Goal: Task Accomplishment & Management: Manage account settings

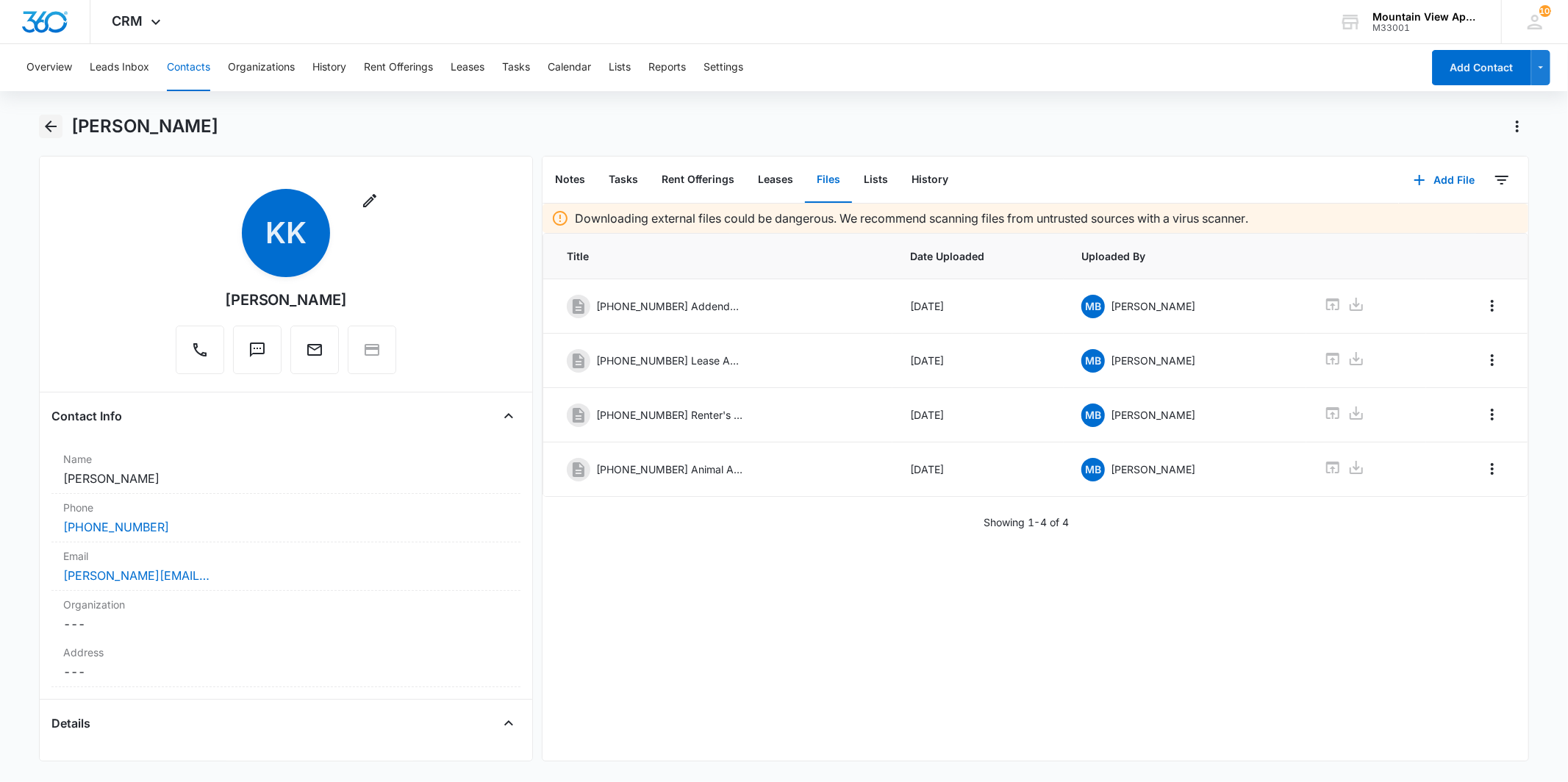
click at [51, 129] on icon "Back" at bounding box center [51, 126] width 18 height 18
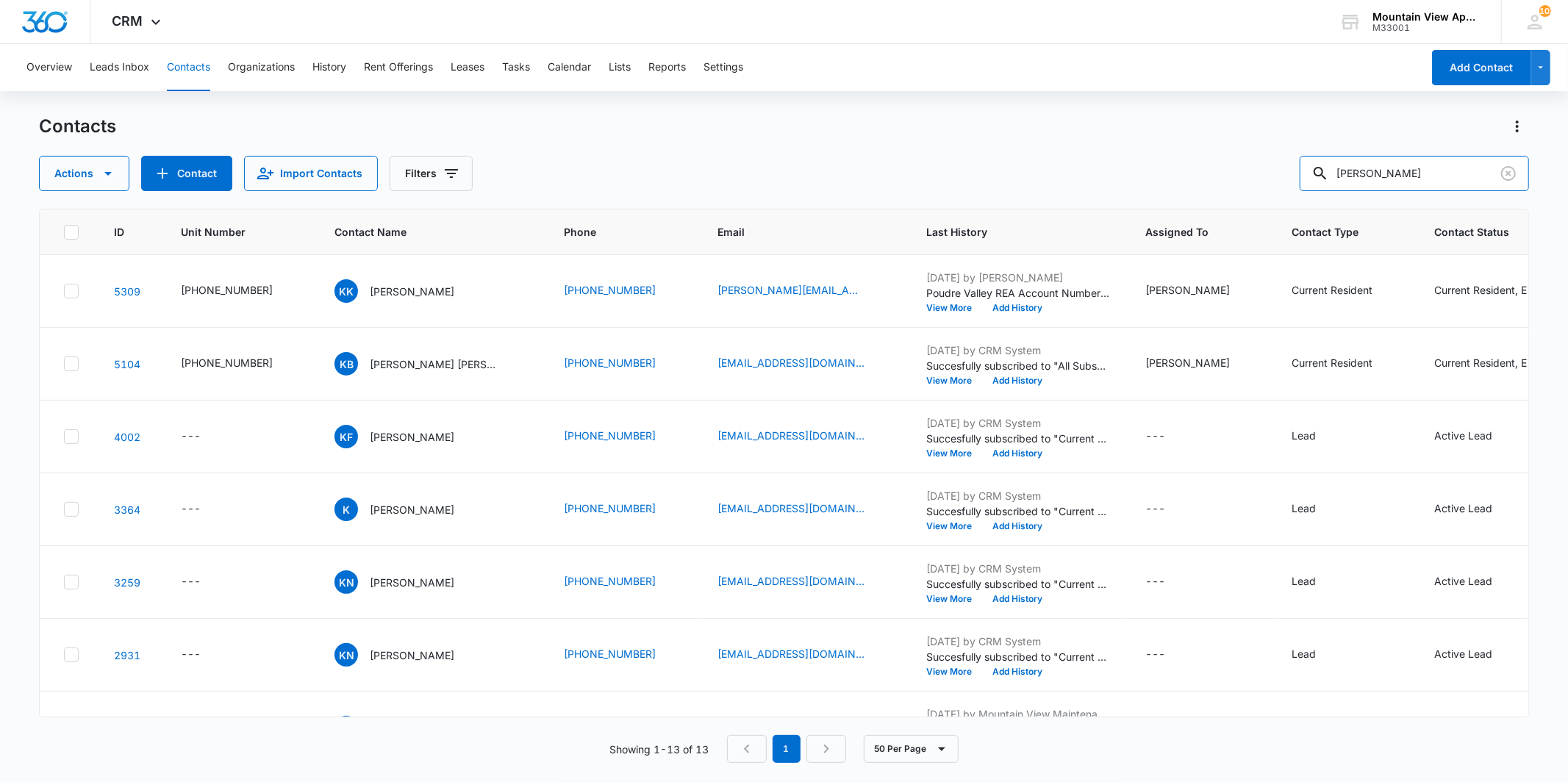
drag, startPoint x: 1425, startPoint y: 172, endPoint x: 1277, endPoint y: 178, distance: 148.1
click at [1277, 178] on div "Actions Contact Import Contacts Filters [PERSON_NAME]" at bounding box center [783, 173] width 1490 height 35
type input "[PERSON_NAME]"
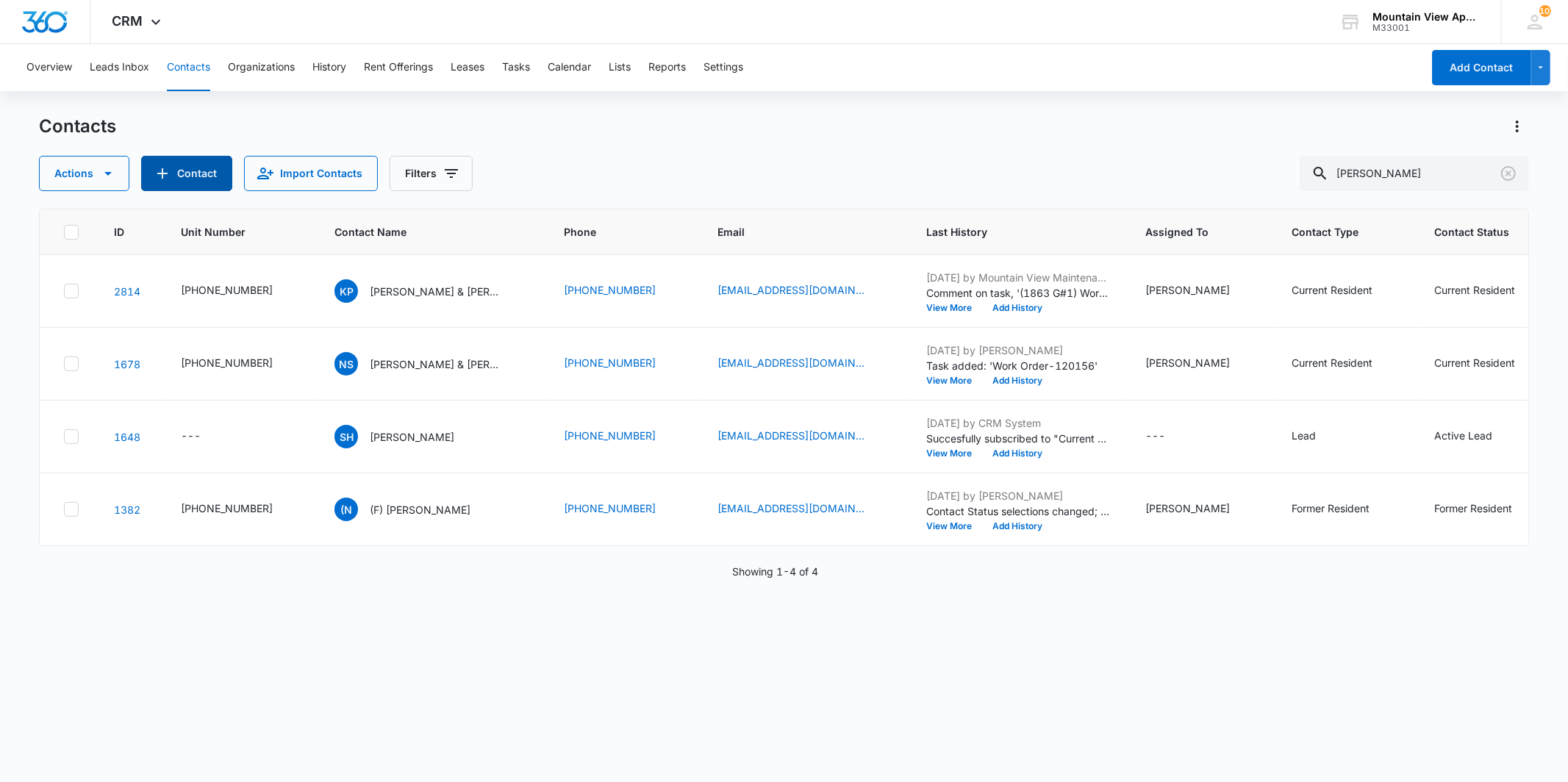
click at [194, 173] on button "Contact" at bounding box center [187, 173] width 91 height 35
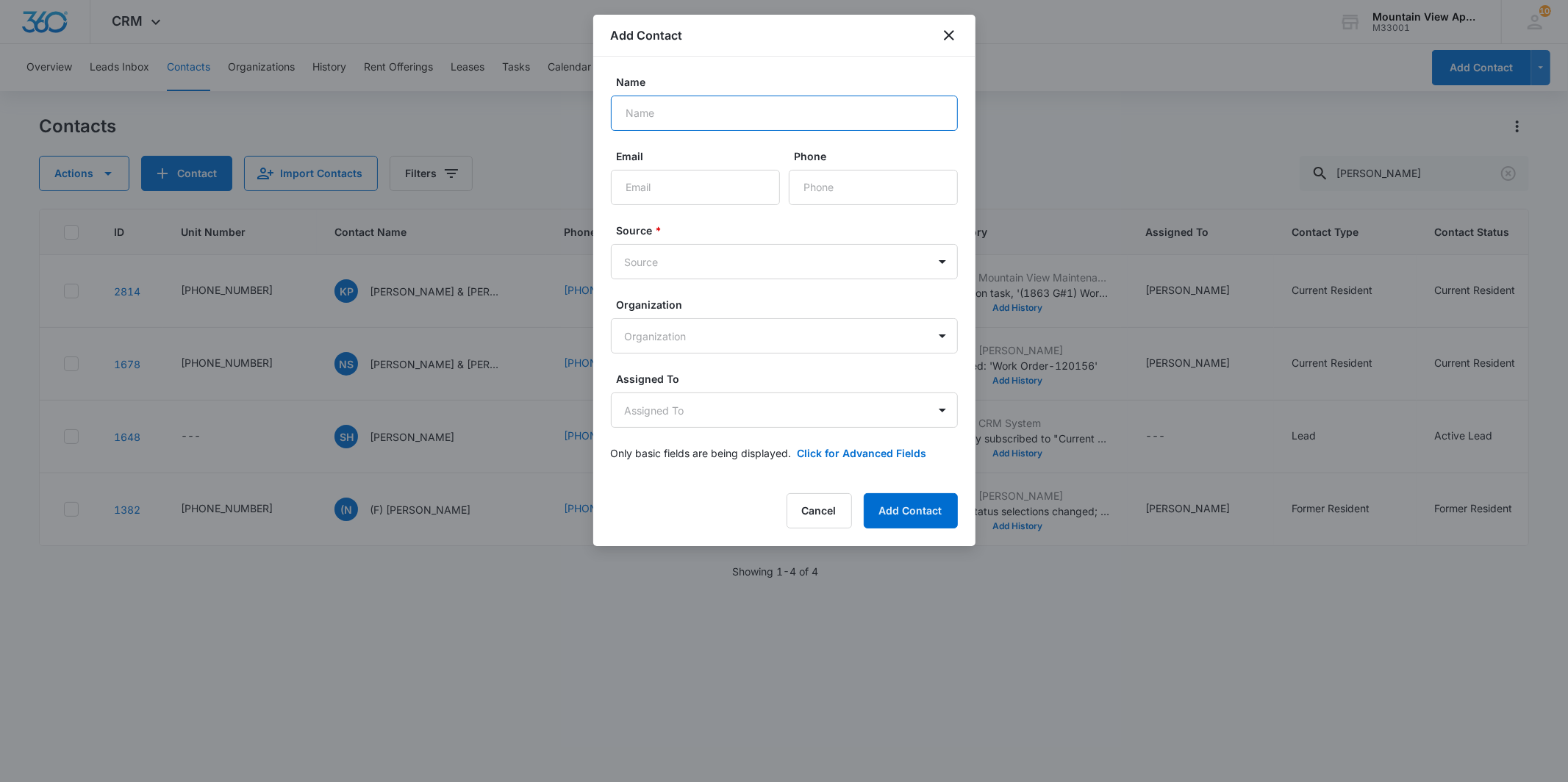
click at [703, 100] on input "Name" at bounding box center [785, 113] width 347 height 35
type input "[PERSON_NAME] & [PERSON_NAME]"
click at [699, 188] on input "Email" at bounding box center [696, 188] width 169 height 35
type input "[EMAIL_ADDRESS][DOMAIN_NAME]"
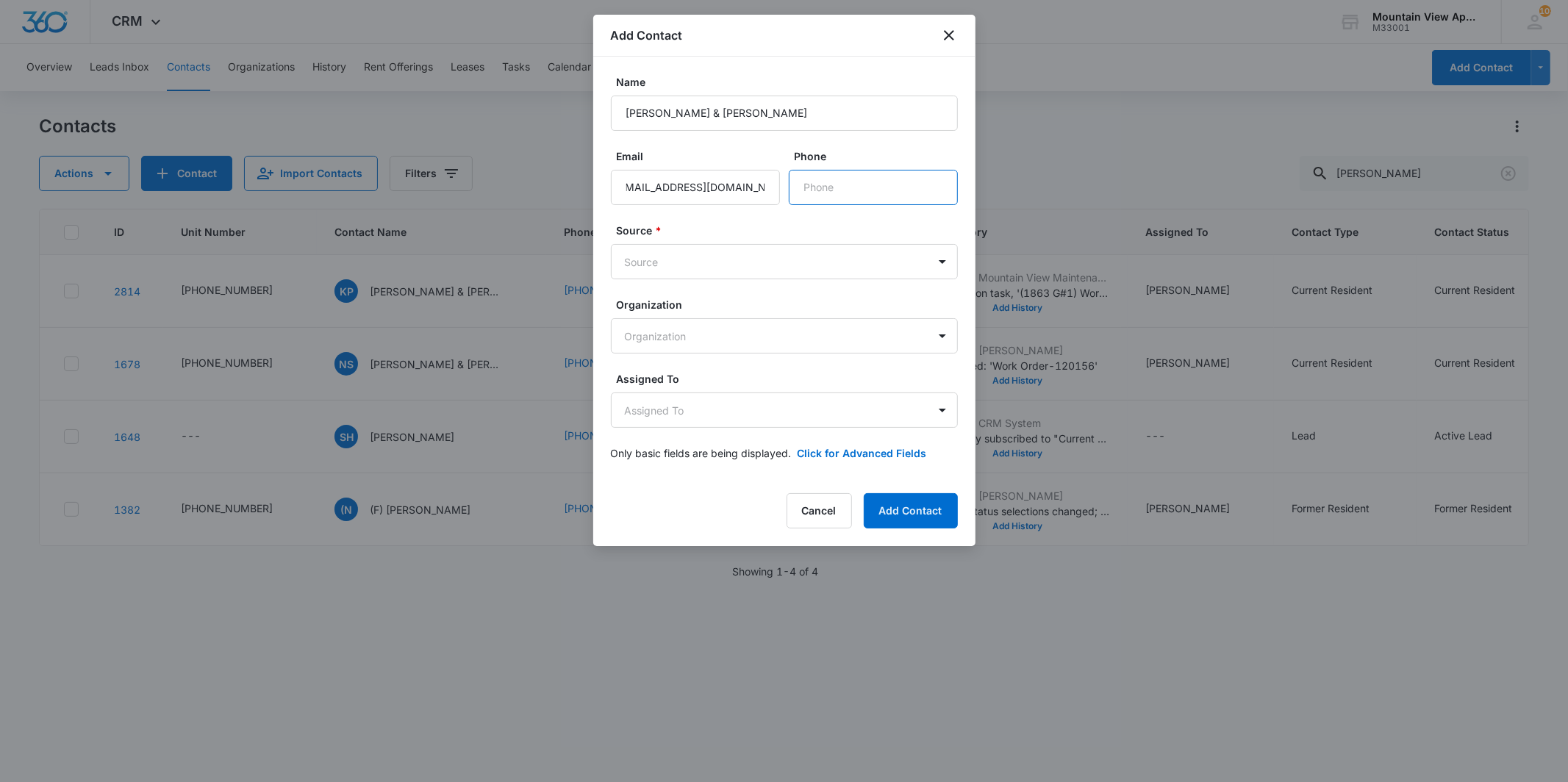
scroll to position [0, 0]
click at [877, 194] on input "Phone" at bounding box center [873, 188] width 169 height 35
type input "[PHONE_NUMBER]"
click at [849, 253] on body "CRM Apps Reputation Websites Forms CRM Email Social Content Ads Intelligence Fi…" at bounding box center [784, 391] width 1568 height 782
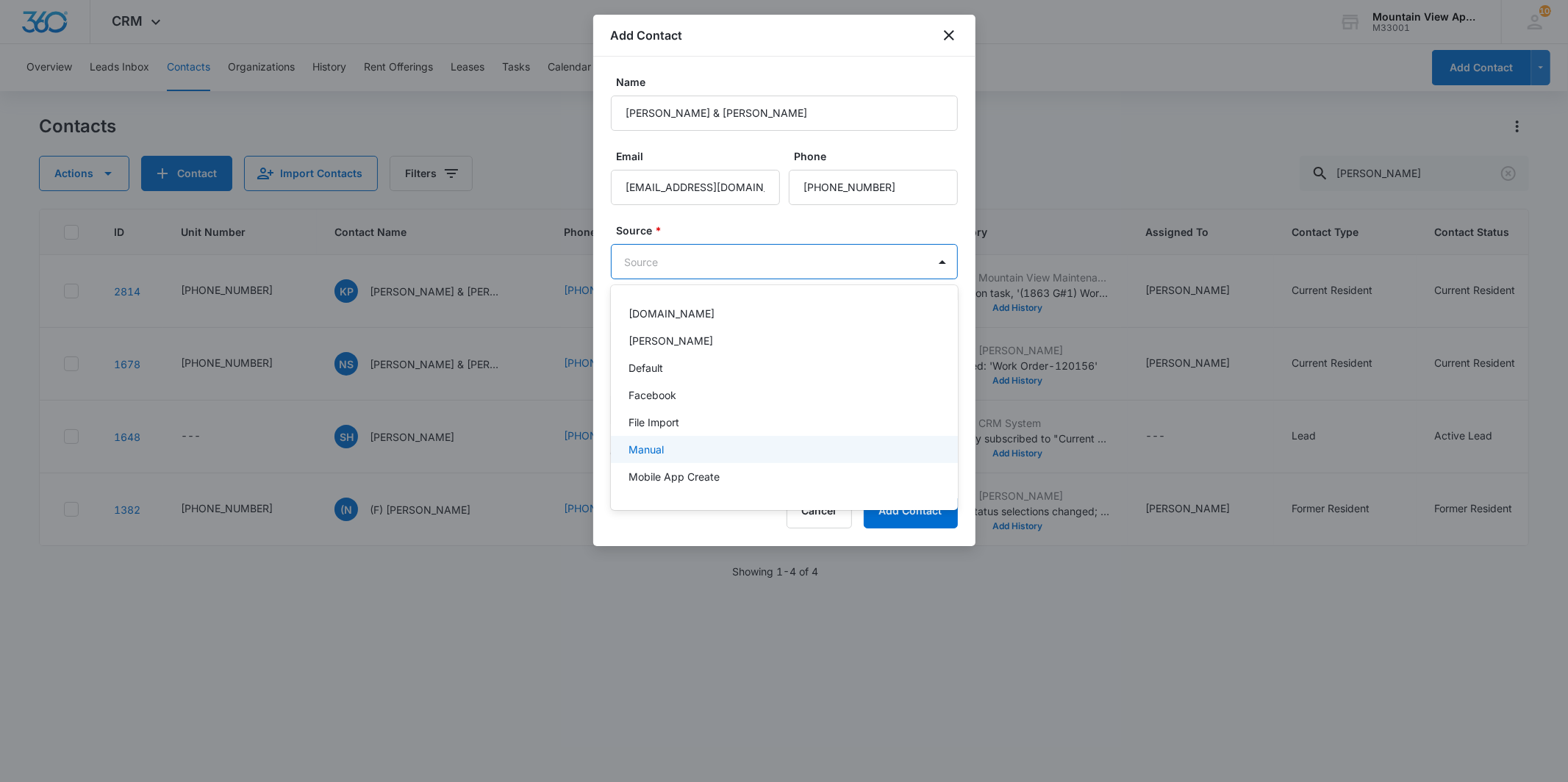
scroll to position [103, 0]
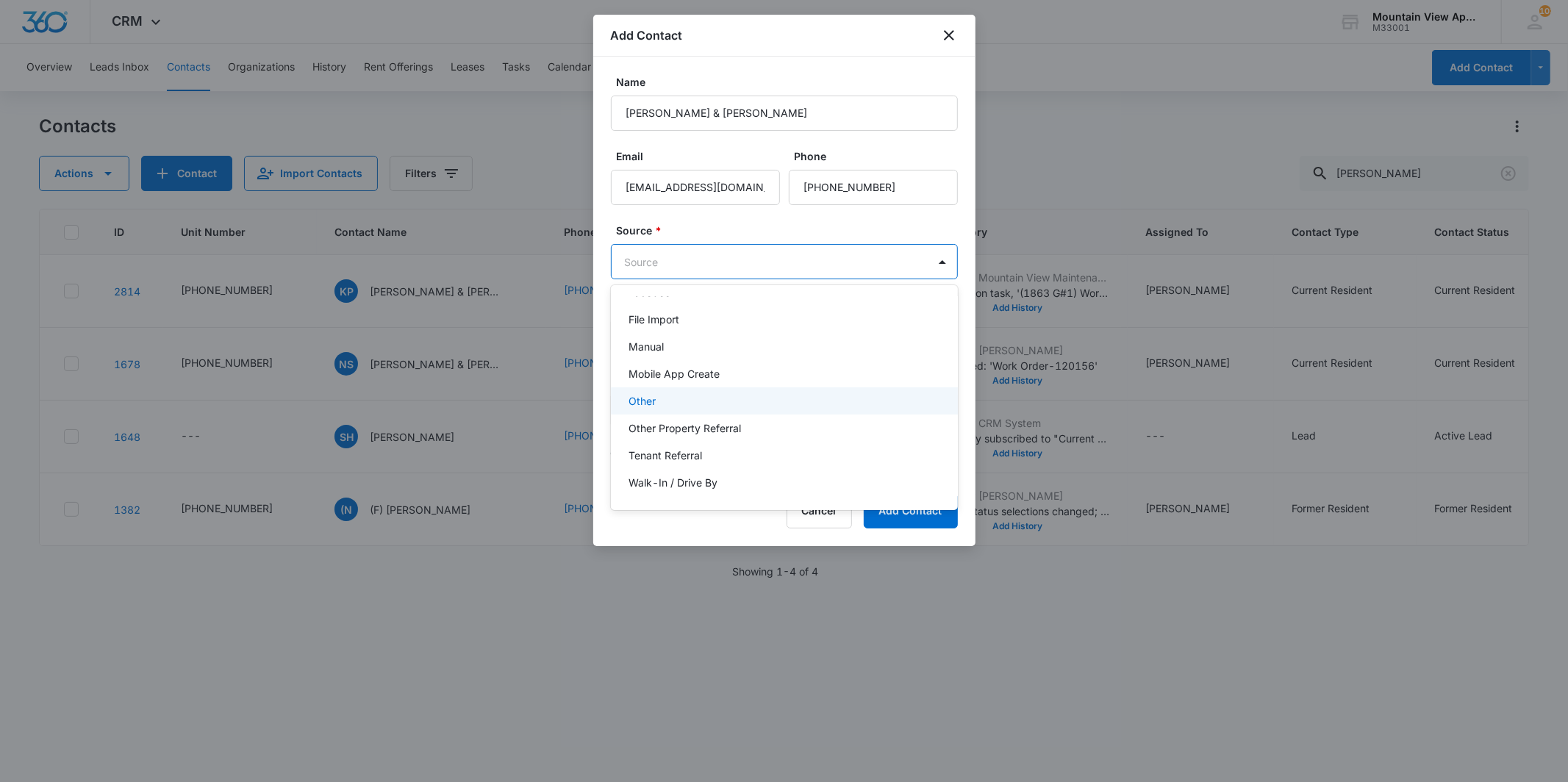
click at [765, 407] on div "Other" at bounding box center [782, 401] width 309 height 15
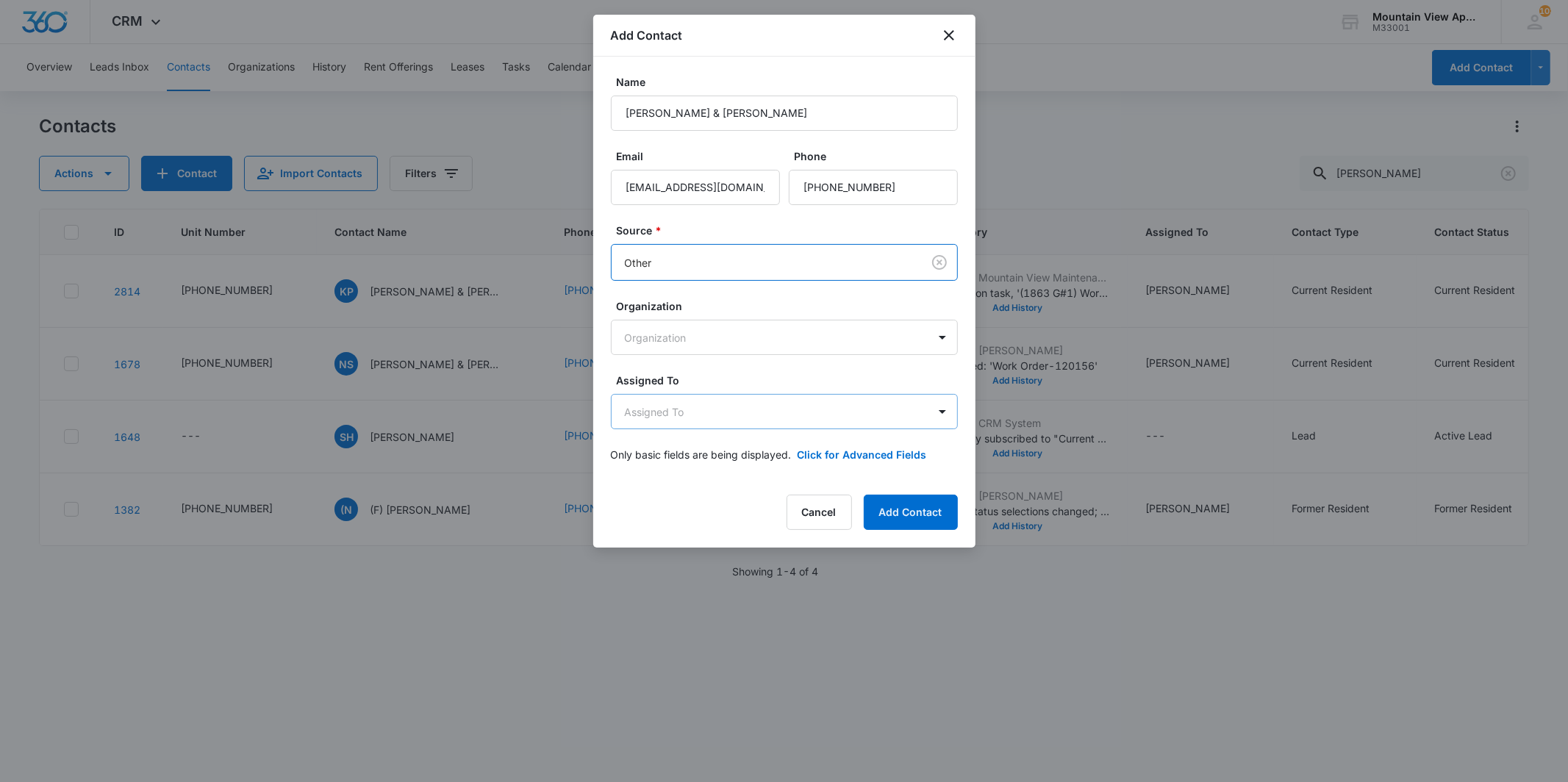
click at [776, 408] on body "CRM Apps Reputation Websites Forms CRM Email Social Content Ads Intelligence Fi…" at bounding box center [784, 391] width 1568 height 782
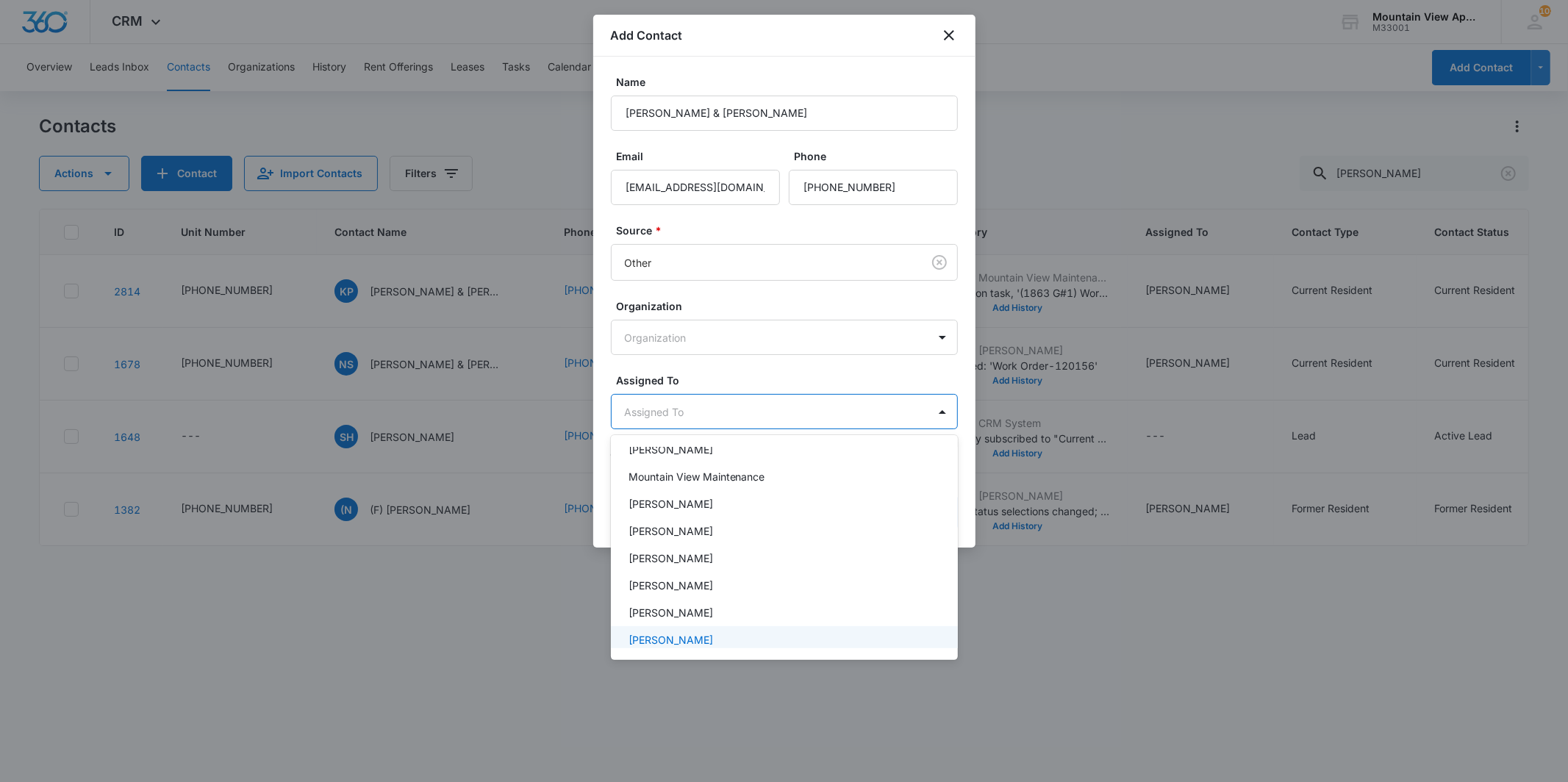
scroll to position [75, 0]
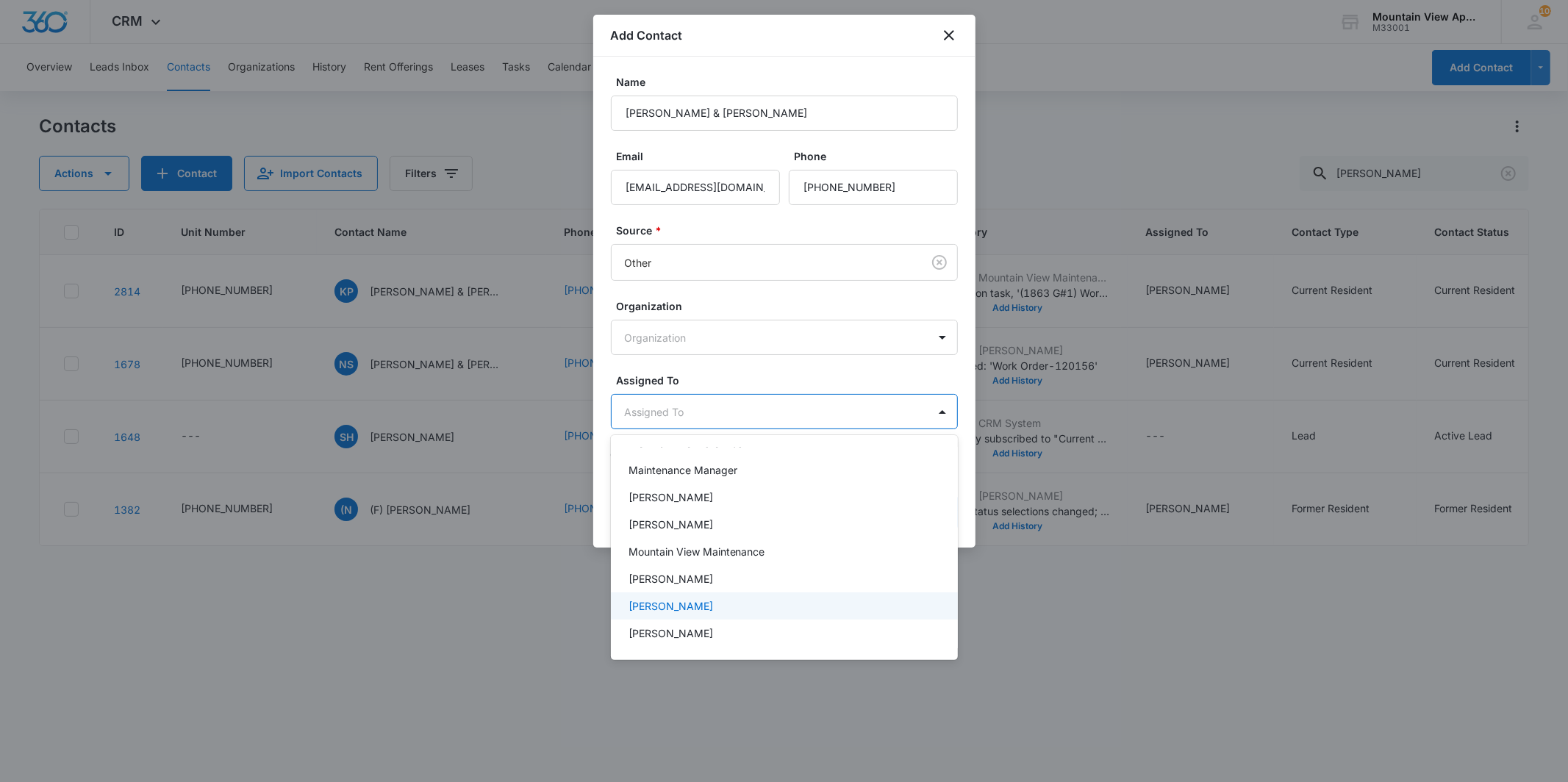
click at [744, 609] on div "[PERSON_NAME]" at bounding box center [782, 606] width 309 height 15
click at [783, 379] on div at bounding box center [784, 391] width 1568 height 782
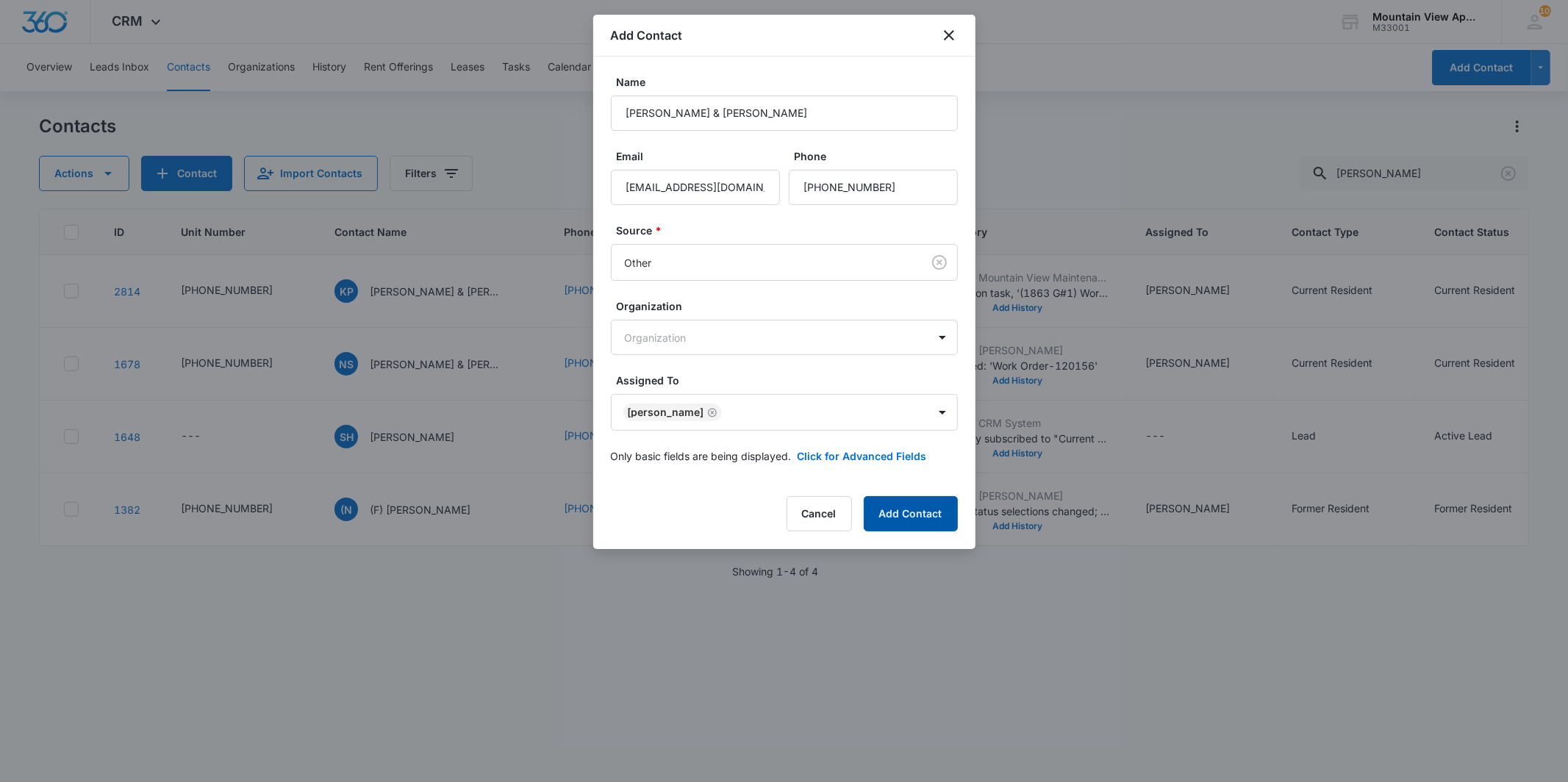
click at [931, 508] on button "Add Contact" at bounding box center [911, 513] width 94 height 35
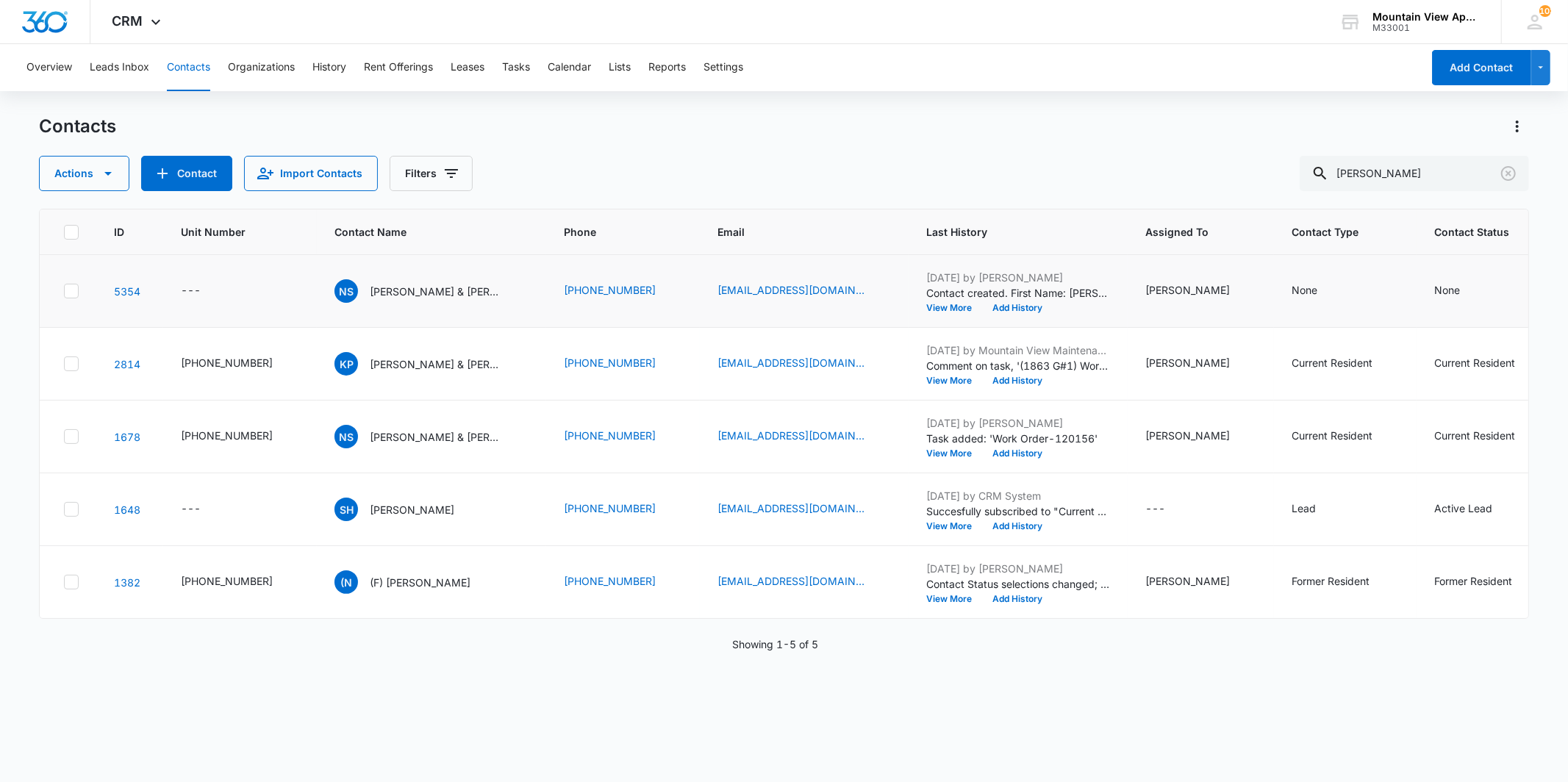
click at [197, 274] on td "---" at bounding box center [240, 291] width 153 height 72
click at [194, 285] on div "---" at bounding box center [191, 290] width 20 height 18
click at [222, 186] on input "Unit Number" at bounding box center [213, 196] width 185 height 35
type input "[PHONE_NUMBER]"
click at [270, 243] on button "Save" at bounding box center [285, 242] width 44 height 28
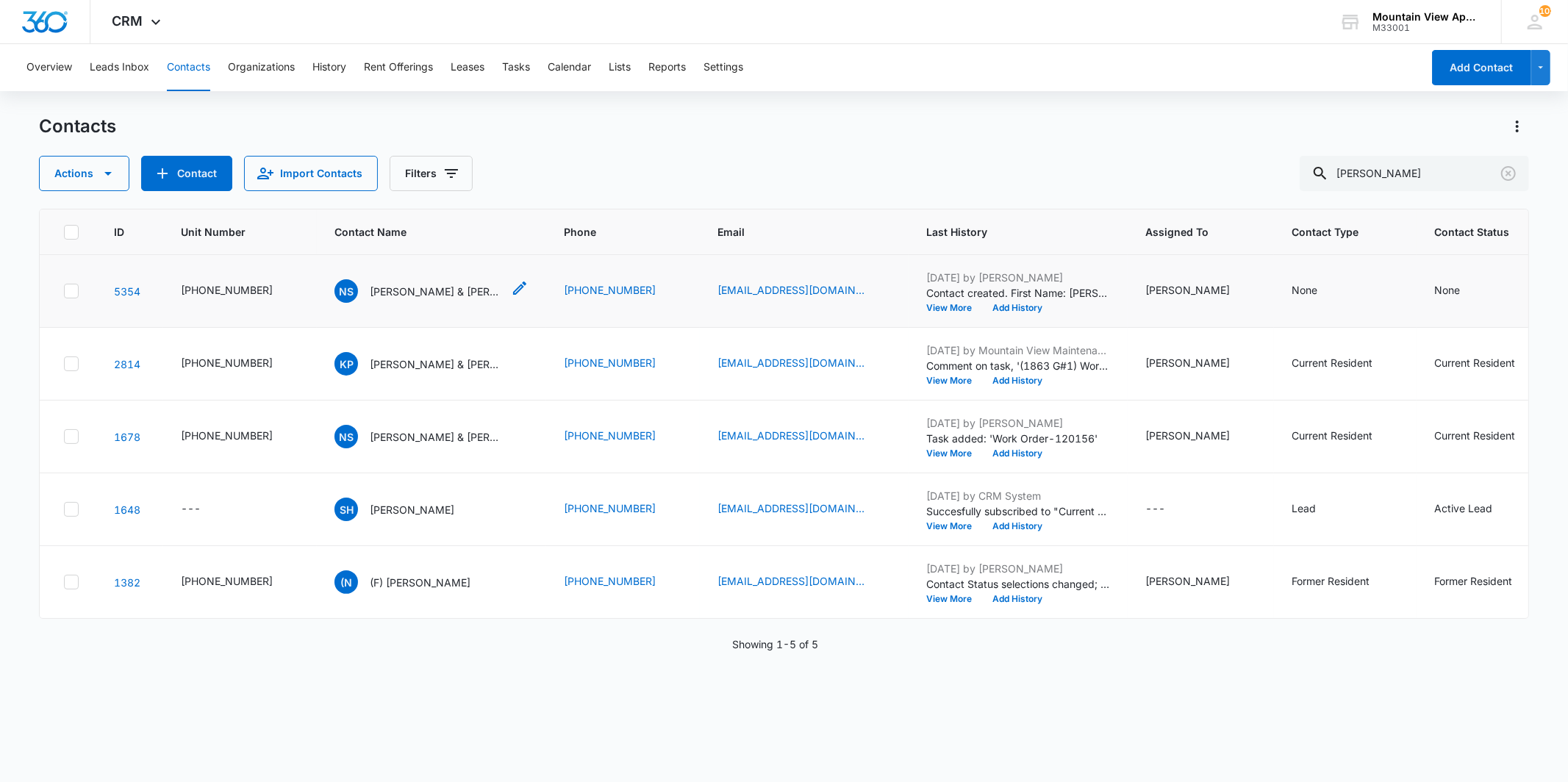
click at [435, 285] on p "[PERSON_NAME] & [PERSON_NAME]" at bounding box center [435, 291] width 132 height 15
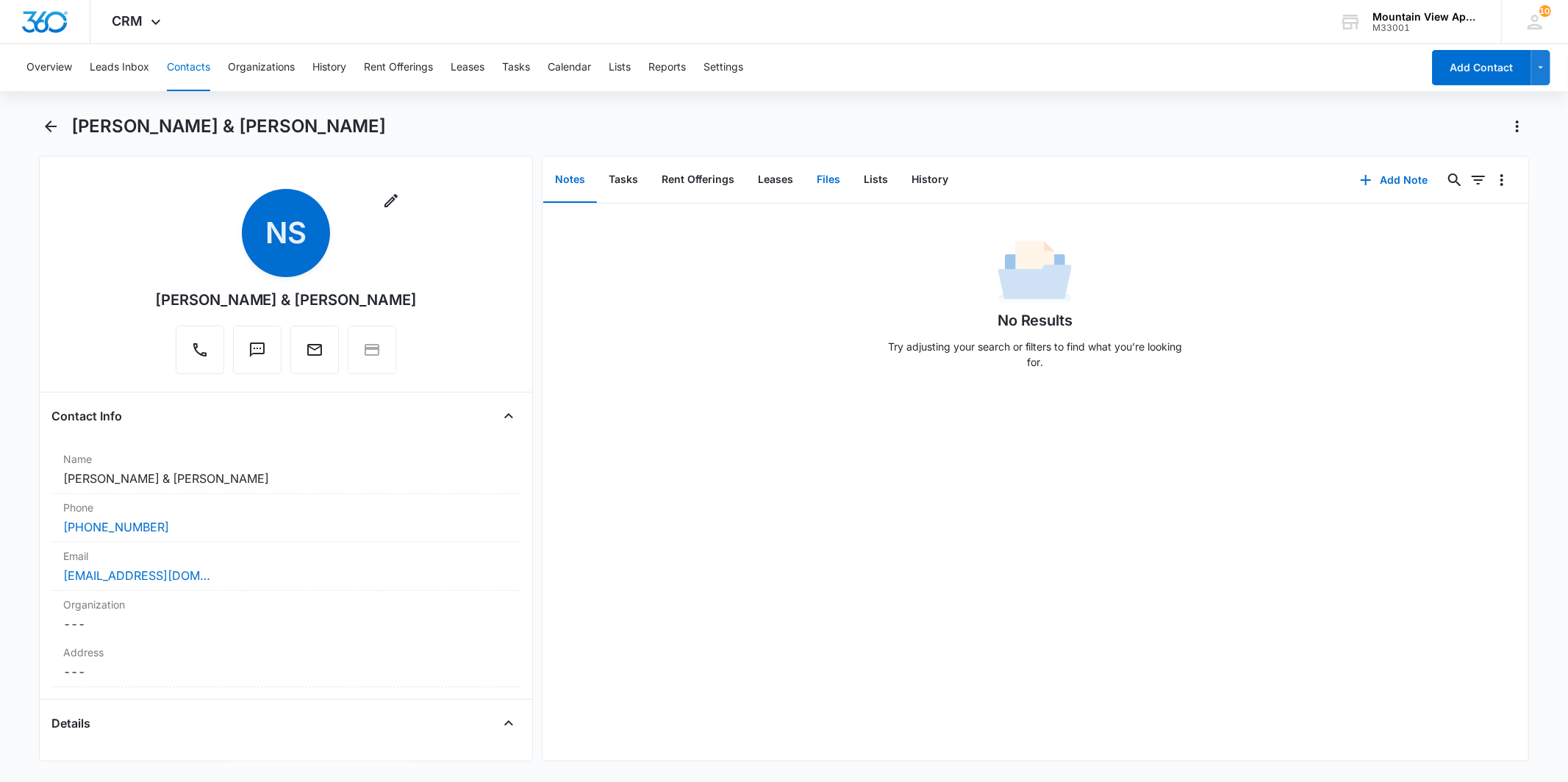
click at [825, 174] on button "Files" at bounding box center [829, 180] width 47 height 45
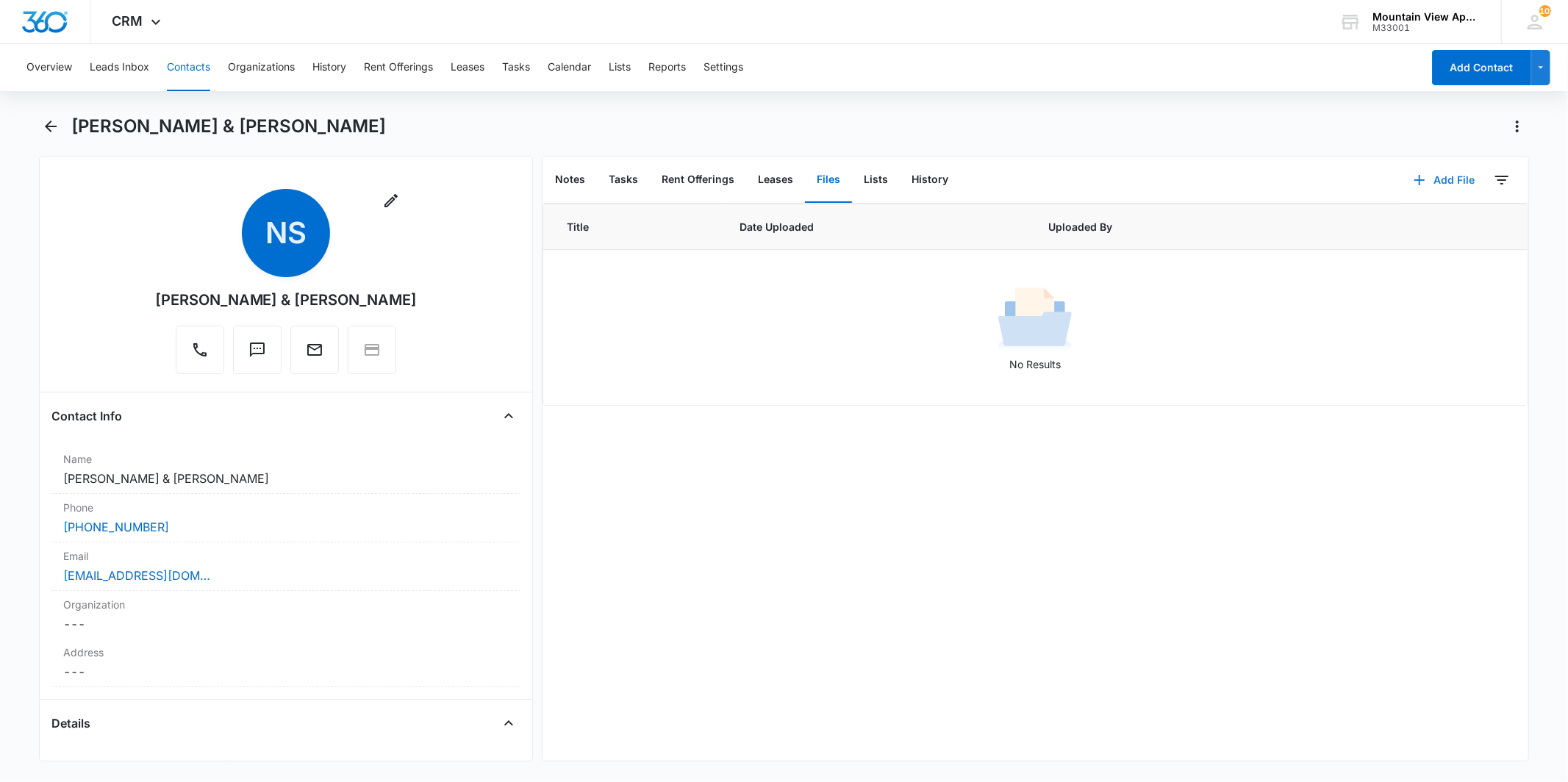
click at [1444, 183] on button "Add File" at bounding box center [1444, 180] width 91 height 35
click at [1415, 221] on div "Upload Files" at bounding box center [1424, 226] width 59 height 10
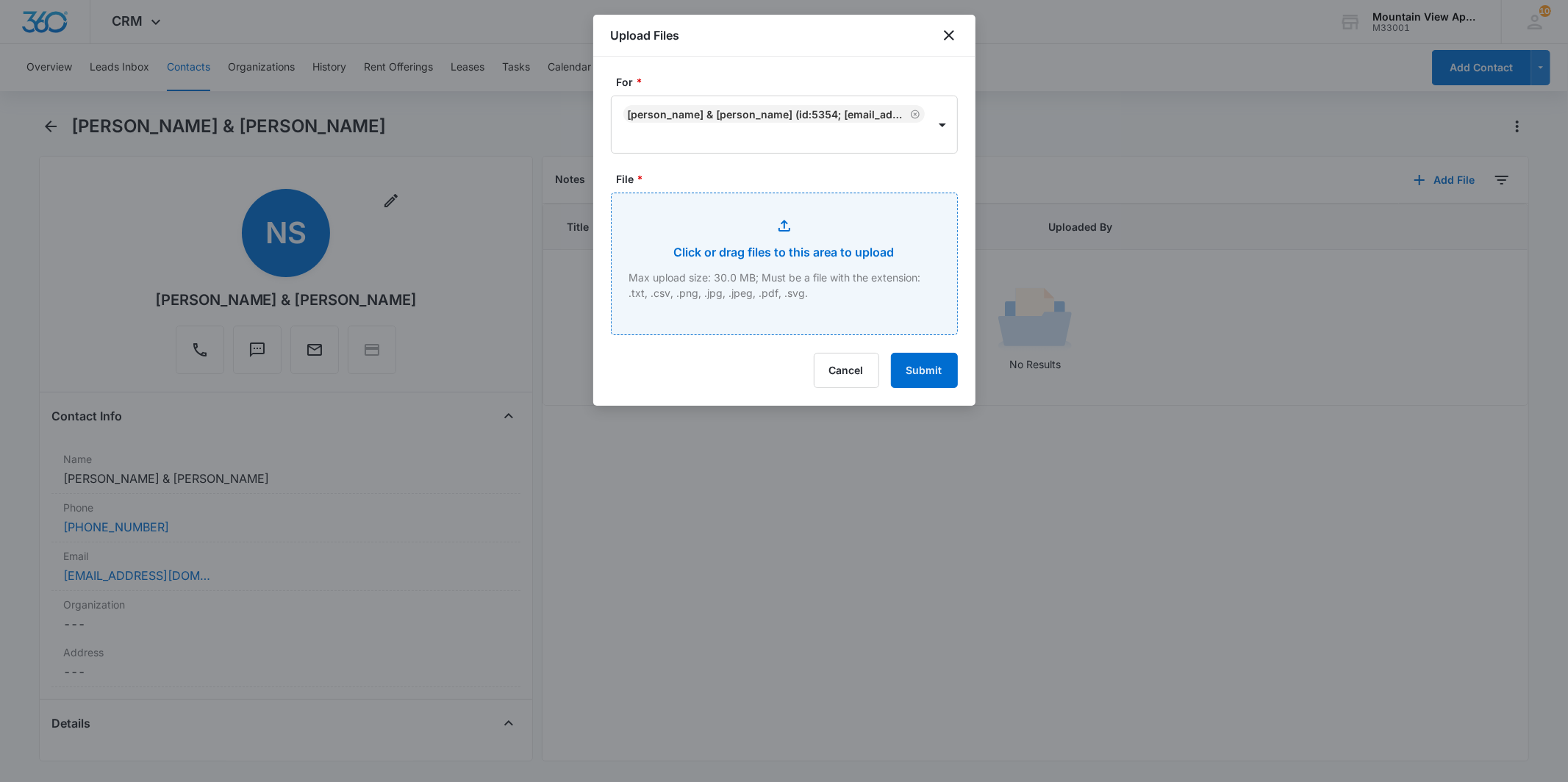
click at [903, 247] on input "File *" at bounding box center [784, 264] width 345 height 141
type input "C:\fakepath\[PHONE_NUMBER] Renter's Insurance 2025.pdf"
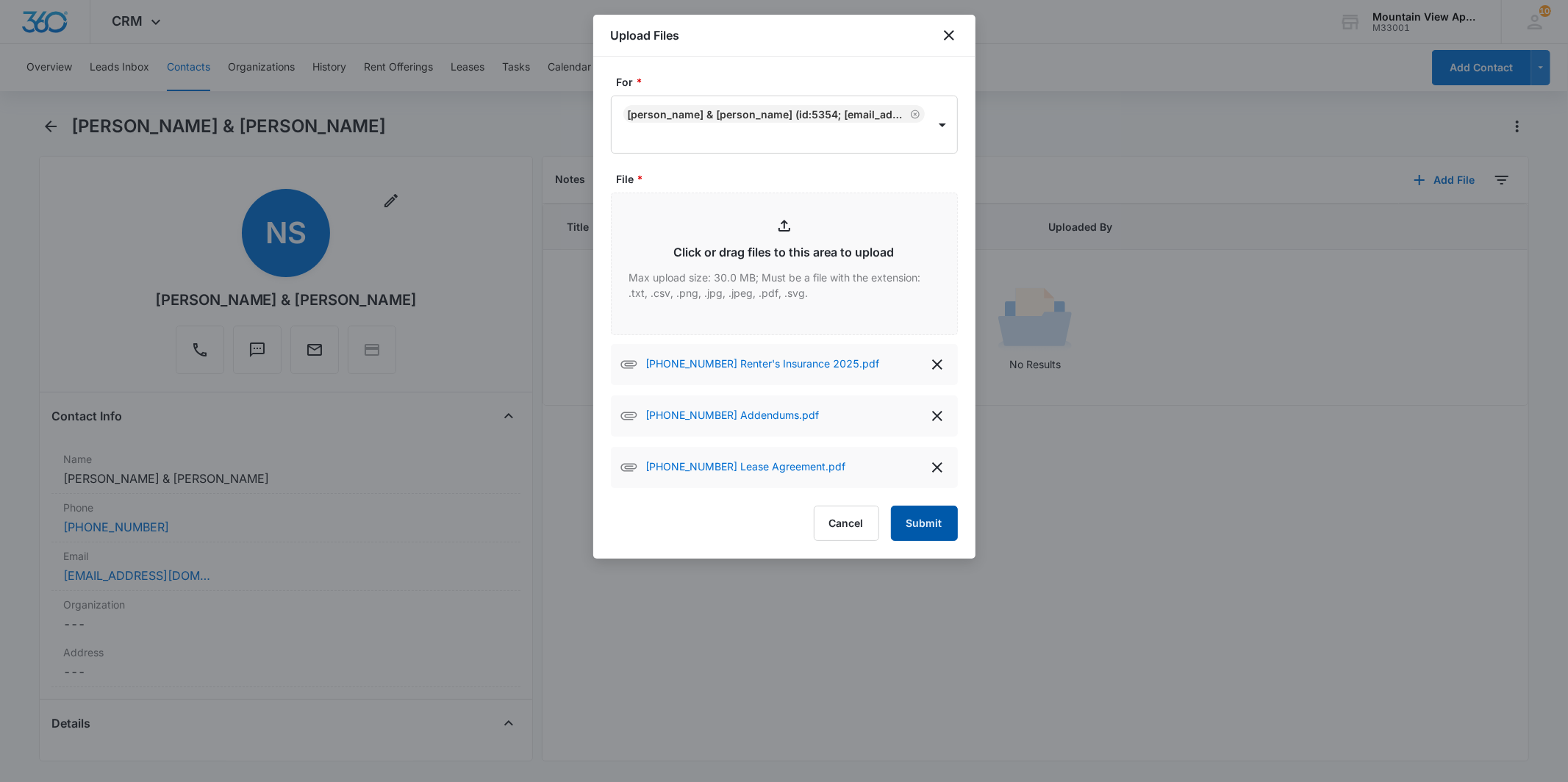
click at [923, 519] on button "Submit" at bounding box center [924, 524] width 67 height 35
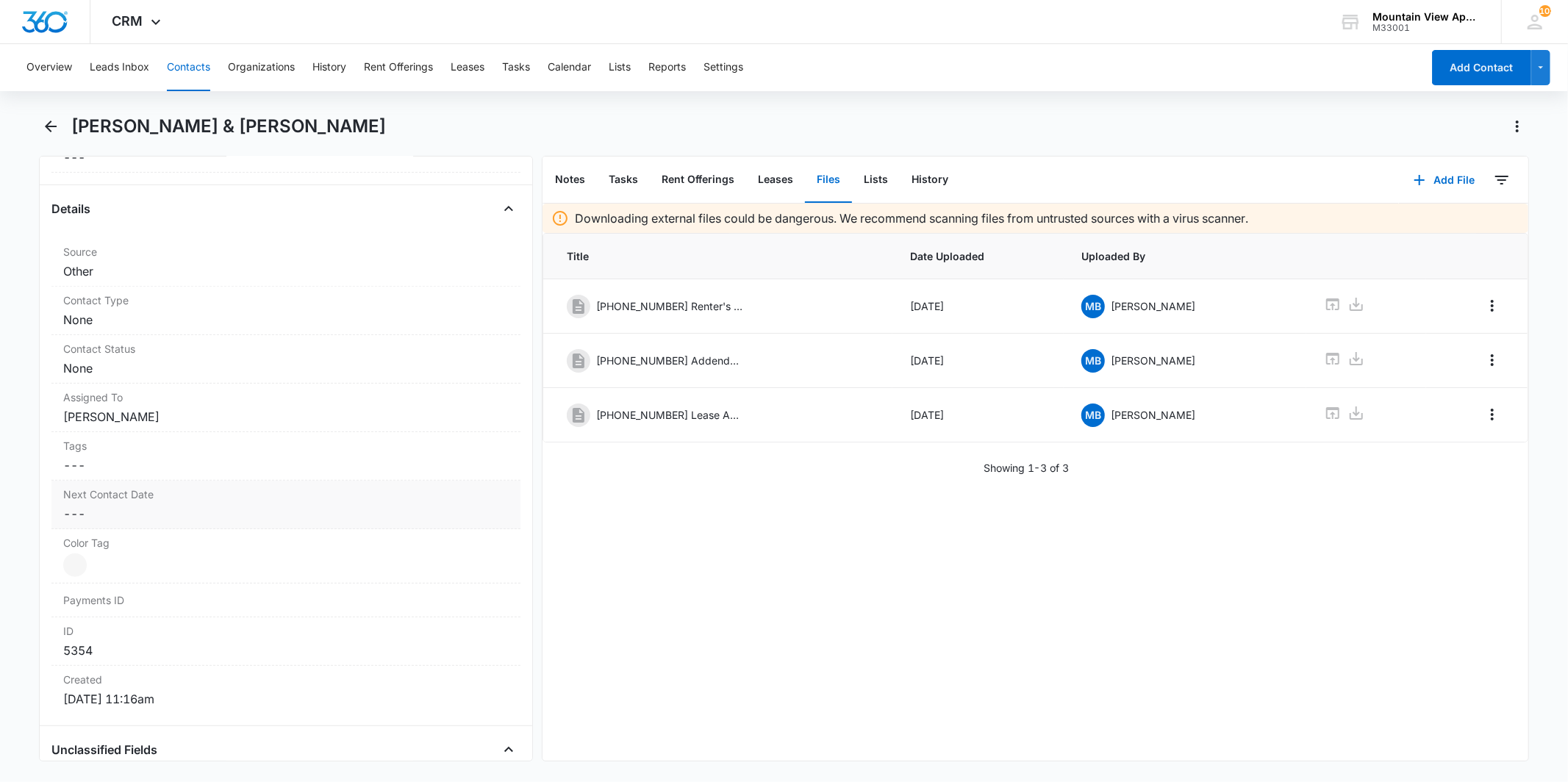
scroll to position [408, 0]
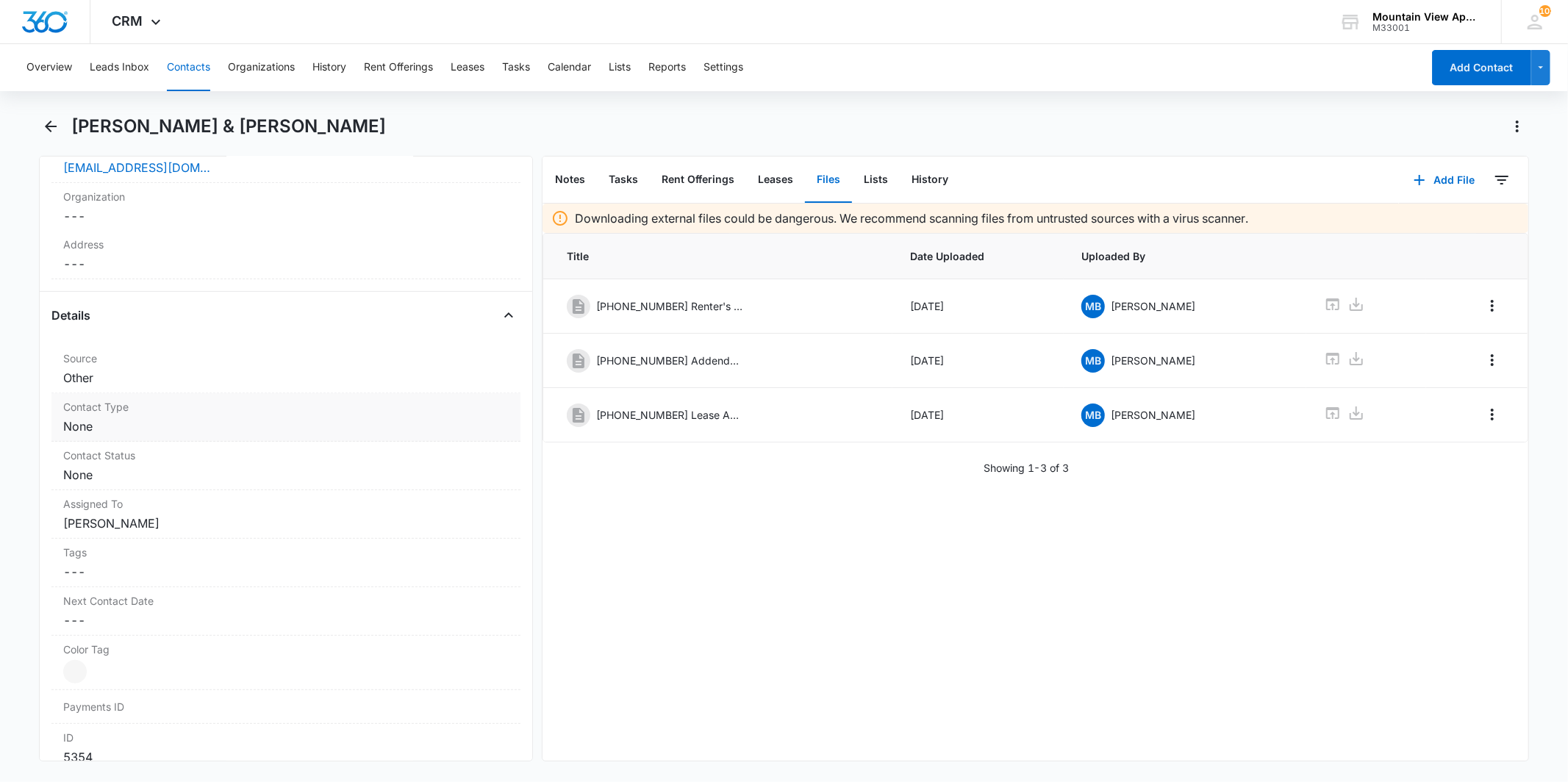
click at [138, 424] on dd "Cancel Save Changes None" at bounding box center [285, 426] width 445 height 18
click at [134, 431] on div at bounding box center [268, 439] width 387 height 20
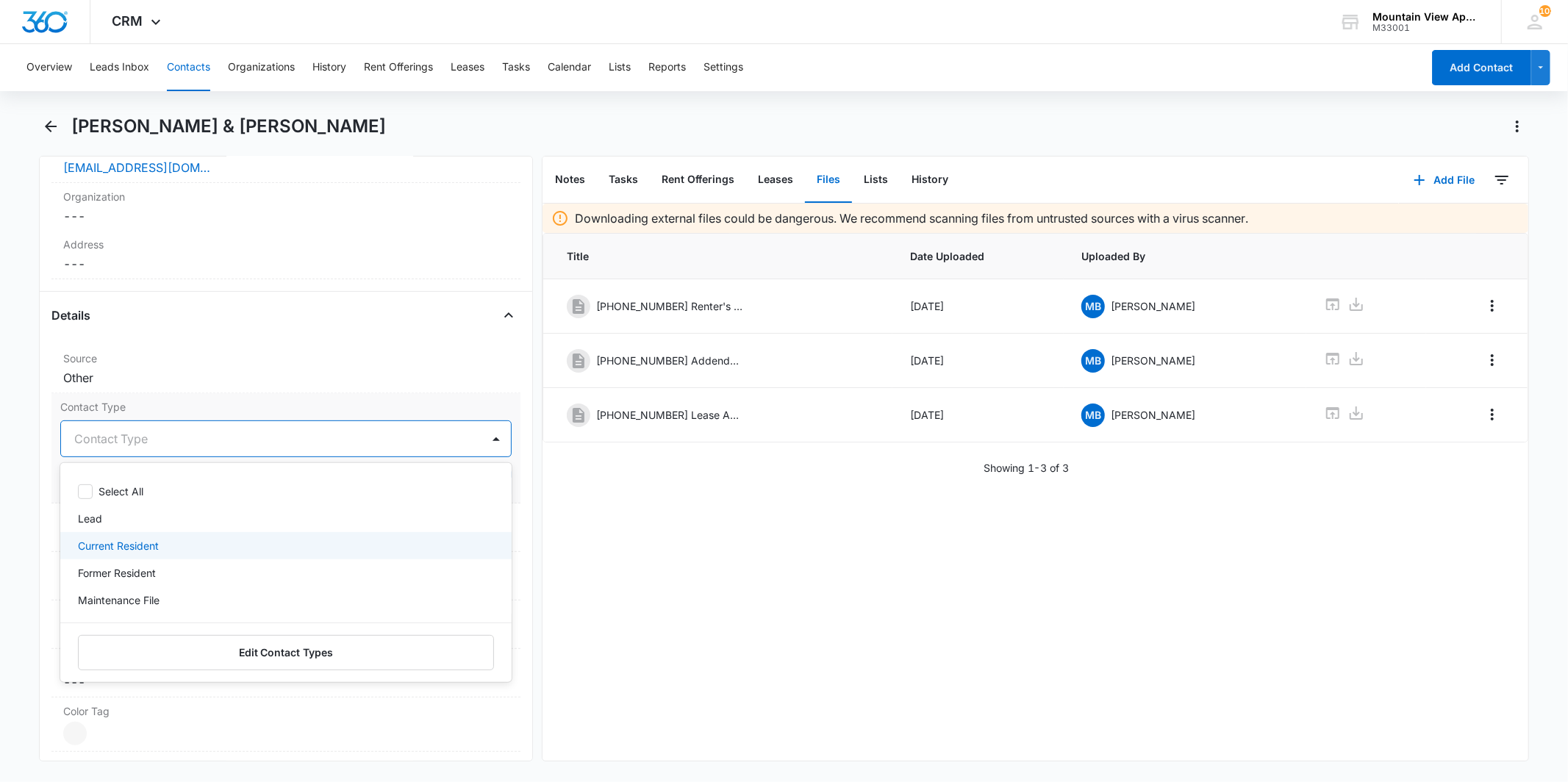
click at [156, 536] on div "Current Resident" at bounding box center [285, 545] width 451 height 27
click at [291, 431] on div at bounding box center [322, 439] width 280 height 20
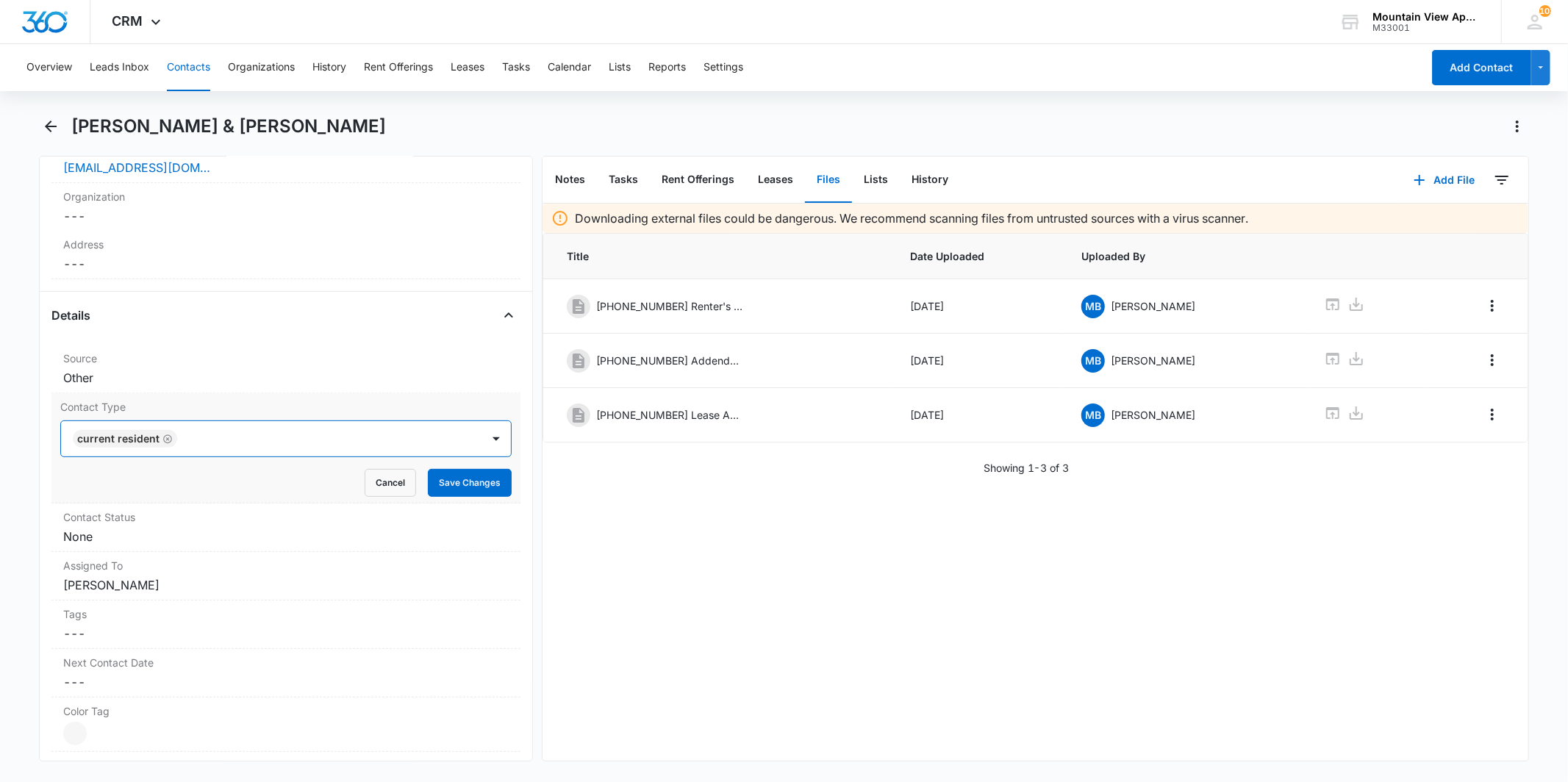
click at [444, 467] on form "option Current Resident , selected. Current Resident Cancel Save Changes" at bounding box center [285, 458] width 451 height 77
click at [445, 475] on button "Save Changes" at bounding box center [470, 482] width 84 height 28
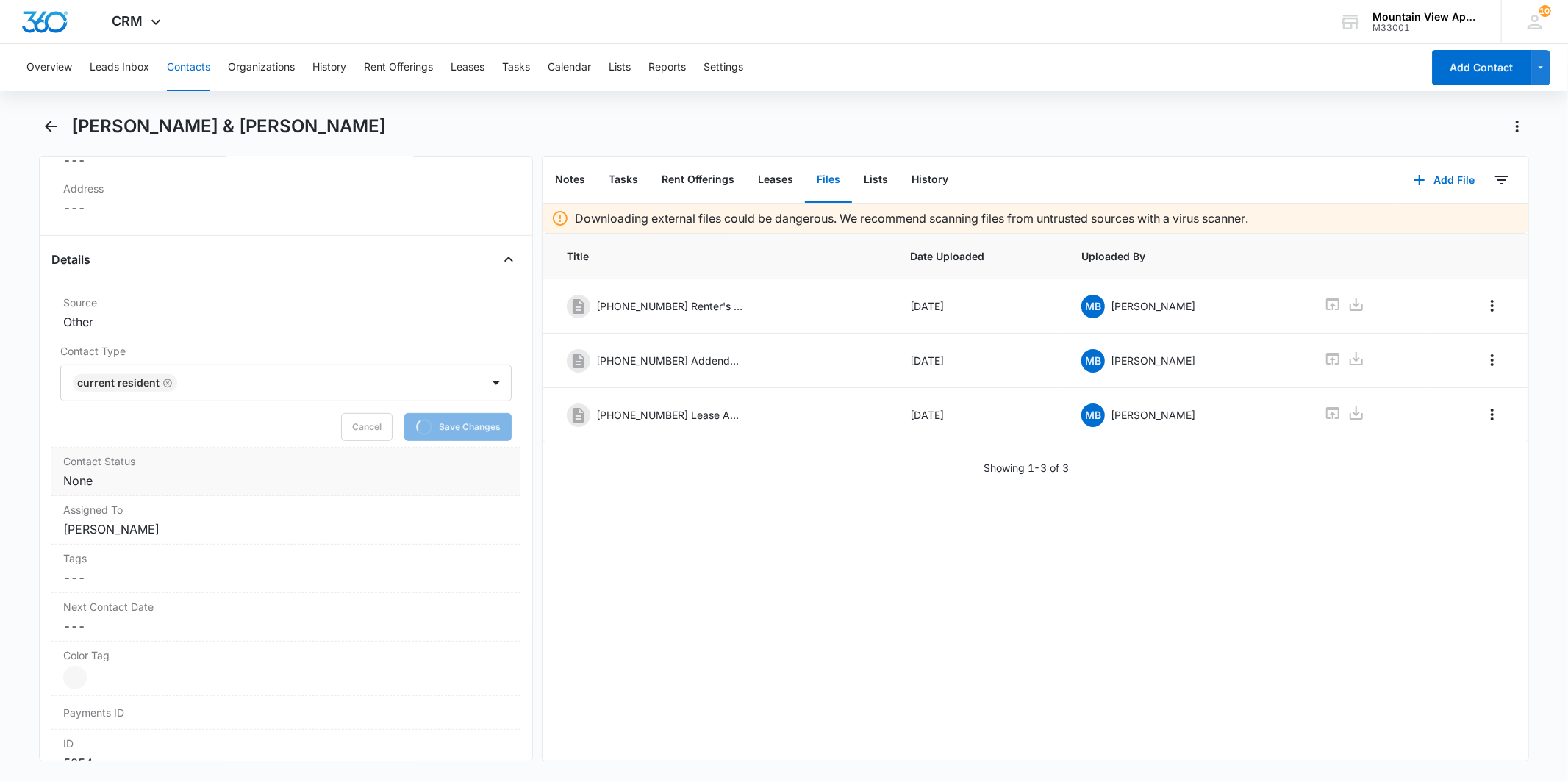
scroll to position [489, 0]
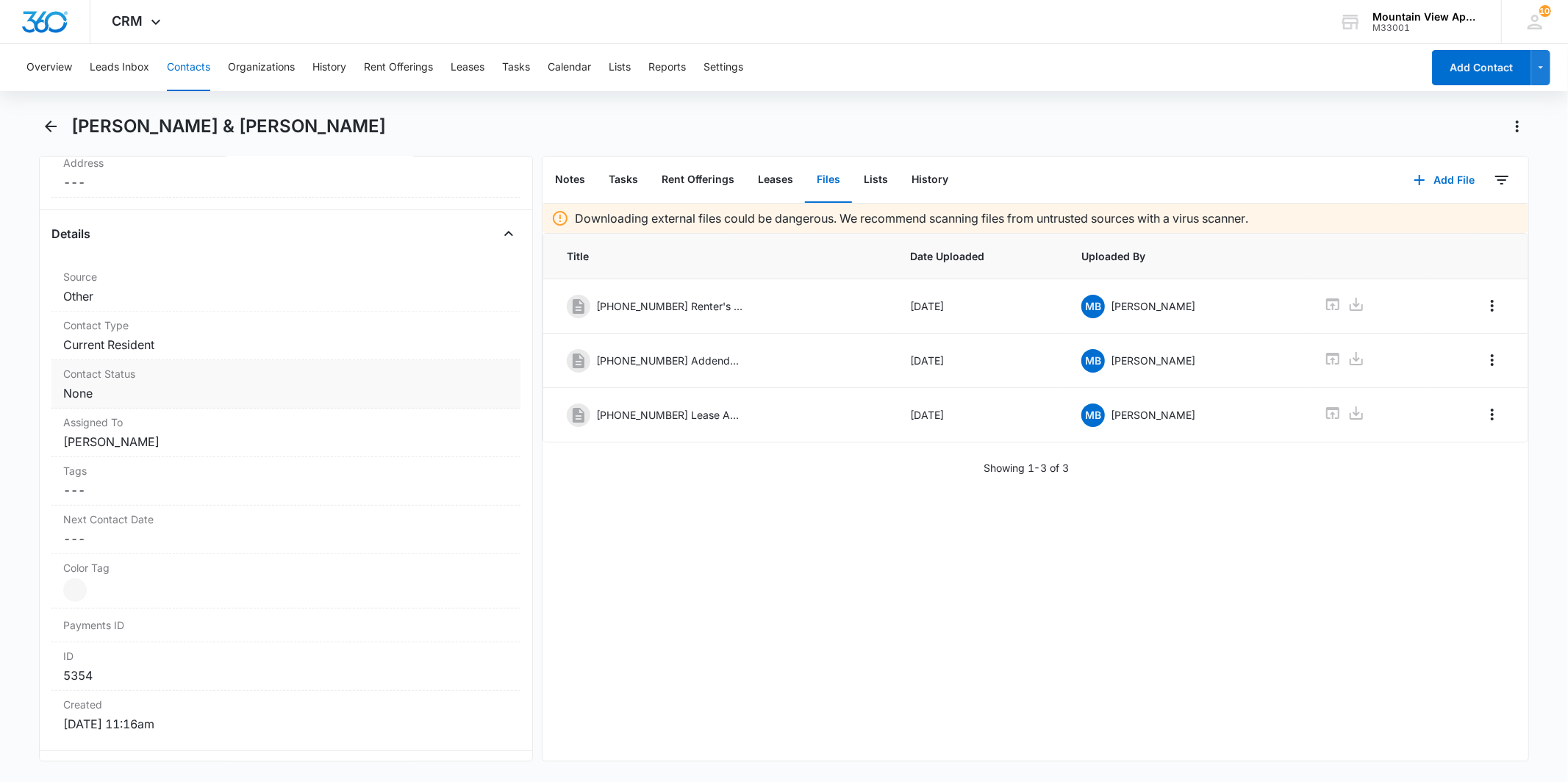
click at [177, 390] on dd "Cancel Save Changes None" at bounding box center [285, 393] width 445 height 18
click at [144, 408] on div at bounding box center [268, 406] width 387 height 20
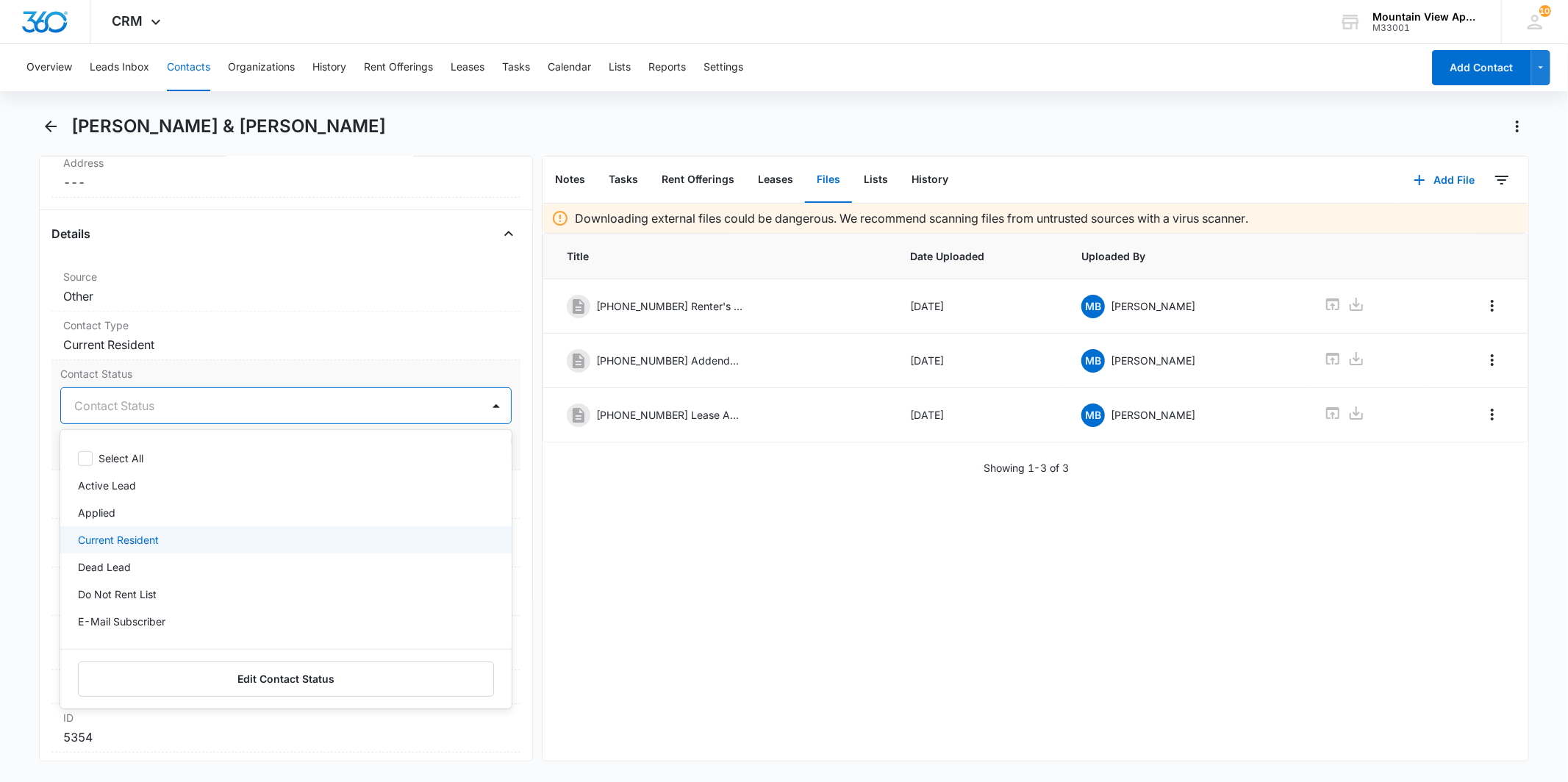
click at [170, 540] on div "Current Resident" at bounding box center [285, 540] width 413 height 15
click at [173, 616] on div "E-Mail Subscriber" at bounding box center [285, 624] width 413 height 15
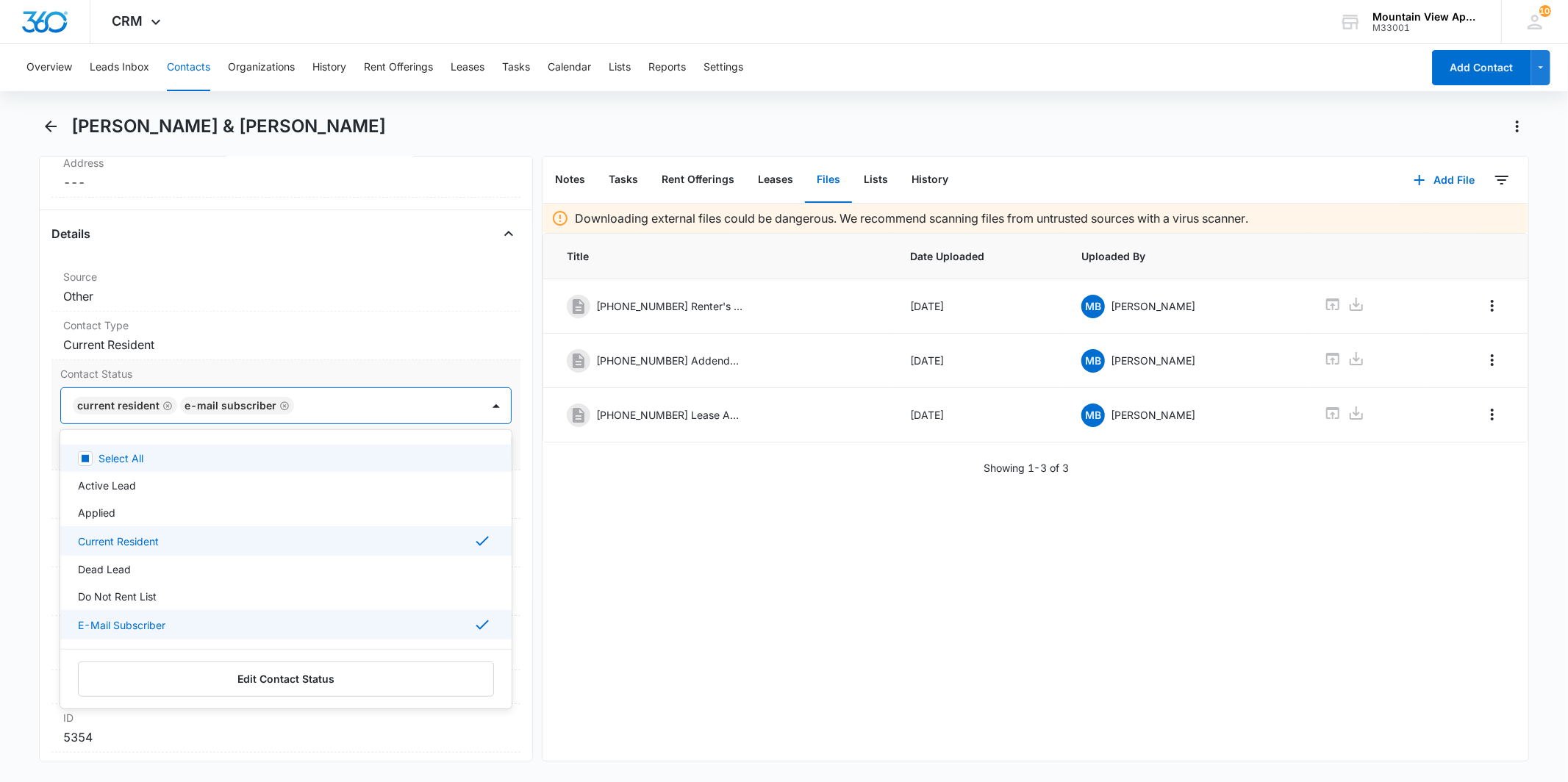
click at [376, 402] on div at bounding box center [380, 406] width 163 height 20
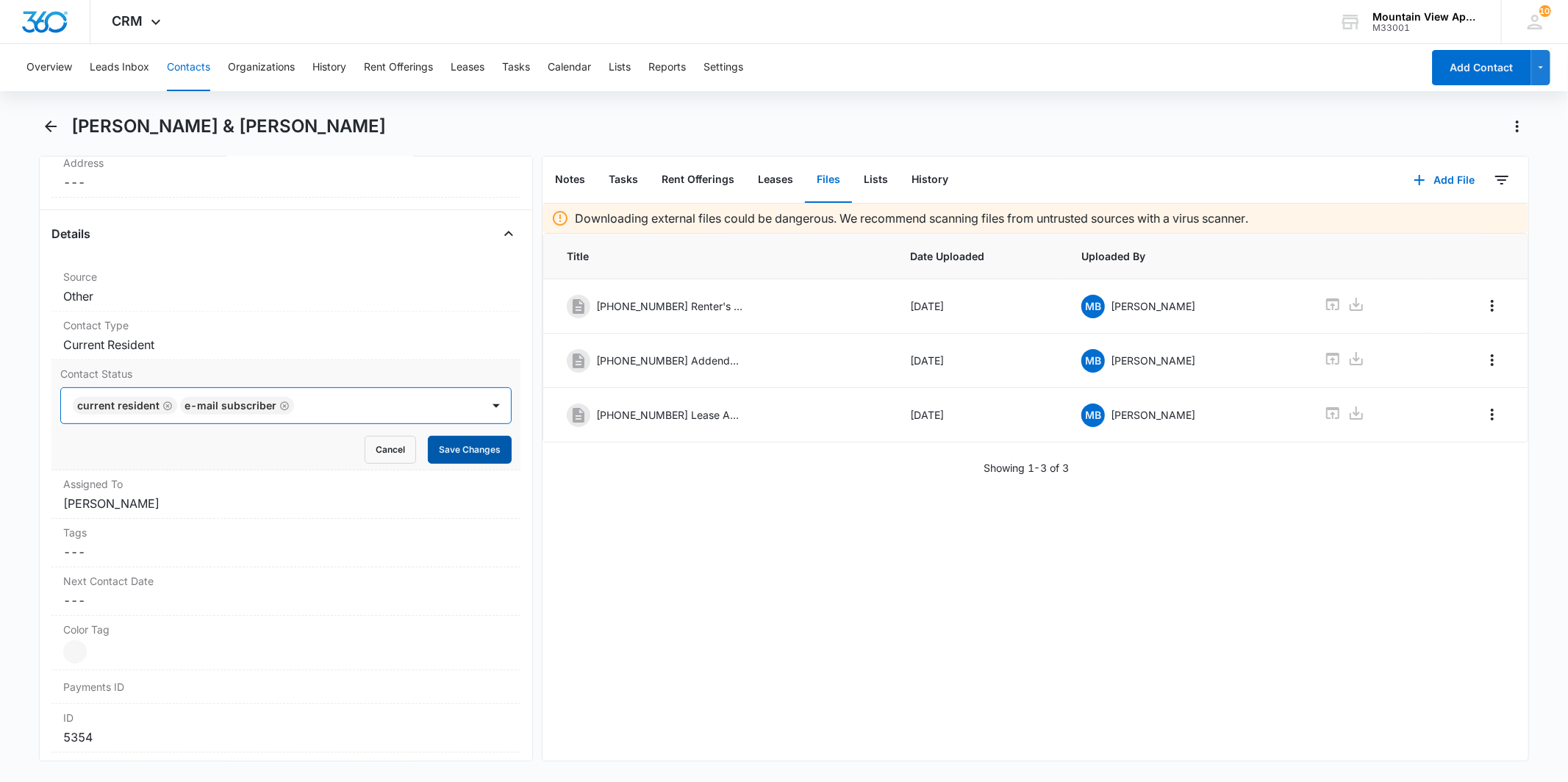
click at [447, 447] on button "Save Changes" at bounding box center [470, 450] width 84 height 28
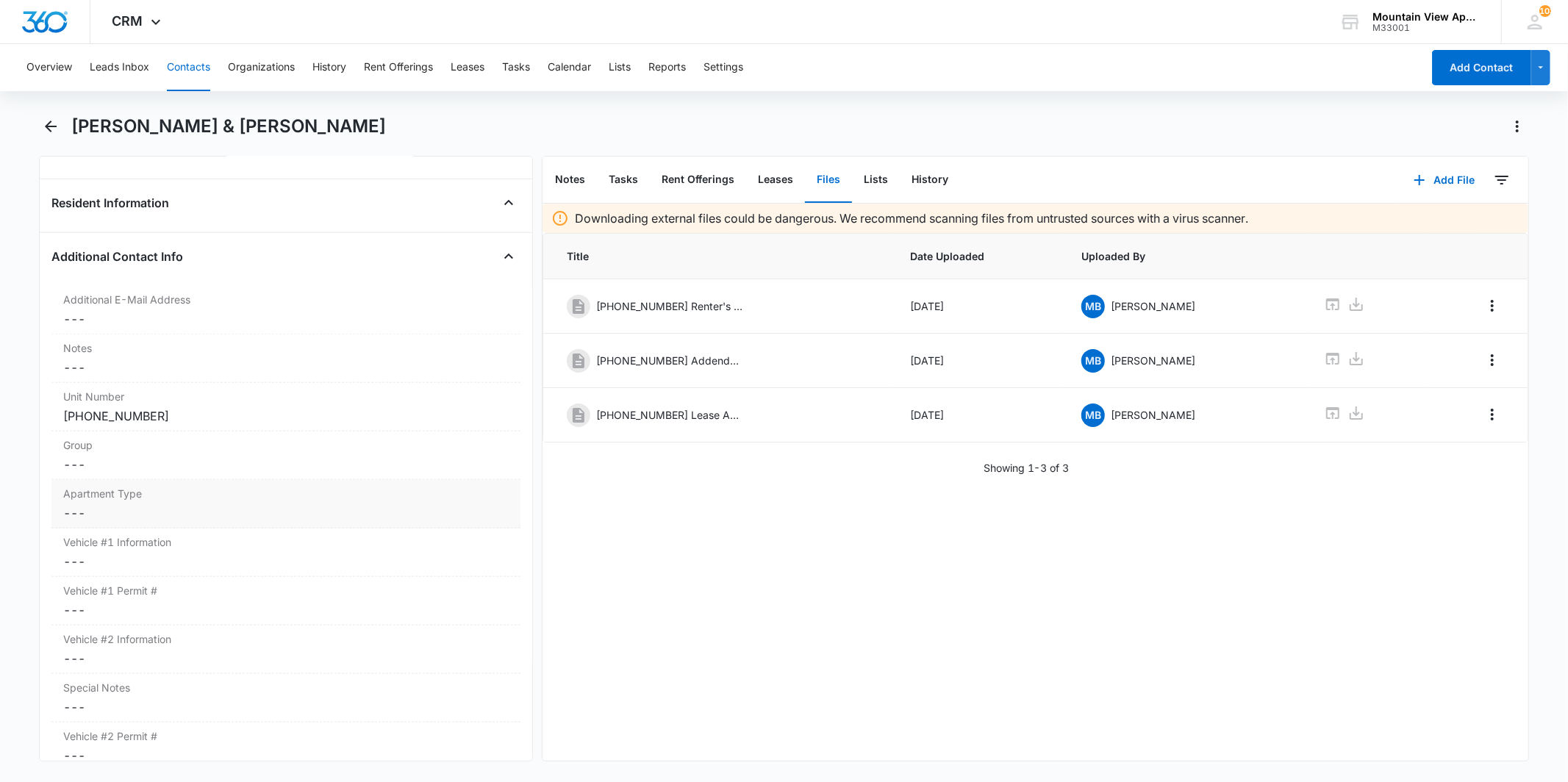
scroll to position [1162, 0]
click at [151, 477] on dd "Cancel Save Changes ---" at bounding box center [285, 476] width 445 height 18
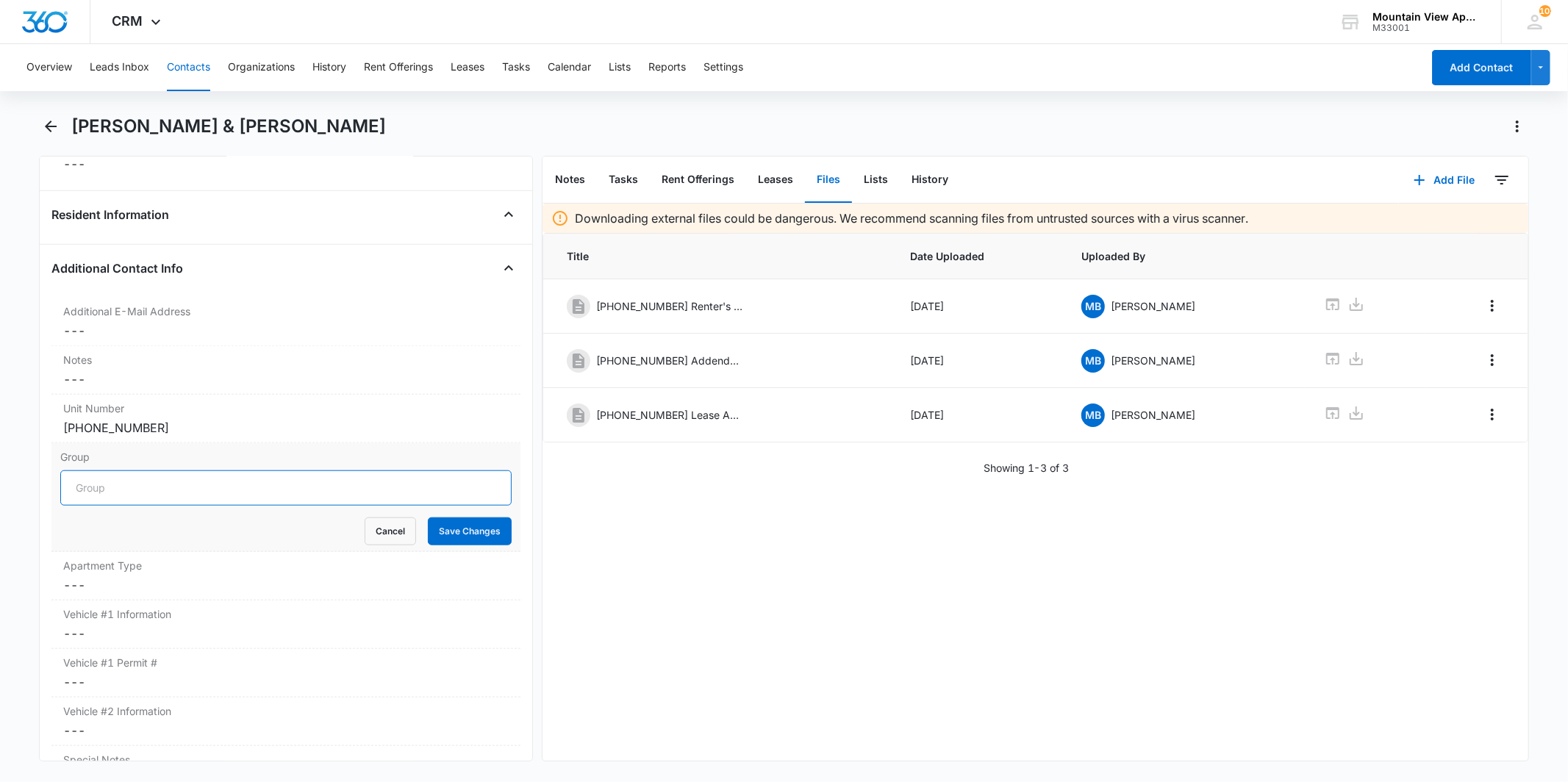
drag, startPoint x: 154, startPoint y: 489, endPoint x: 147, endPoint y: 494, distance: 8.6
click at [152, 494] on input "Group" at bounding box center [285, 488] width 451 height 35
type input "1861"
click at [483, 530] on button "Save Changes" at bounding box center [470, 531] width 84 height 28
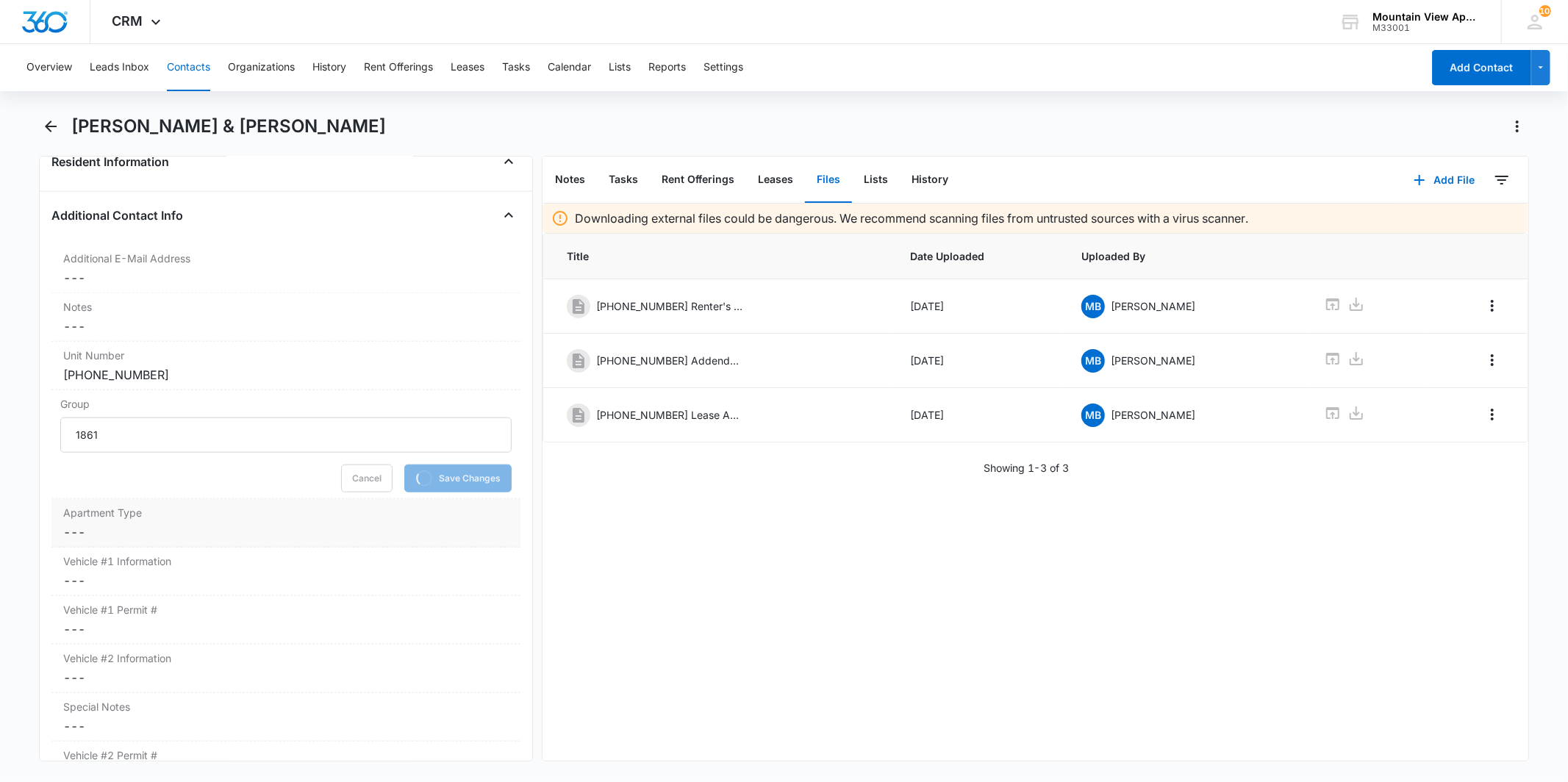
scroll to position [1244, 0]
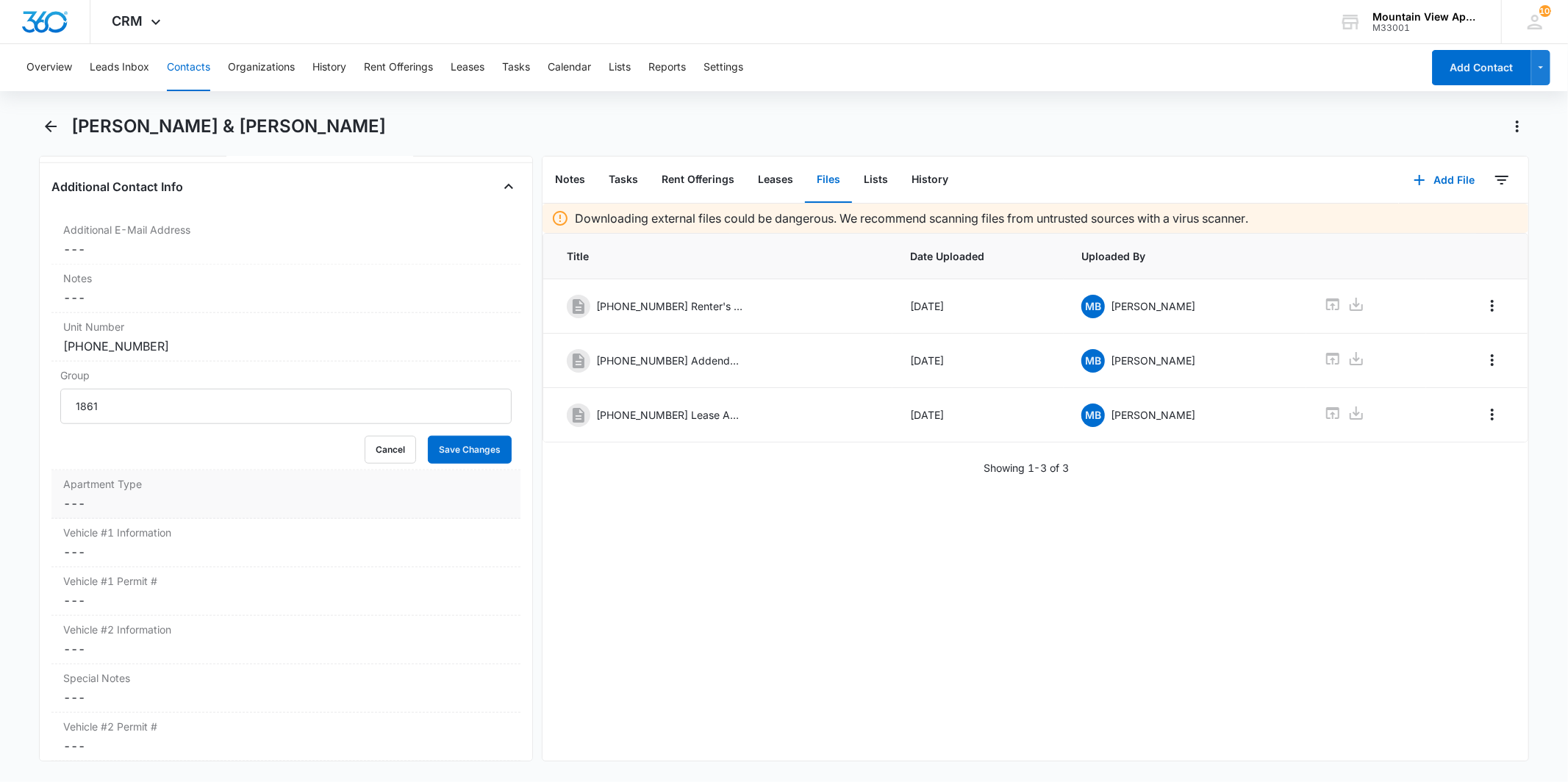
click at [185, 479] on label "Apartment Type" at bounding box center [285, 484] width 445 height 15
click at [199, 450] on div at bounding box center [268, 455] width 387 height 20
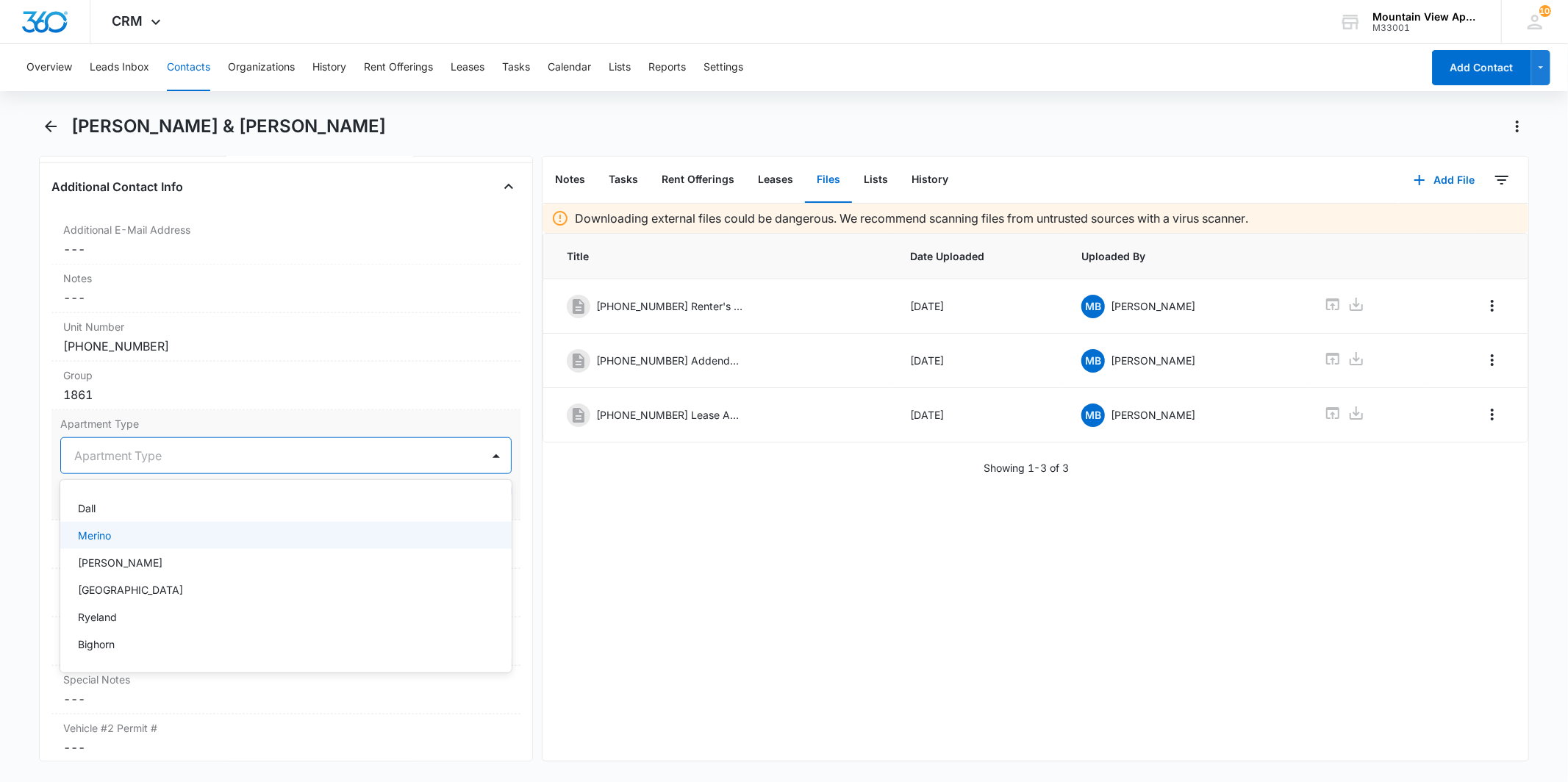
click at [194, 545] on div "Merino" at bounding box center [285, 535] width 451 height 27
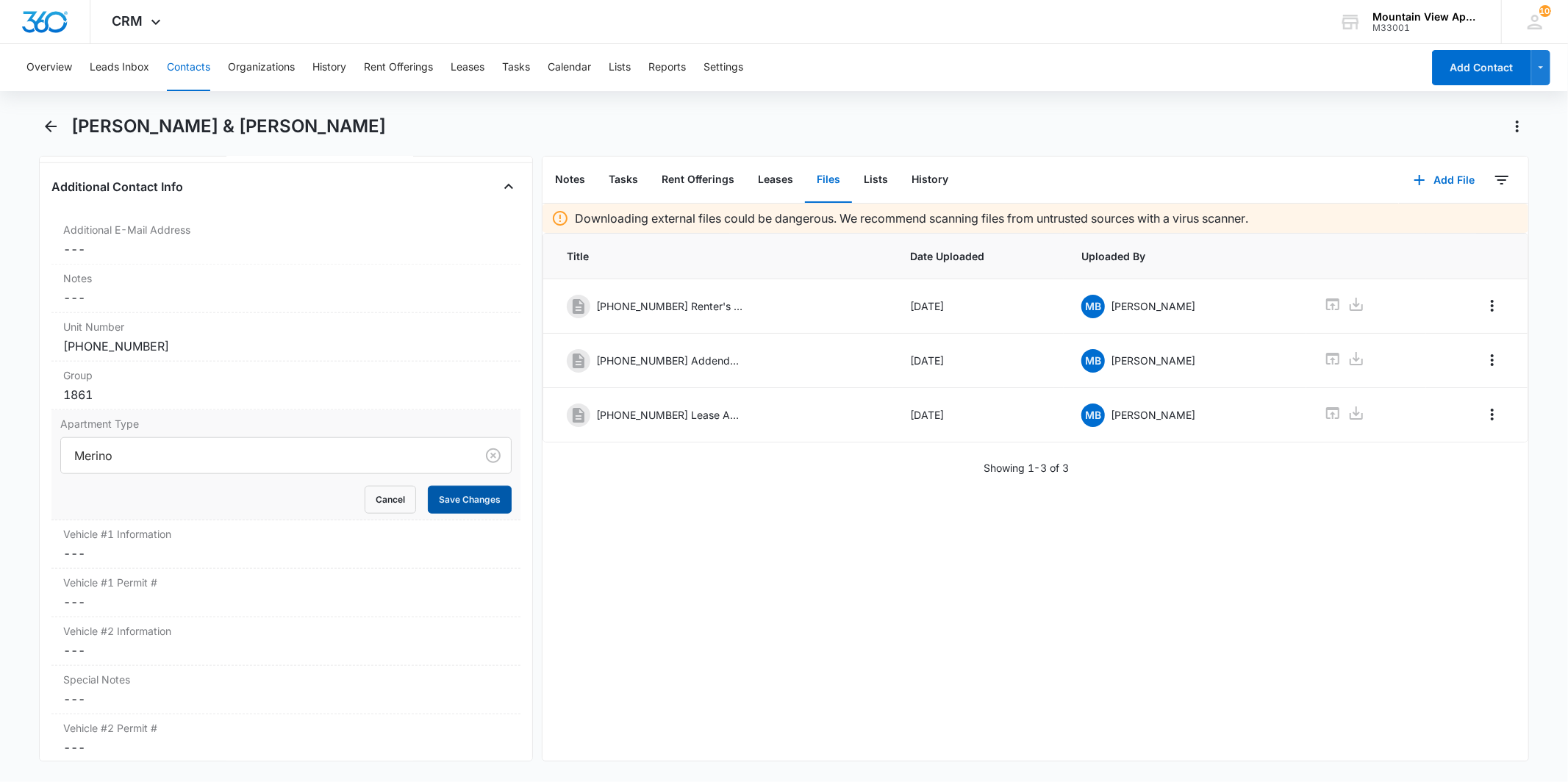
click at [453, 490] on button "Save Changes" at bounding box center [470, 499] width 84 height 28
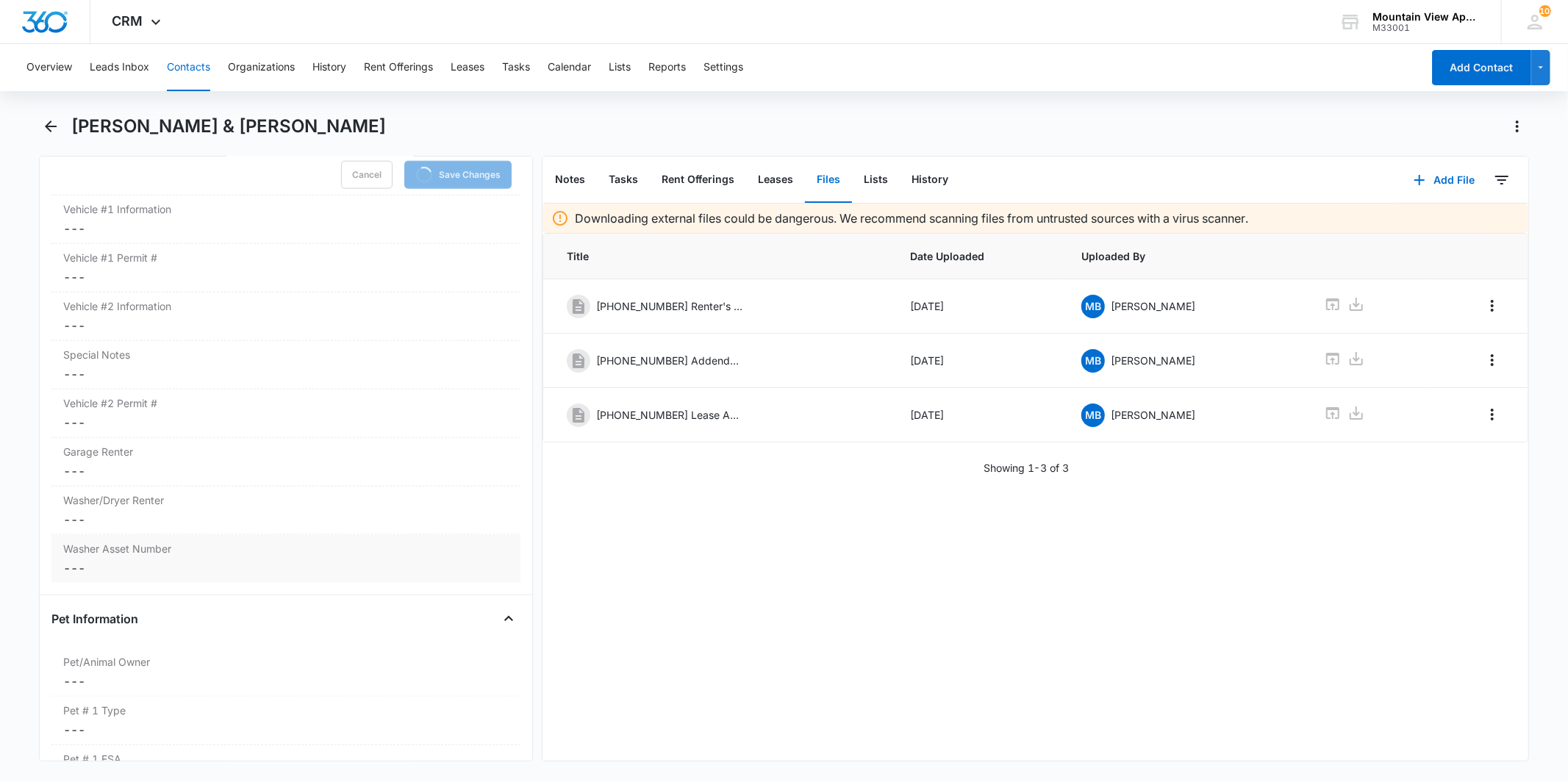
scroll to position [1571, 0]
click at [269, 523] on dd "Cancel Save Changes ---" at bounding box center [285, 518] width 445 height 18
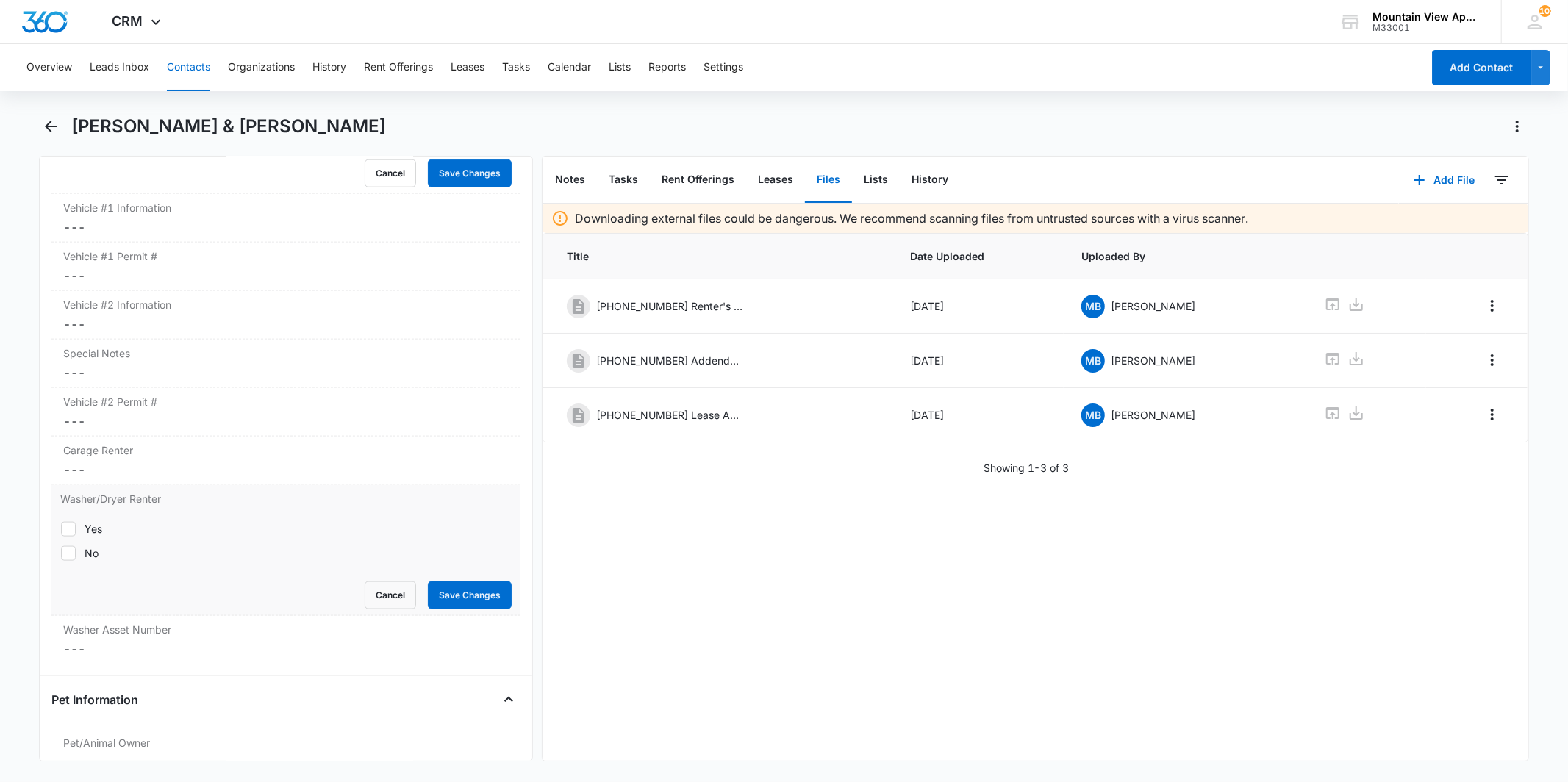
click at [119, 539] on div "Yes No" at bounding box center [285, 540] width 451 height 40
click at [100, 529] on div "Yes" at bounding box center [93, 529] width 18 height 15
click at [61, 529] on input "Yes" at bounding box center [61, 529] width 1 height 1
checkbox input "true"
click at [472, 593] on dl "Additional E-Mail Address Cancel Save Changes --- Notes Cancel Save Changes ---…" at bounding box center [285, 276] width 468 height 774
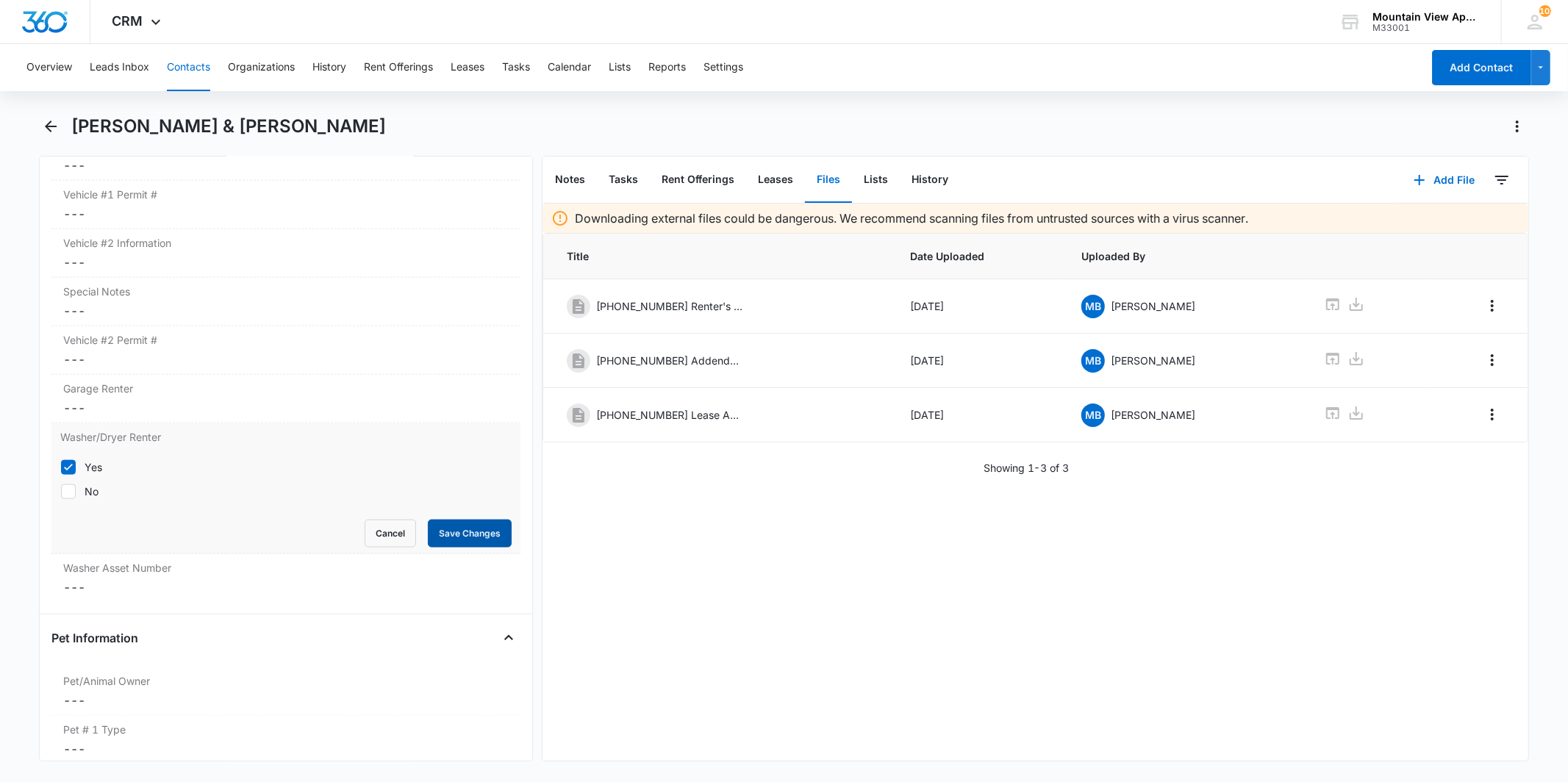
click at [442, 533] on button "Save Changes" at bounding box center [470, 533] width 84 height 28
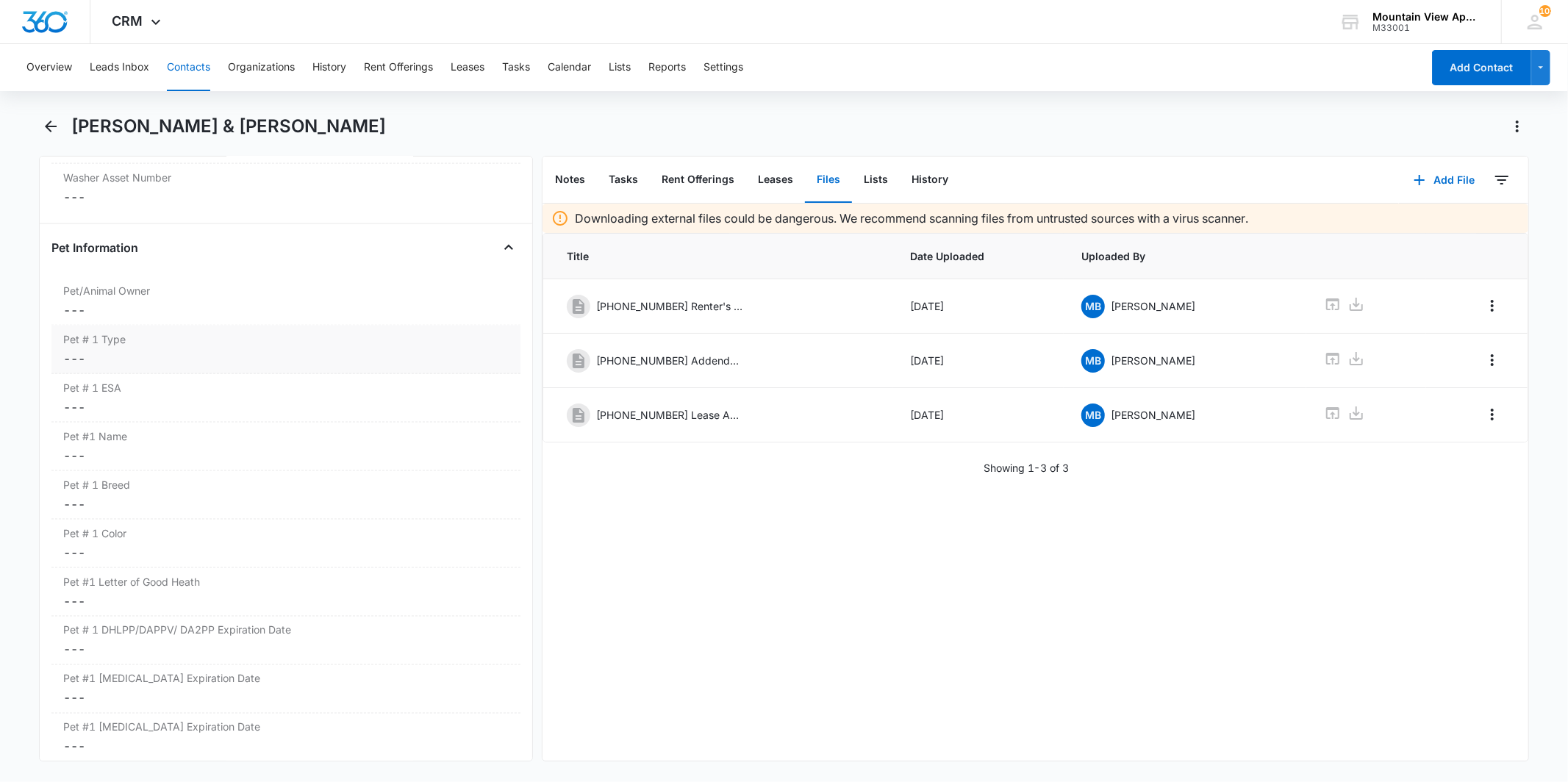
scroll to position [1897, 0]
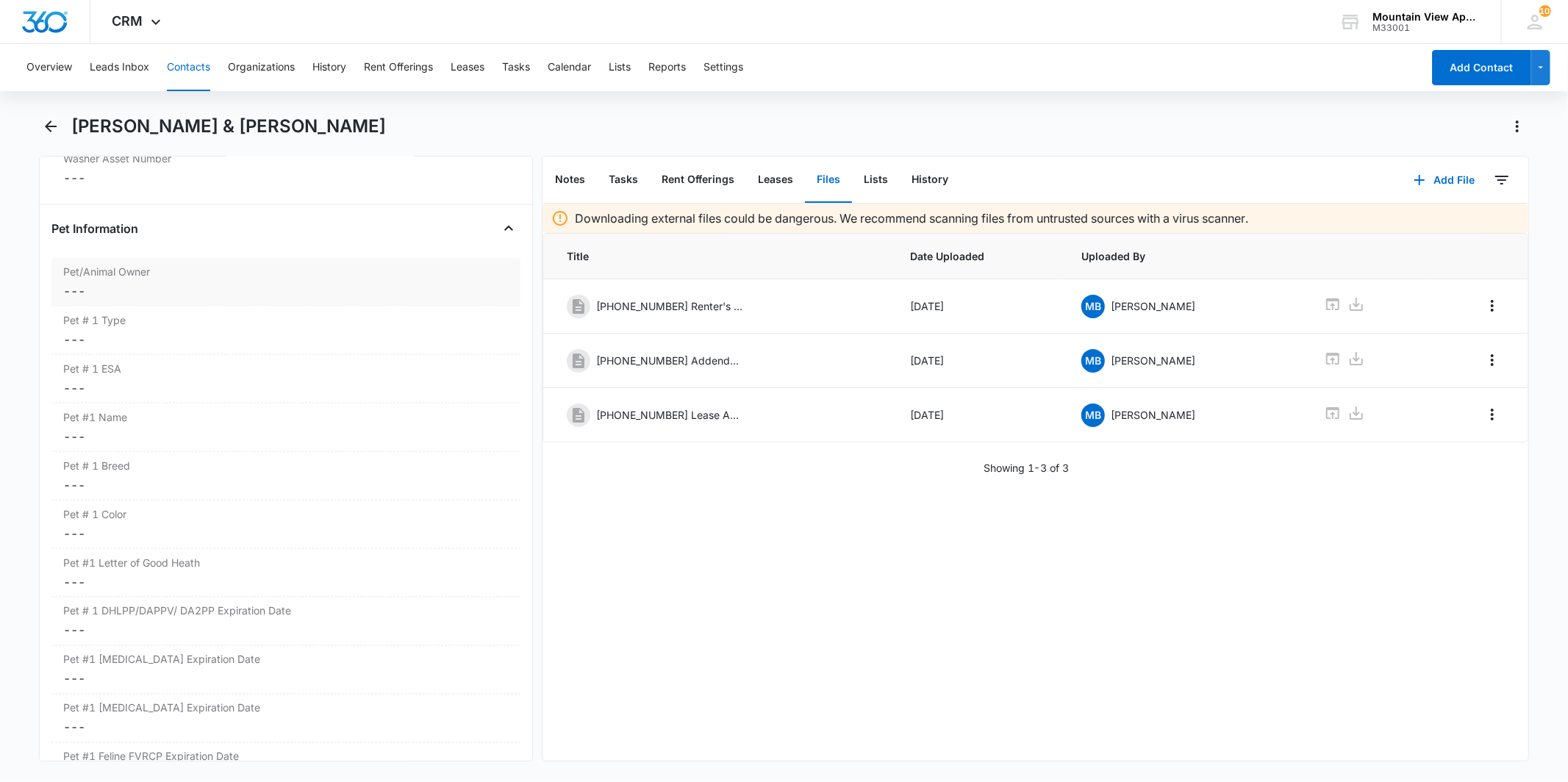
click at [216, 295] on dd "Cancel Save Changes ---" at bounding box center [285, 290] width 445 height 18
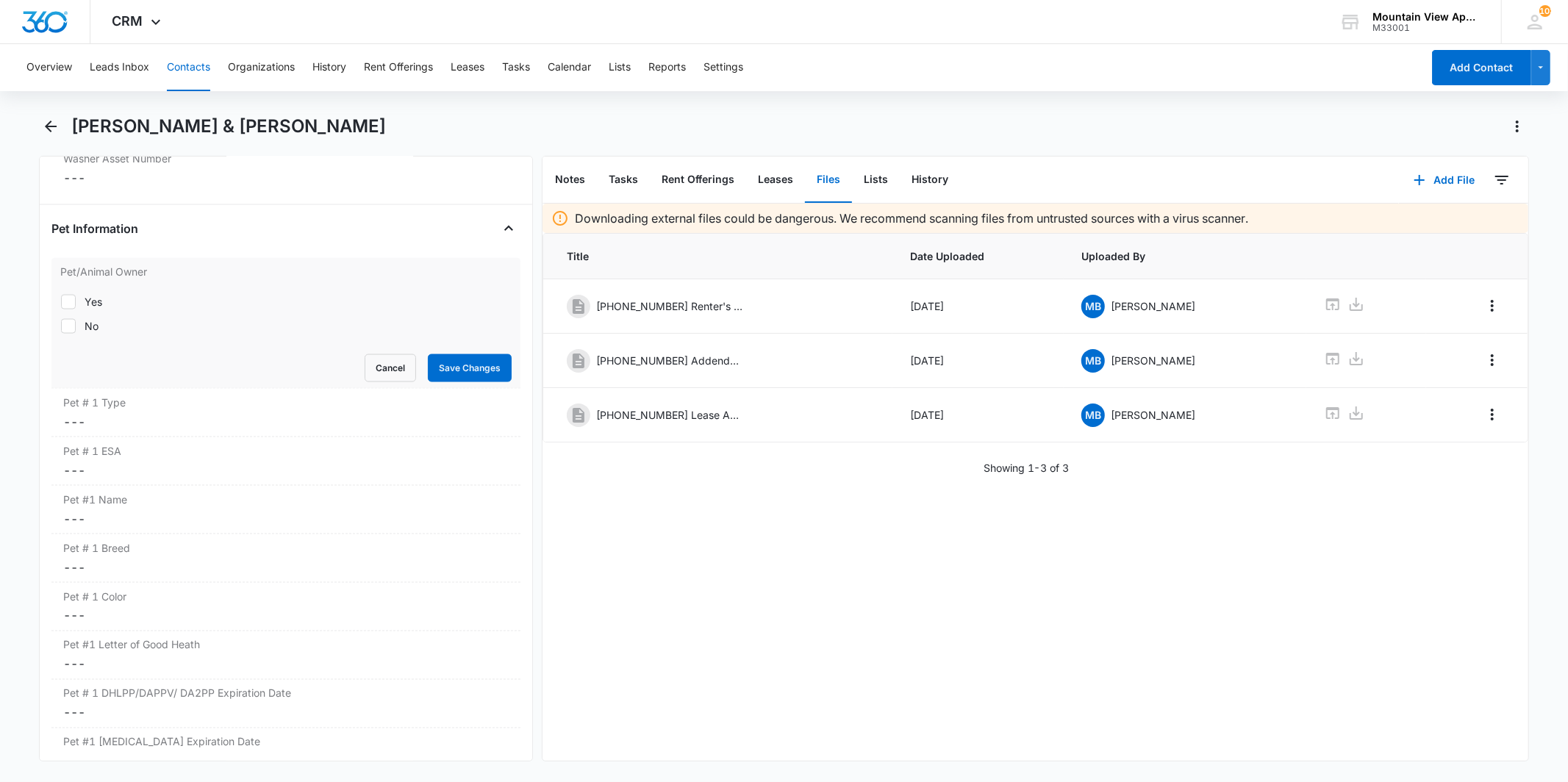
click at [77, 332] on label "No" at bounding box center [285, 326] width 451 height 15
click at [61, 327] on input "No" at bounding box center [61, 326] width 1 height 1
checkbox input "true"
click at [440, 366] on button "Save Changes" at bounding box center [470, 368] width 84 height 28
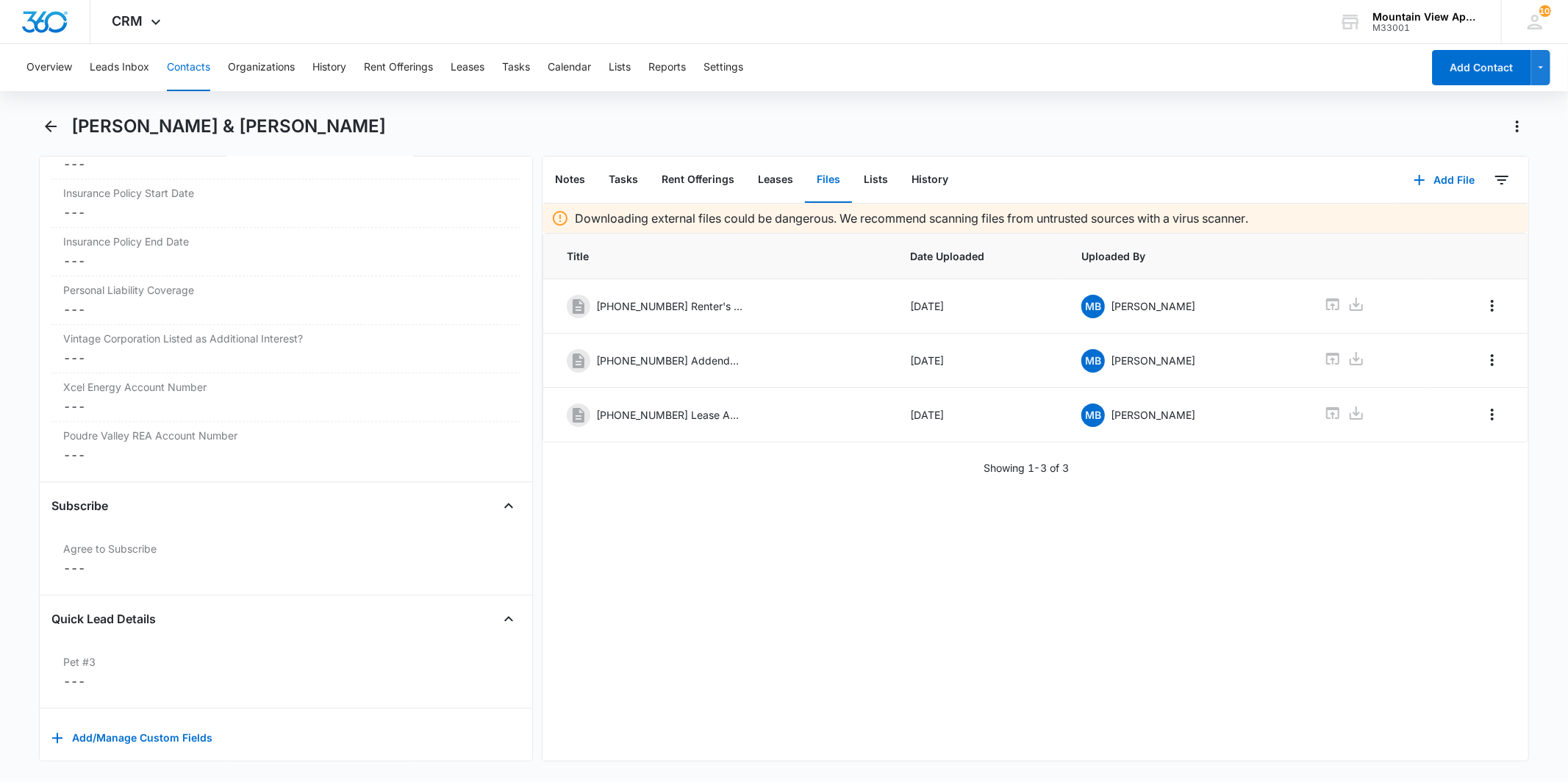
scroll to position [3319, 0]
click at [189, 385] on label "Xcel Energy Account Number" at bounding box center [285, 386] width 445 height 15
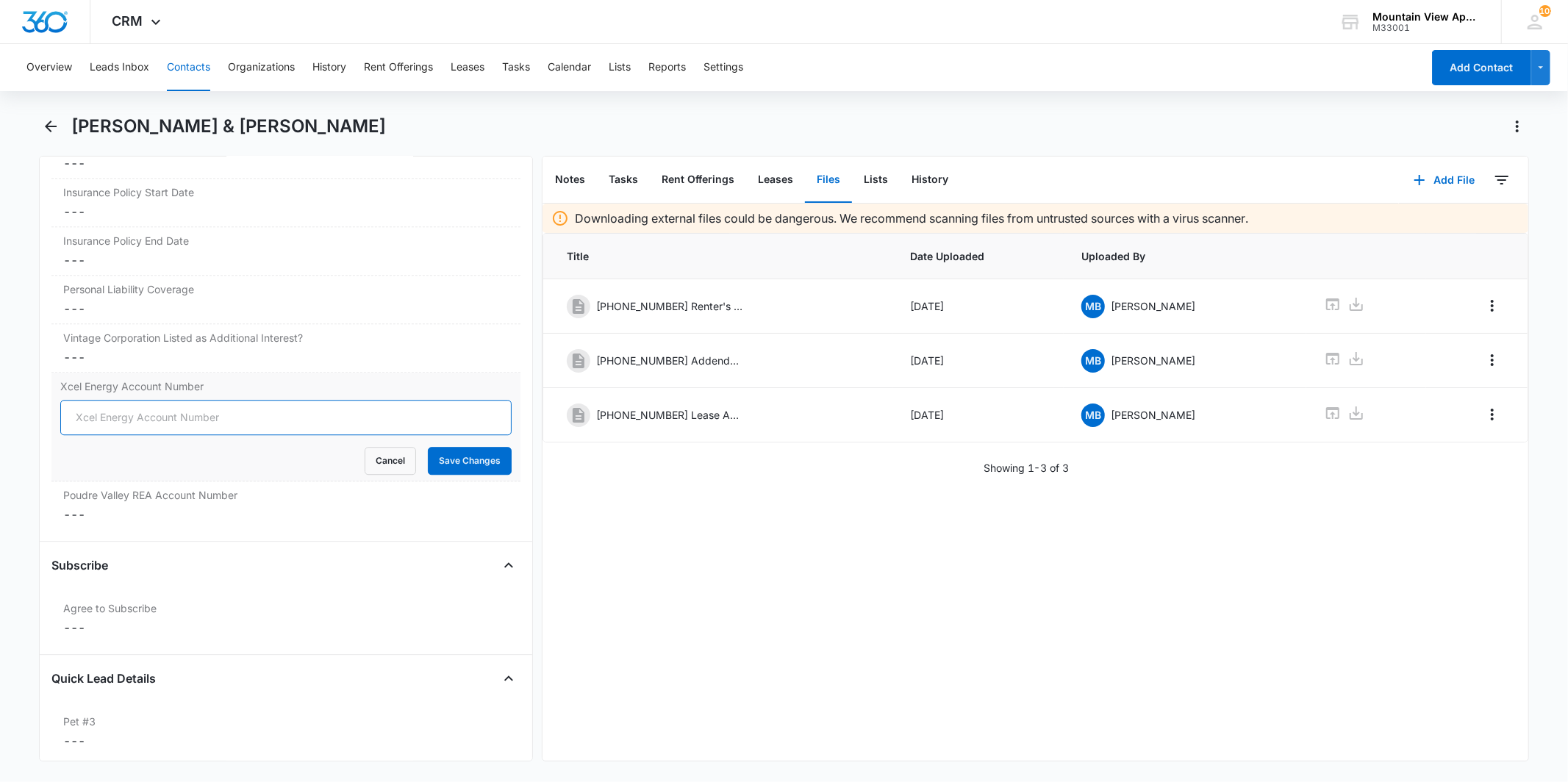
click at [194, 408] on input "Xcel Energy Account Number" at bounding box center [285, 418] width 451 height 35
type input "53-0014345494-3"
click at [445, 463] on button "Save Changes" at bounding box center [470, 460] width 84 height 28
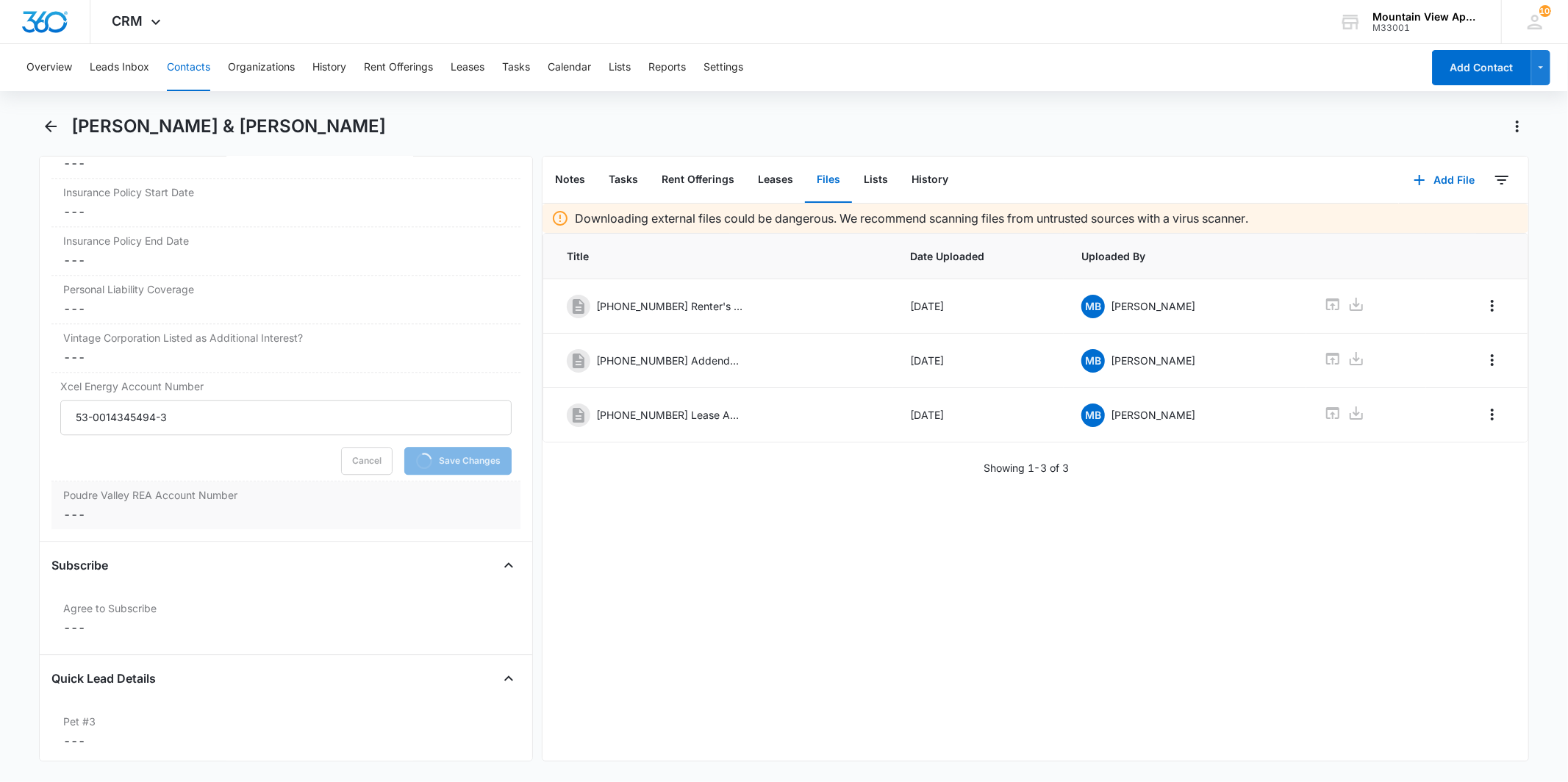
click at [196, 502] on label "Poudre Valley REA Account Number" at bounding box center [285, 495] width 445 height 15
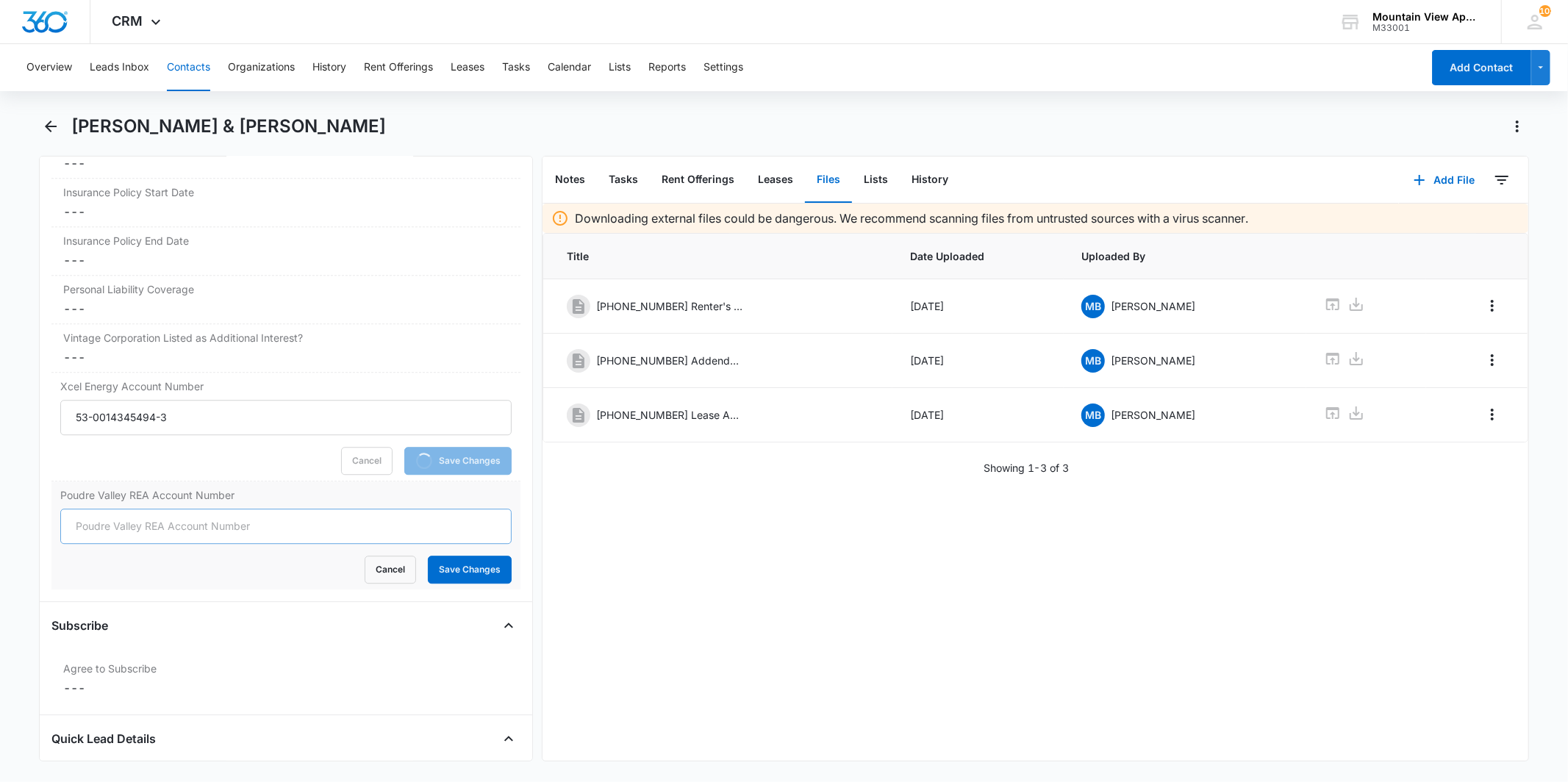
click at [194, 519] on input "Poudre Valley REA Account Number" at bounding box center [285, 526] width 451 height 35
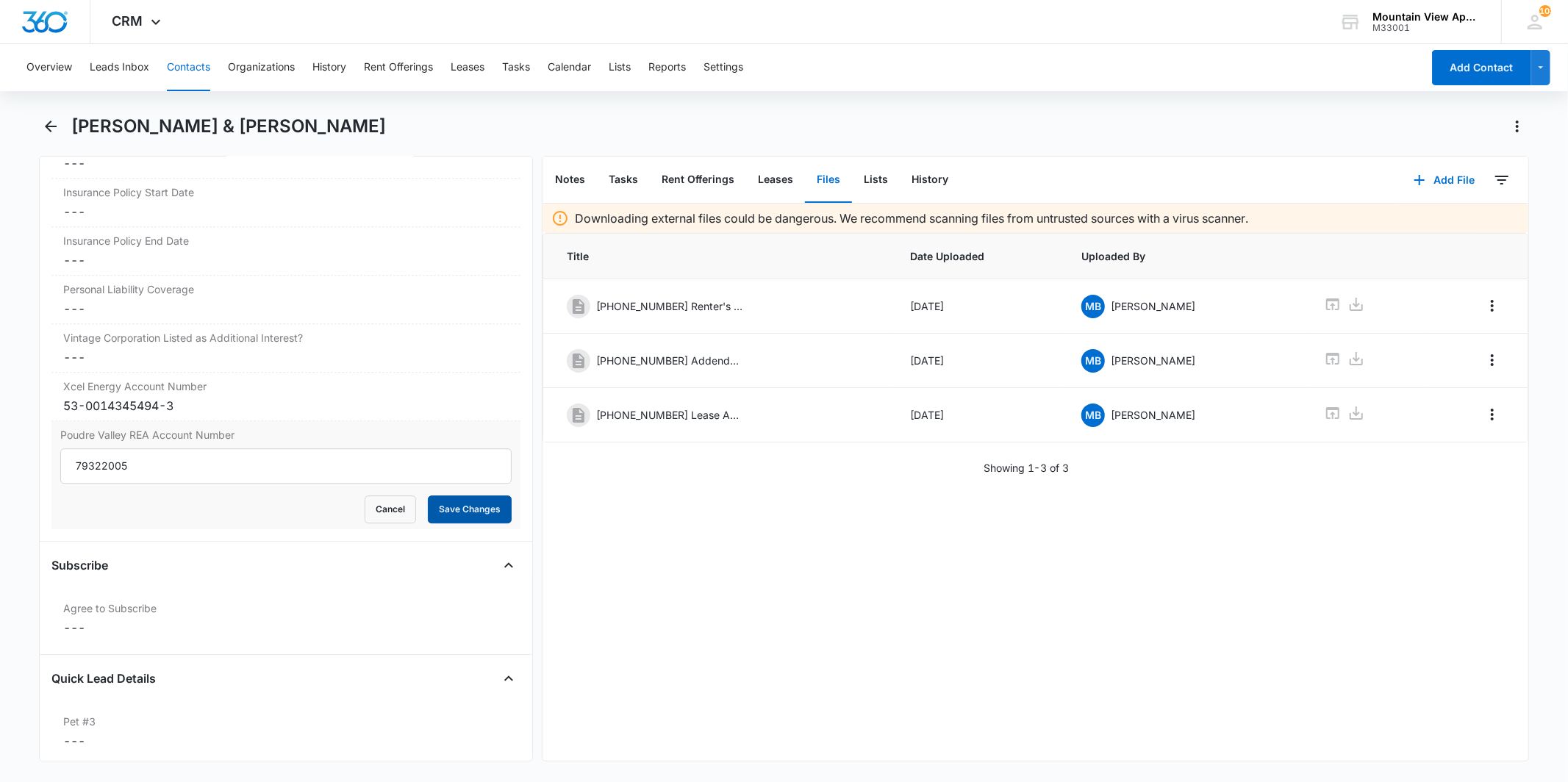
type input "79322005"
click at [464, 503] on button "Save Changes" at bounding box center [470, 508] width 84 height 28
click at [157, 630] on dd "Cancel Save Changes ---" at bounding box center [285, 627] width 445 height 18
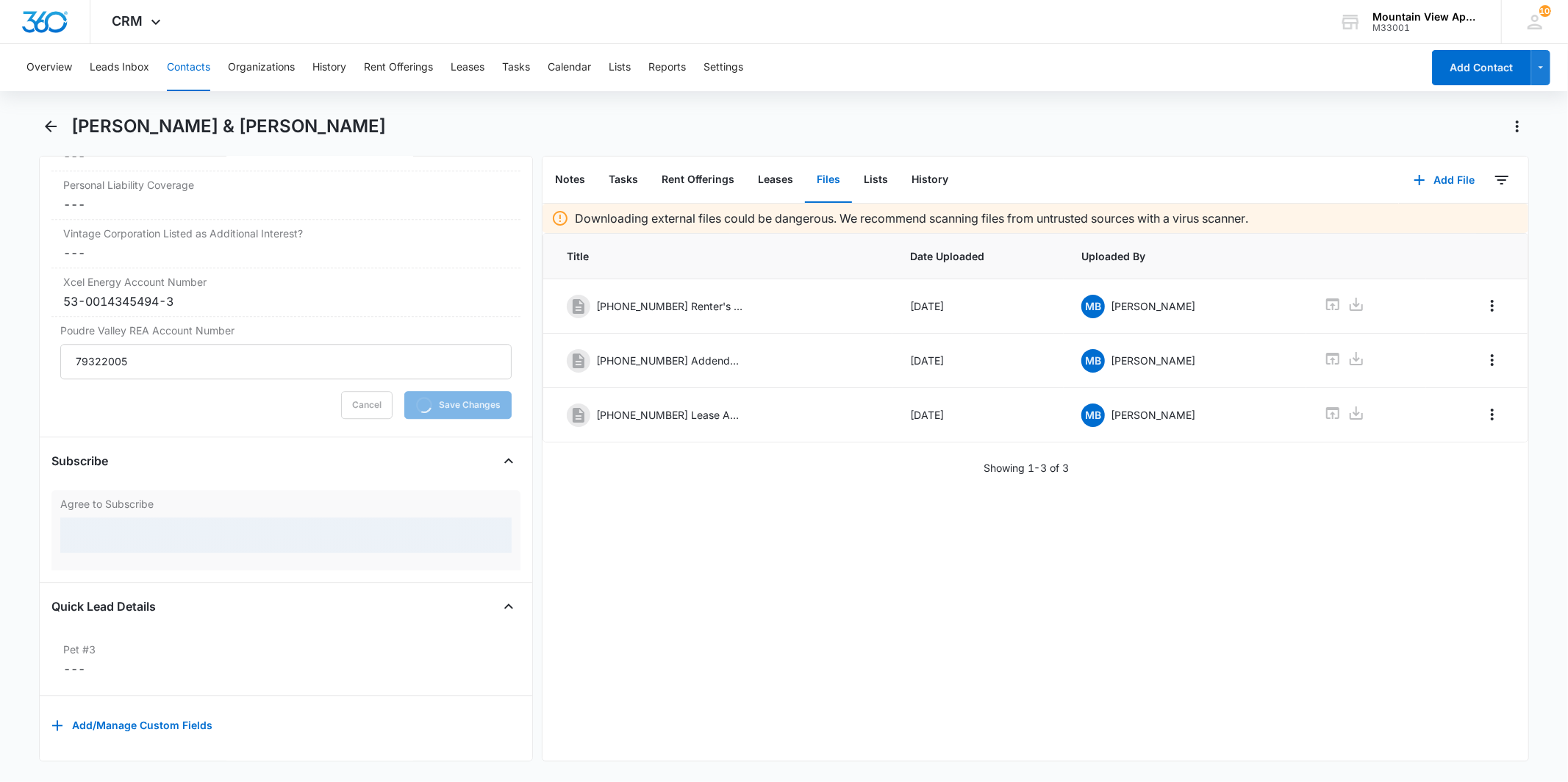
scroll to position [3438, 0]
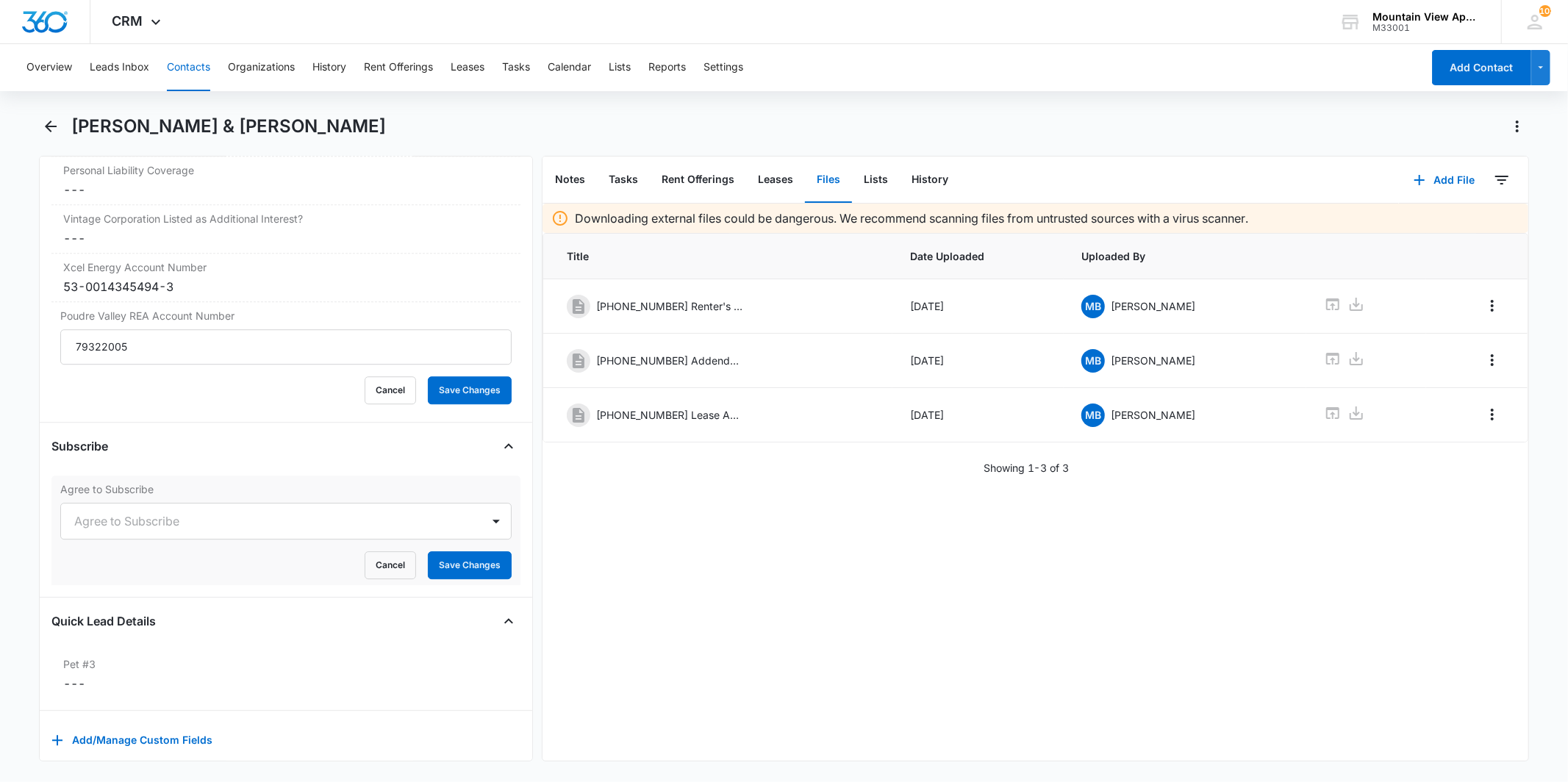
click at [147, 528] on div at bounding box center [268, 521] width 387 height 20
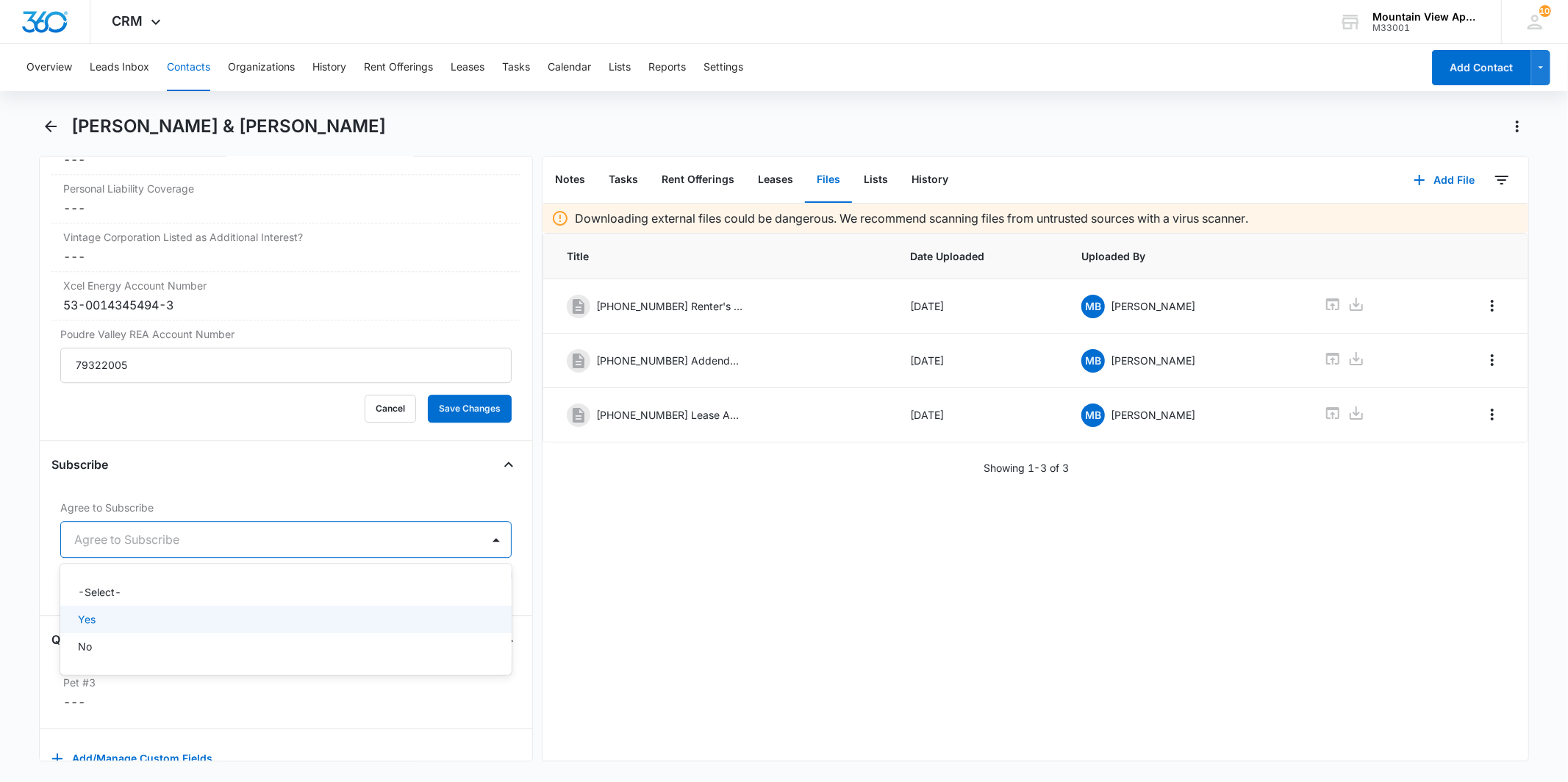
click at [154, 639] on div "No" at bounding box center [285, 646] width 413 height 15
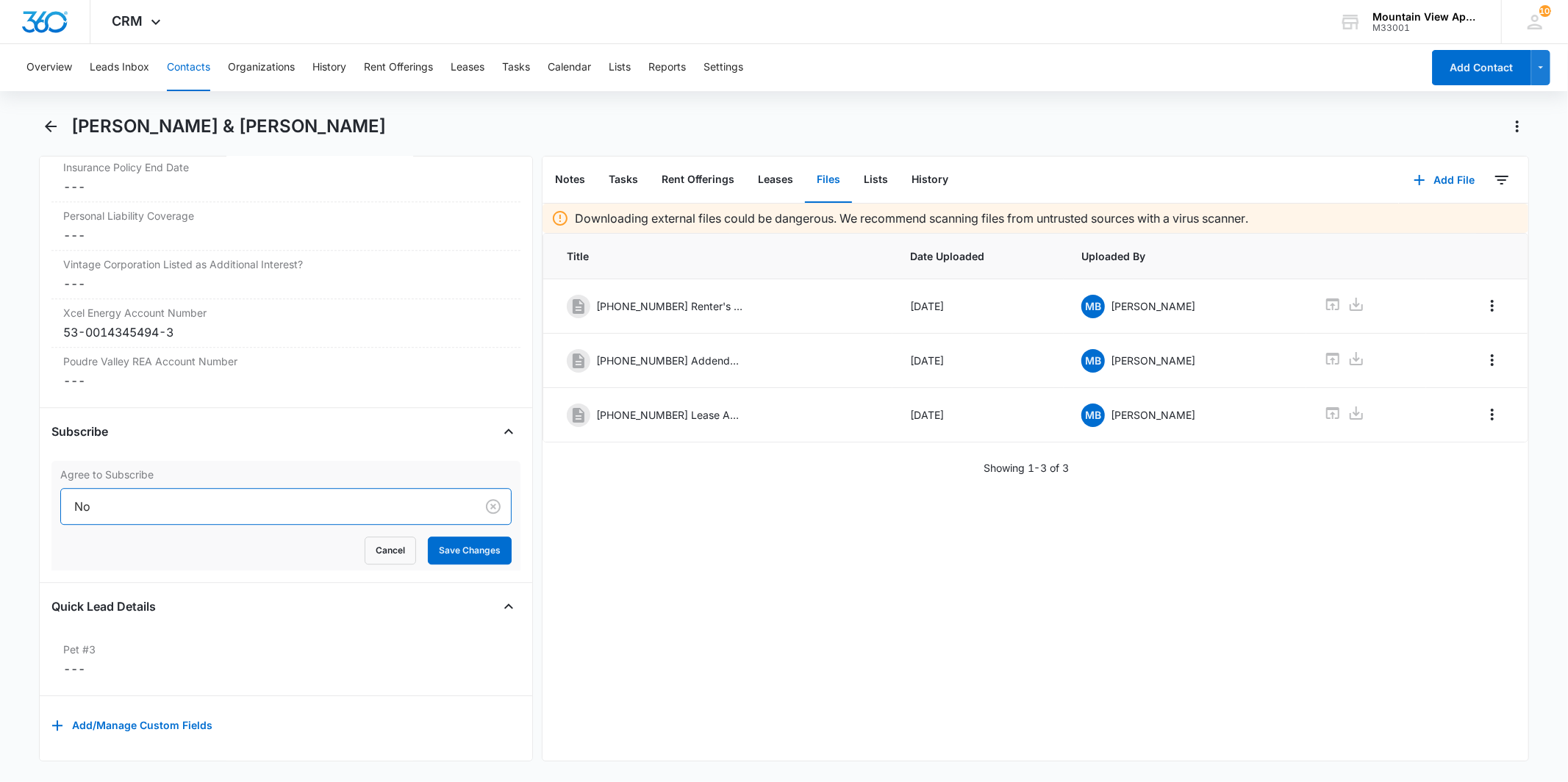
scroll to position [3407, 0]
click at [221, 496] on div at bounding box center [264, 506] width 381 height 20
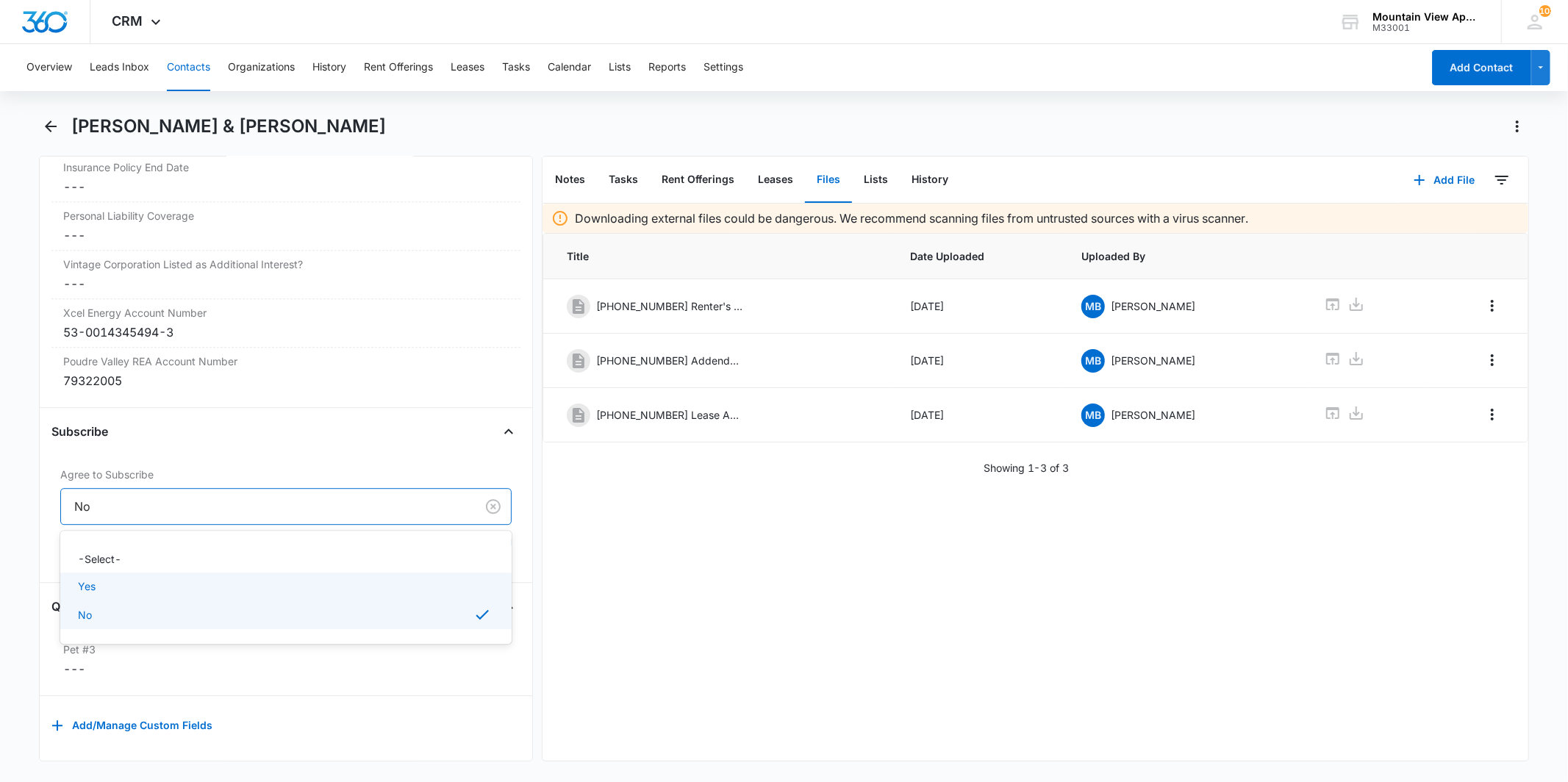
click at [194, 586] on div "Yes" at bounding box center [285, 586] width 451 height 27
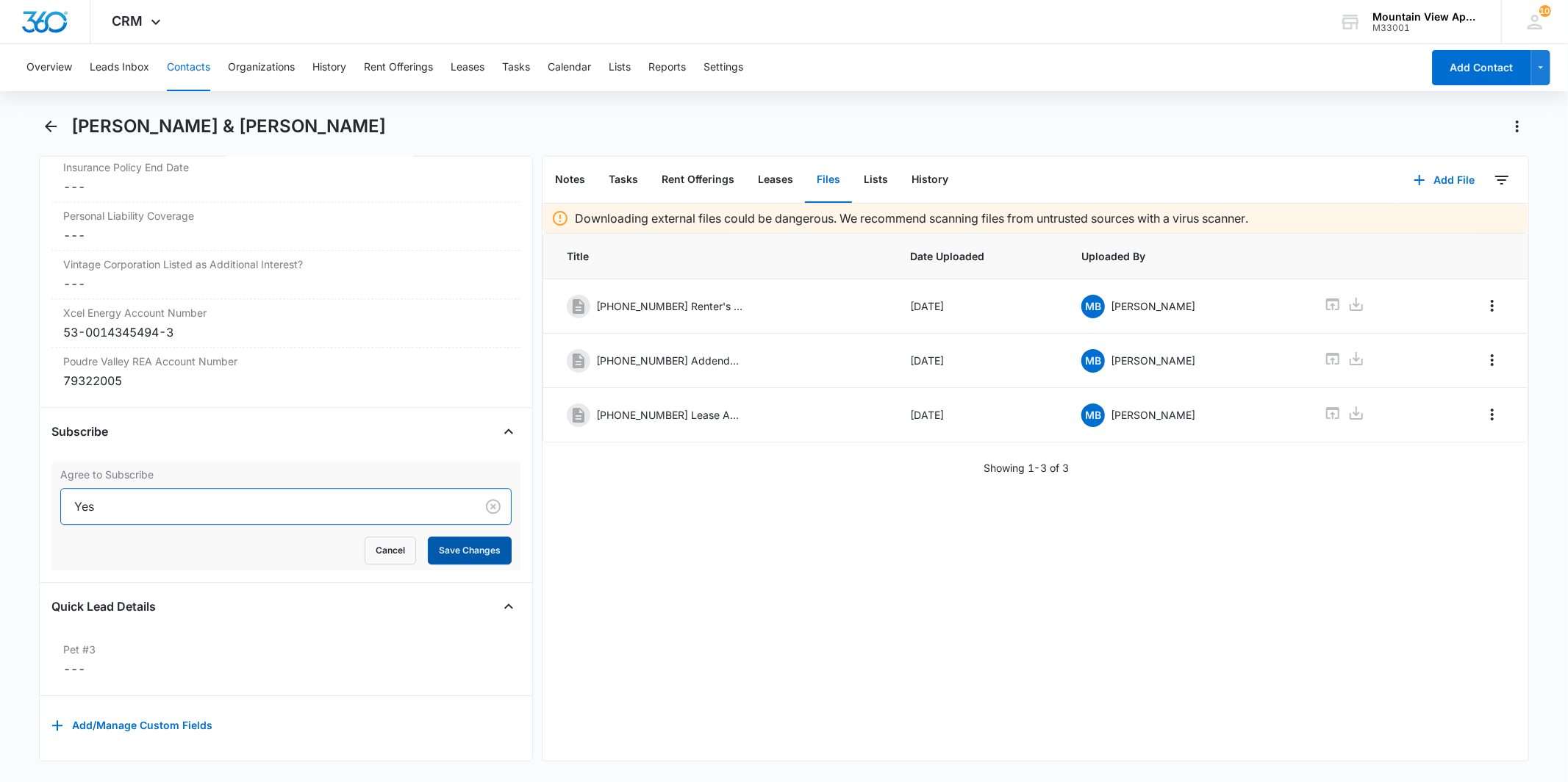
click at [466, 538] on button "Save Changes" at bounding box center [470, 550] width 84 height 28
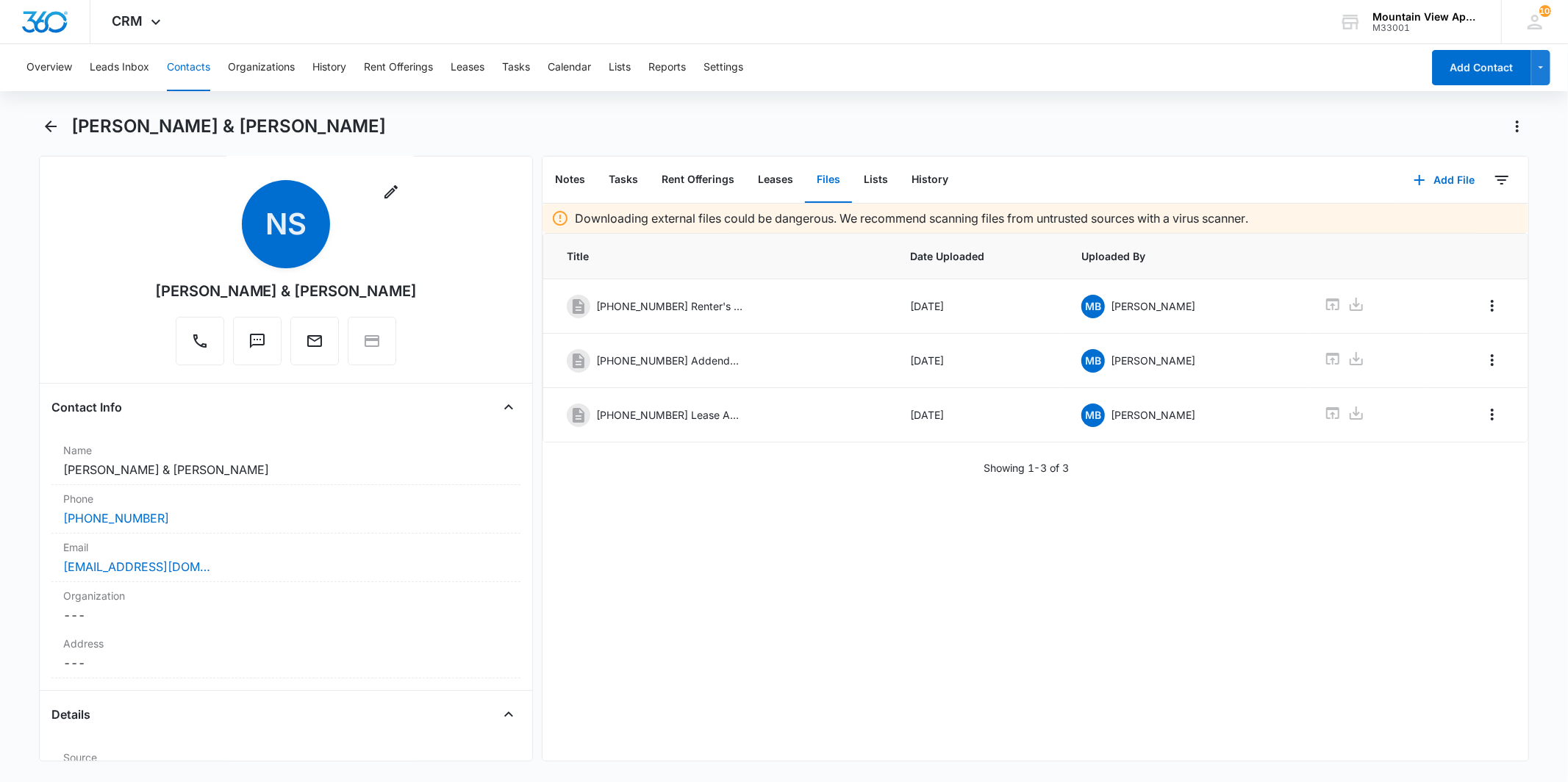
scroll to position [0, 0]
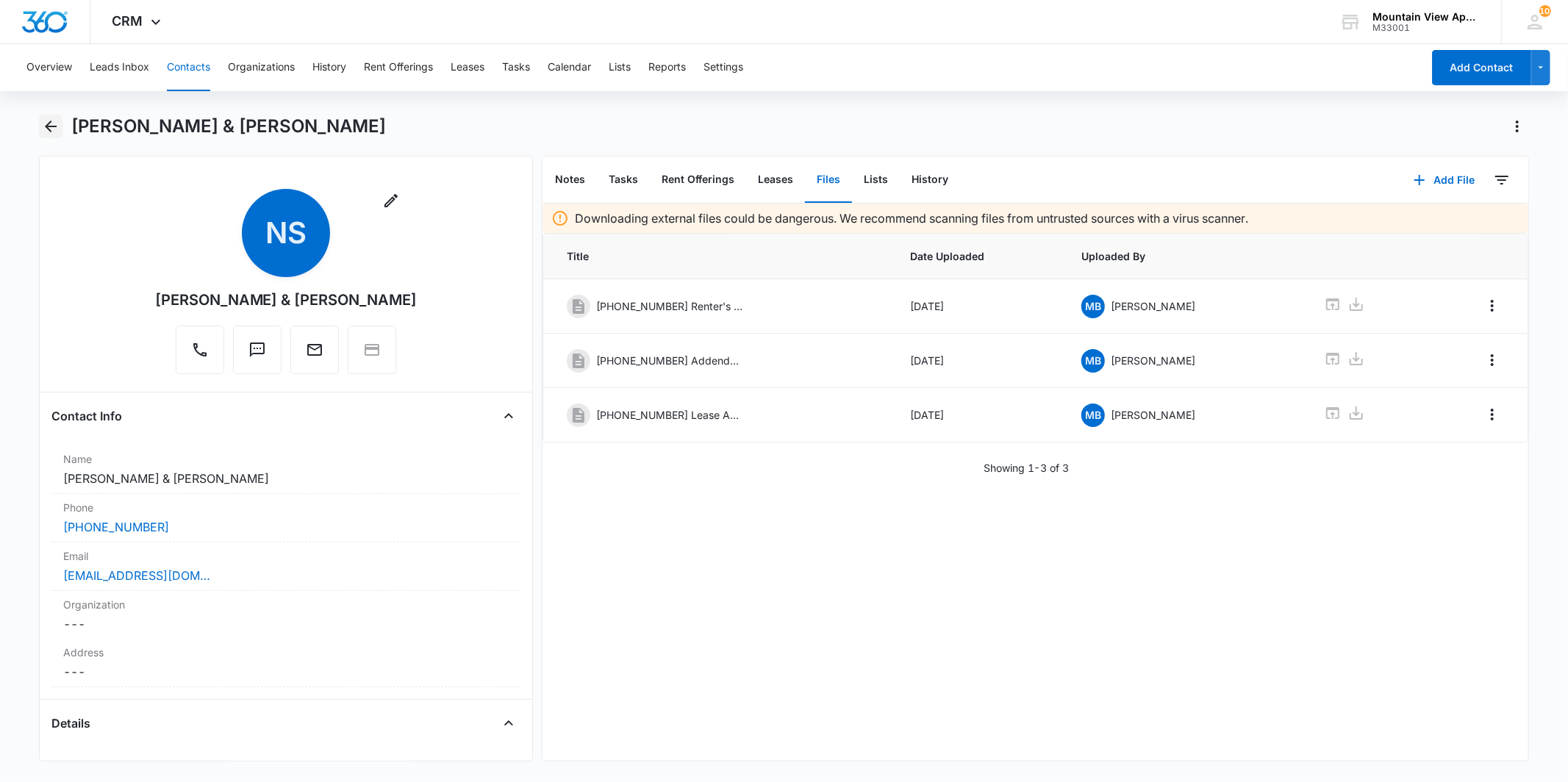
click at [48, 132] on icon "Back" at bounding box center [51, 126] width 18 height 18
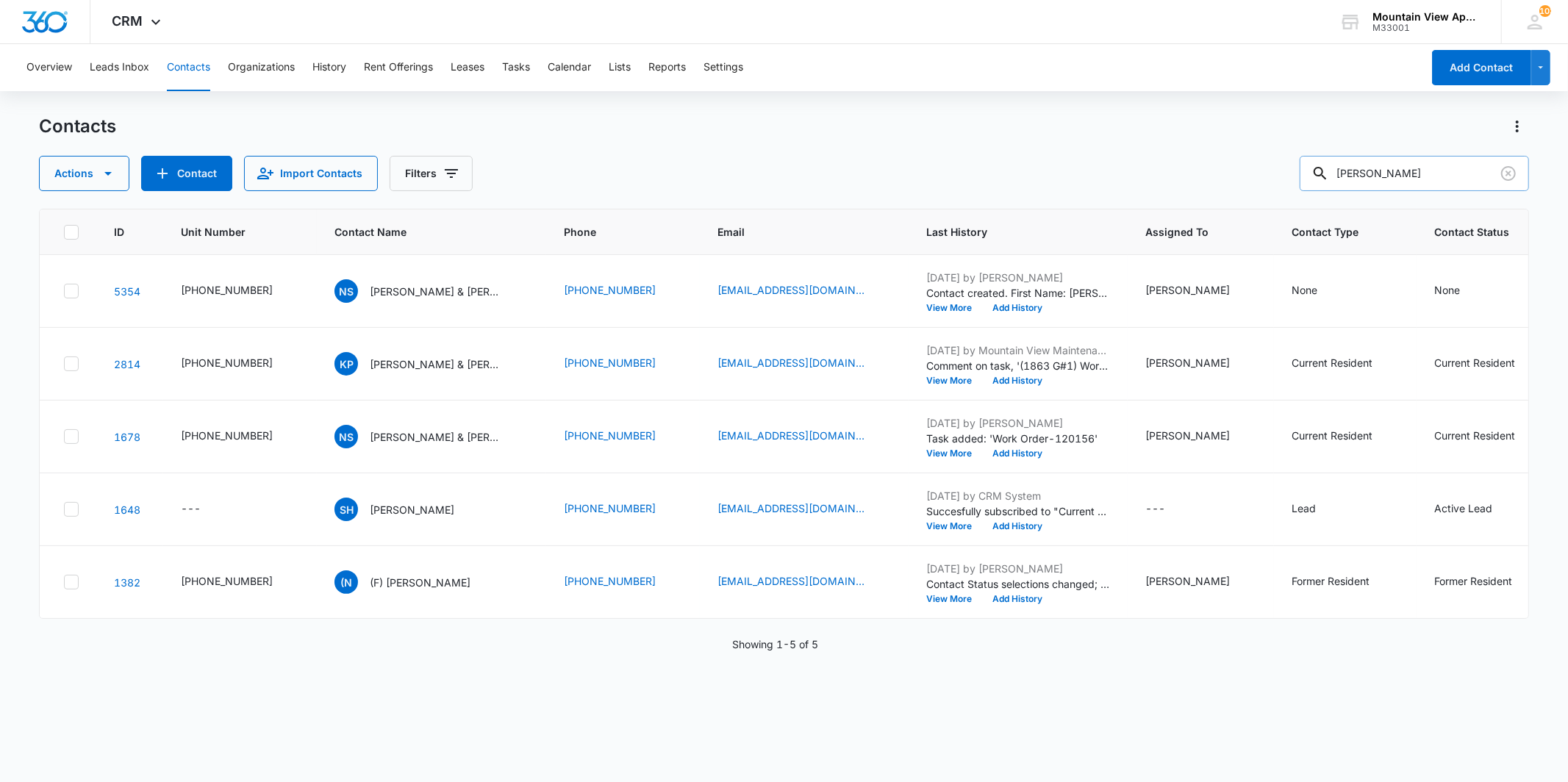
drag, startPoint x: 1405, startPoint y: 166, endPoint x: 1317, endPoint y: 172, distance: 88.2
click at [1317, 172] on input "[PERSON_NAME]" at bounding box center [1415, 173] width 229 height 35
type input "[PERSON_NAME]"
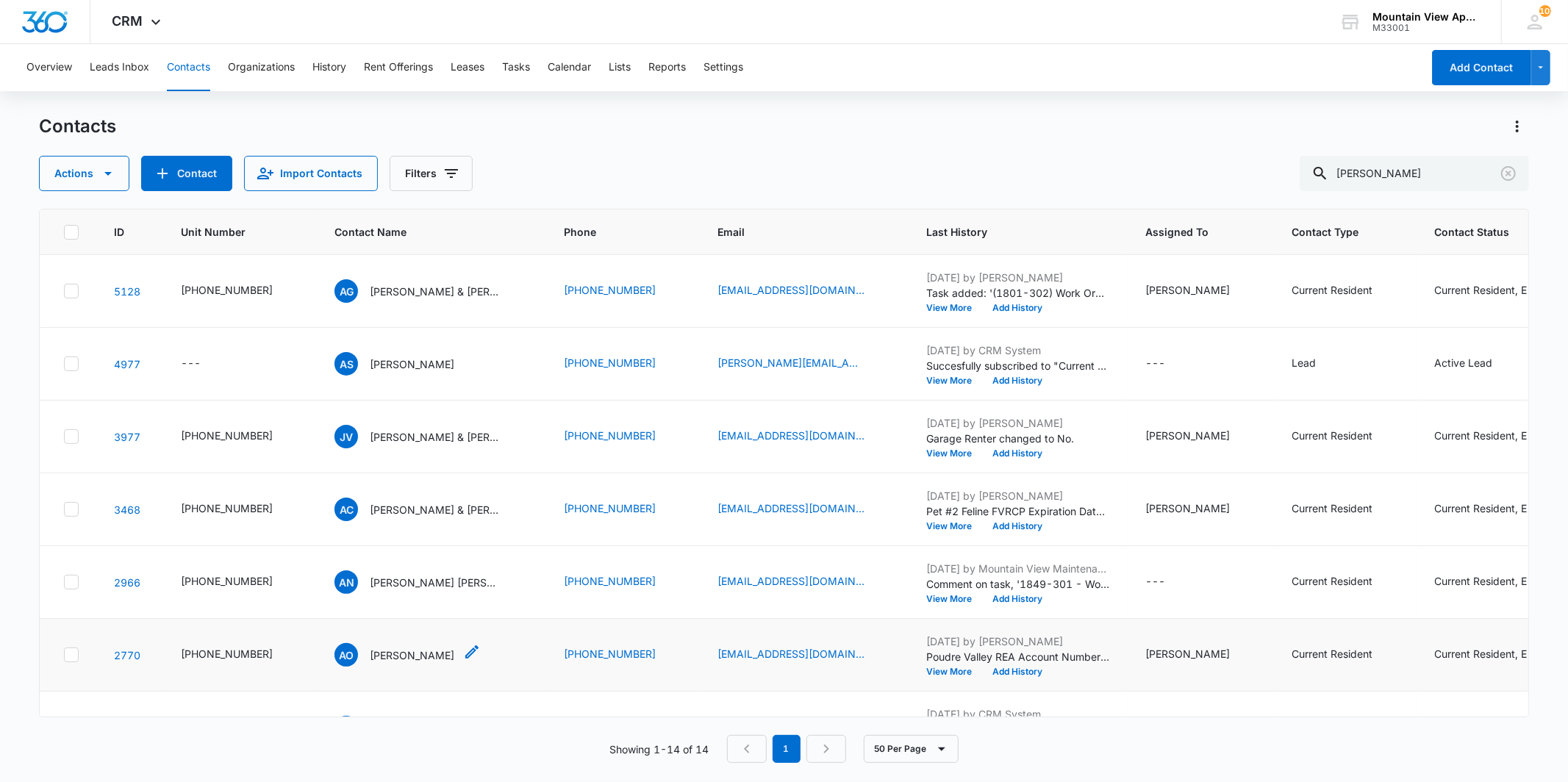
click at [408, 656] on p "[PERSON_NAME]" at bounding box center [412, 655] width 84 height 15
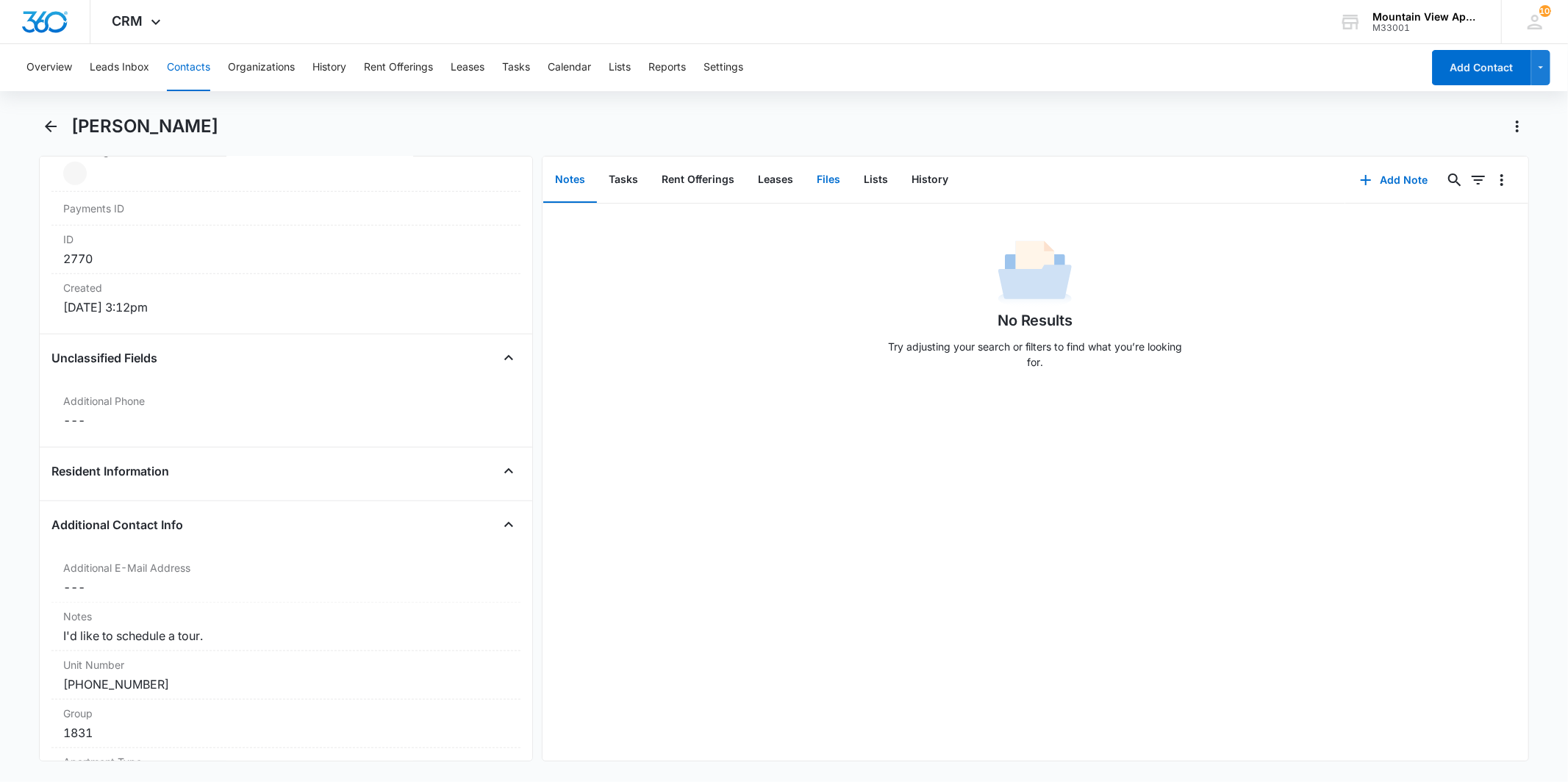
scroll to position [738, 0]
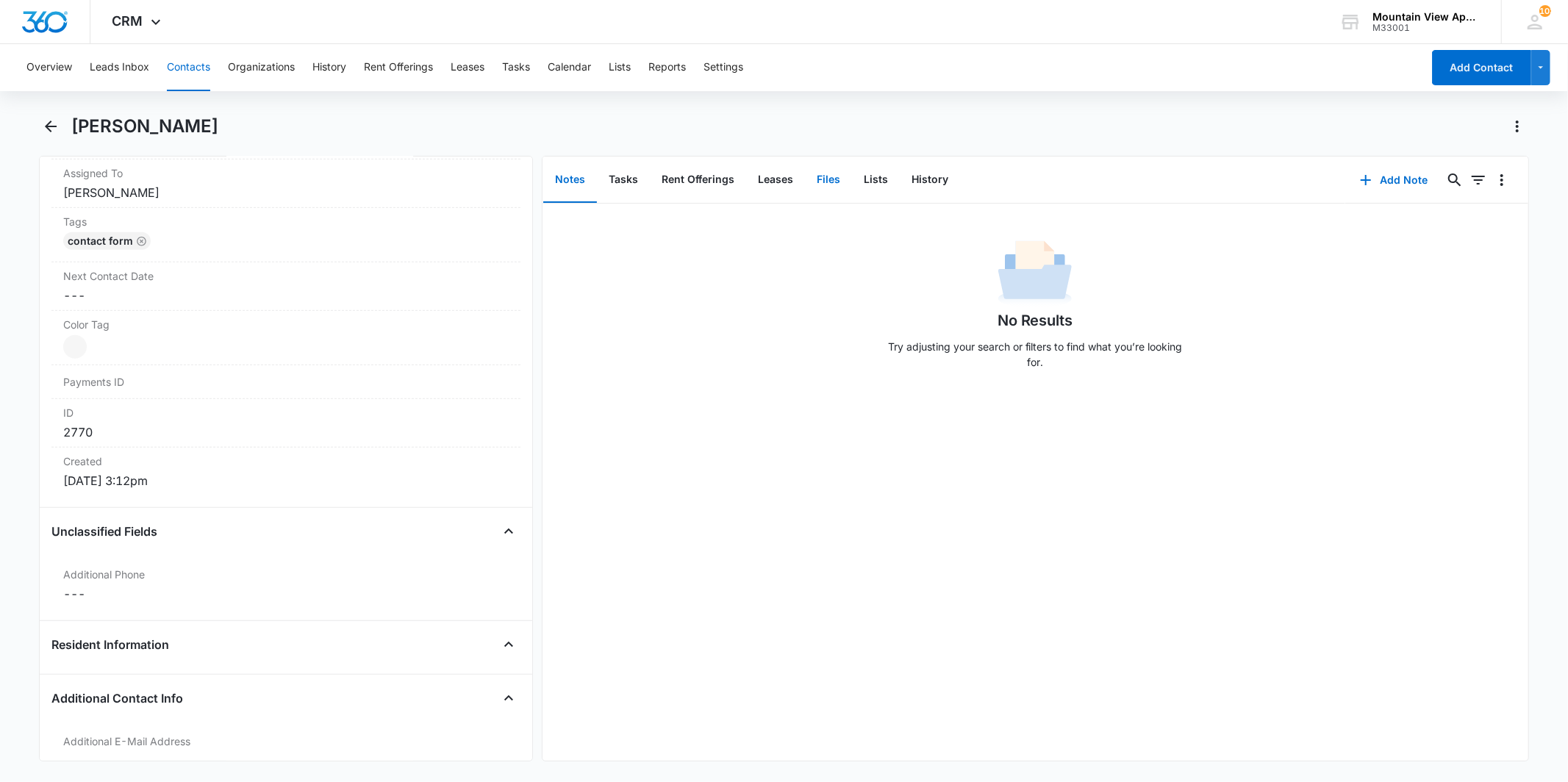
click at [842, 194] on button "Files" at bounding box center [829, 180] width 47 height 45
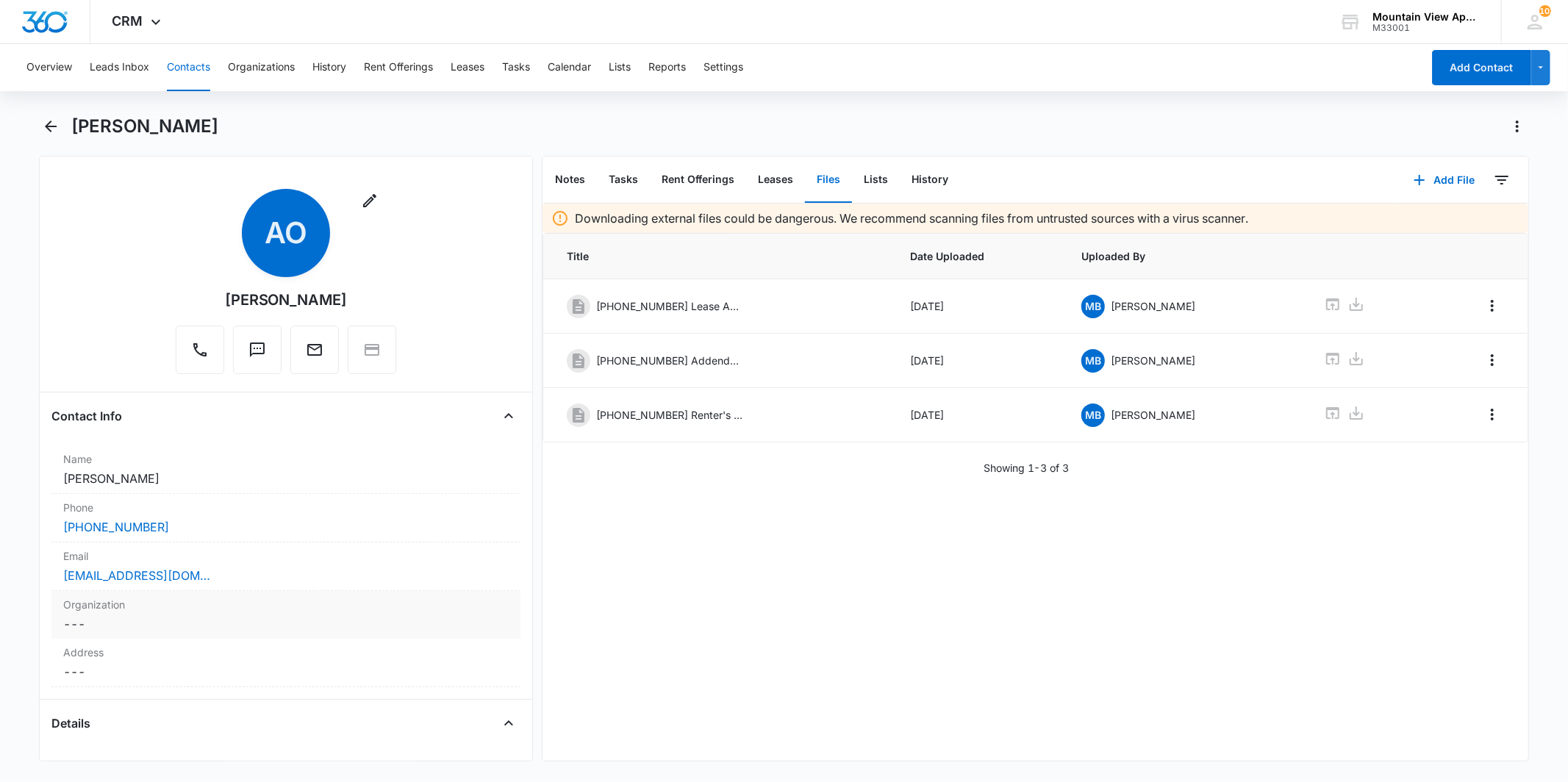
scroll to position [408, 0]
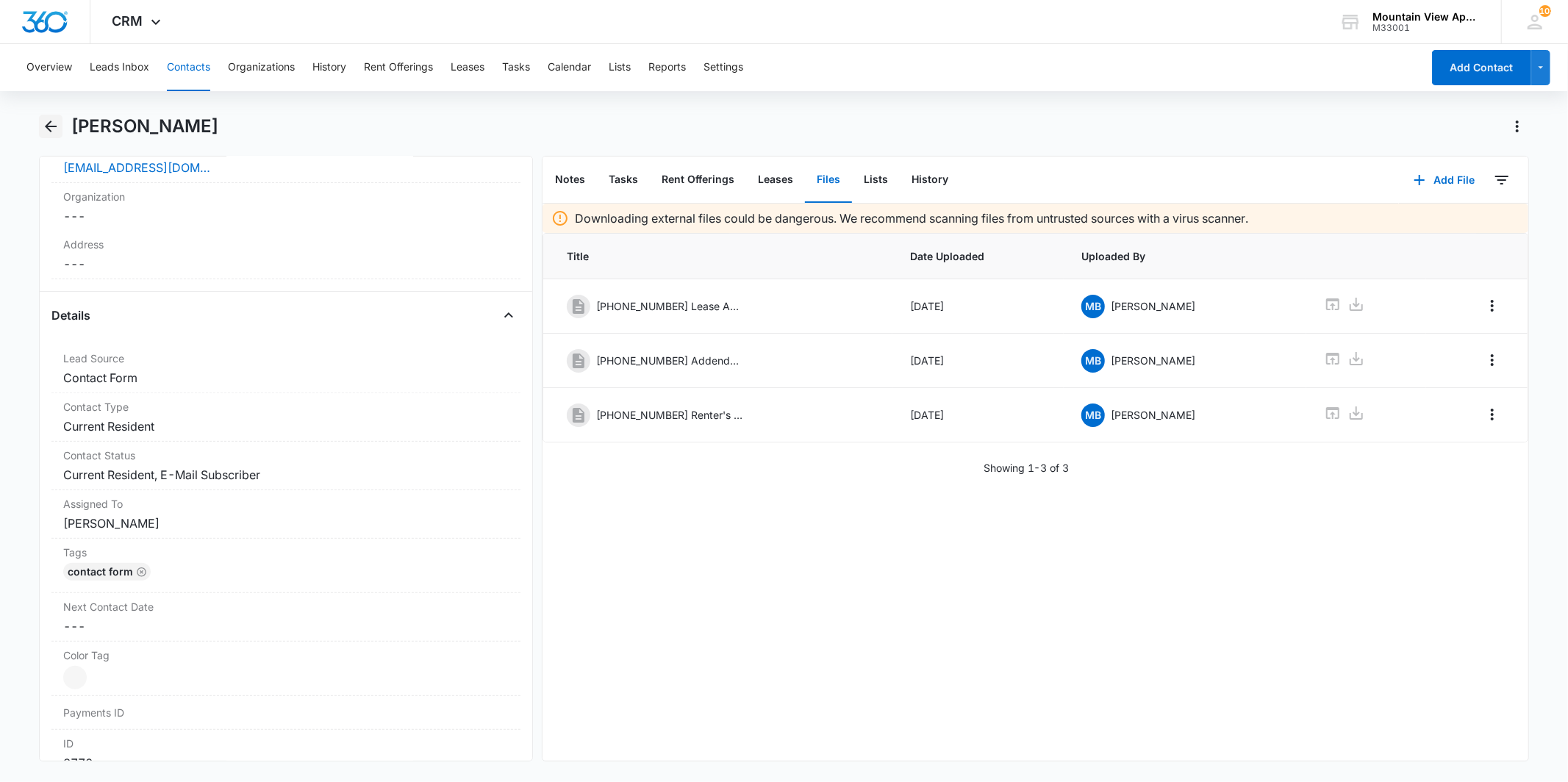
click at [51, 120] on icon "Back" at bounding box center [51, 126] width 18 height 18
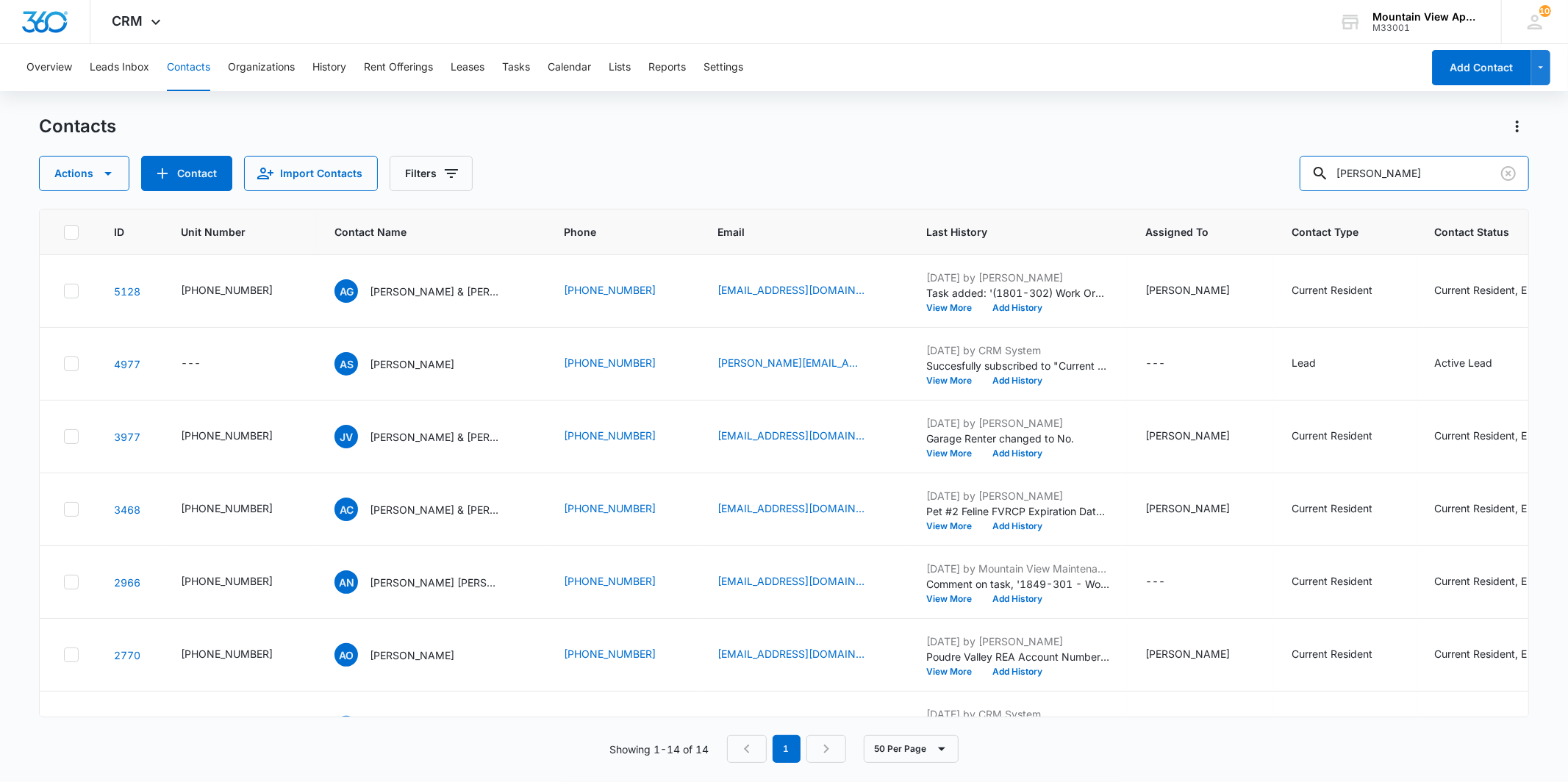
drag, startPoint x: 1394, startPoint y: 171, endPoint x: 1302, endPoint y: 170, distance: 92.0
click at [1302, 170] on div "Actions Contact Import Contacts Filters [PERSON_NAME]" at bounding box center [783, 173] width 1490 height 35
type input "[PERSON_NAME]"
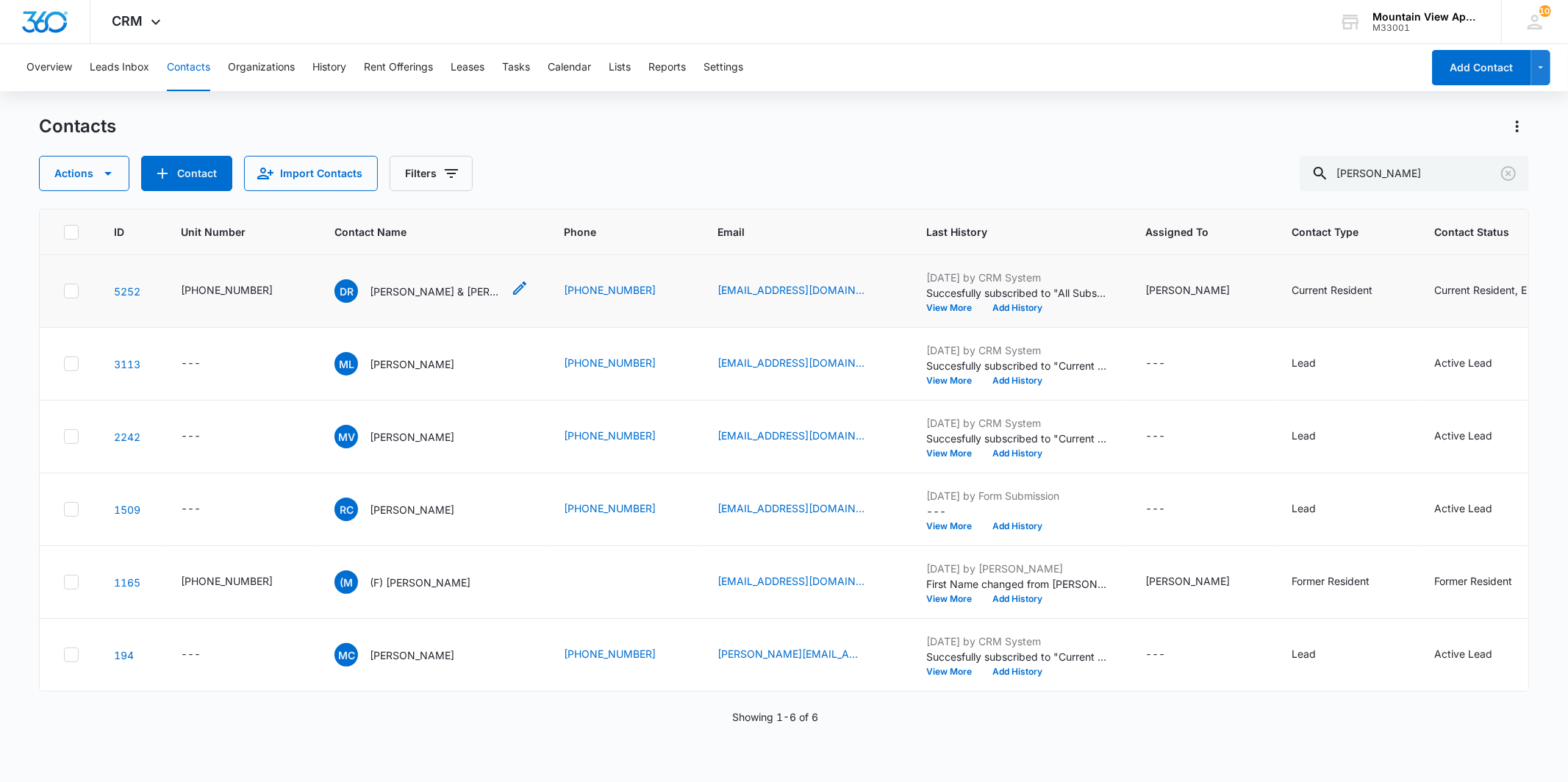
click at [391, 292] on p "[PERSON_NAME] & [PERSON_NAME]" at bounding box center [435, 291] width 132 height 15
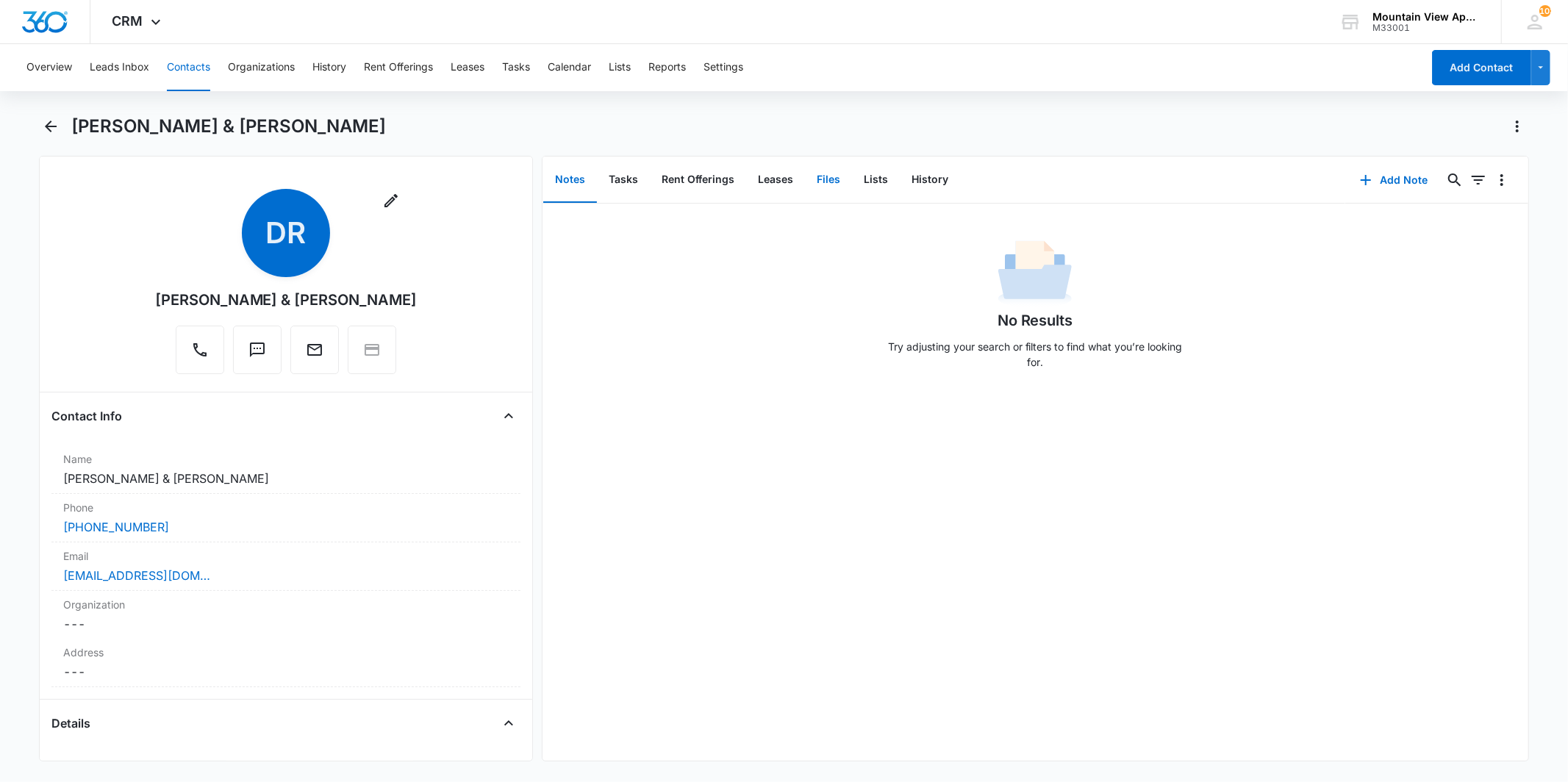
click at [819, 189] on button "Files" at bounding box center [829, 180] width 47 height 45
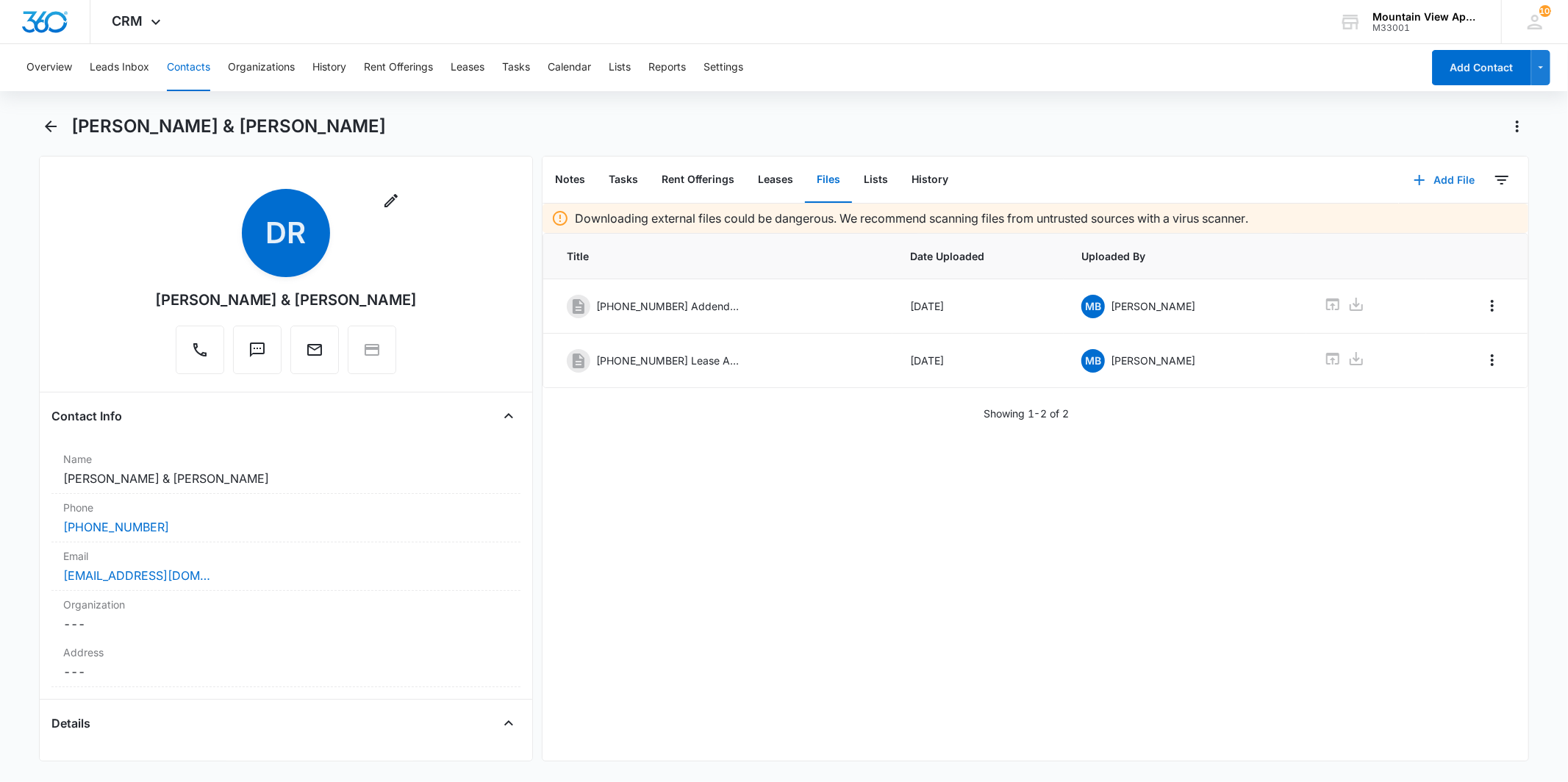
click at [1417, 172] on button "Add File" at bounding box center [1444, 180] width 91 height 35
click at [1394, 219] on button "Upload Files" at bounding box center [1432, 226] width 112 height 22
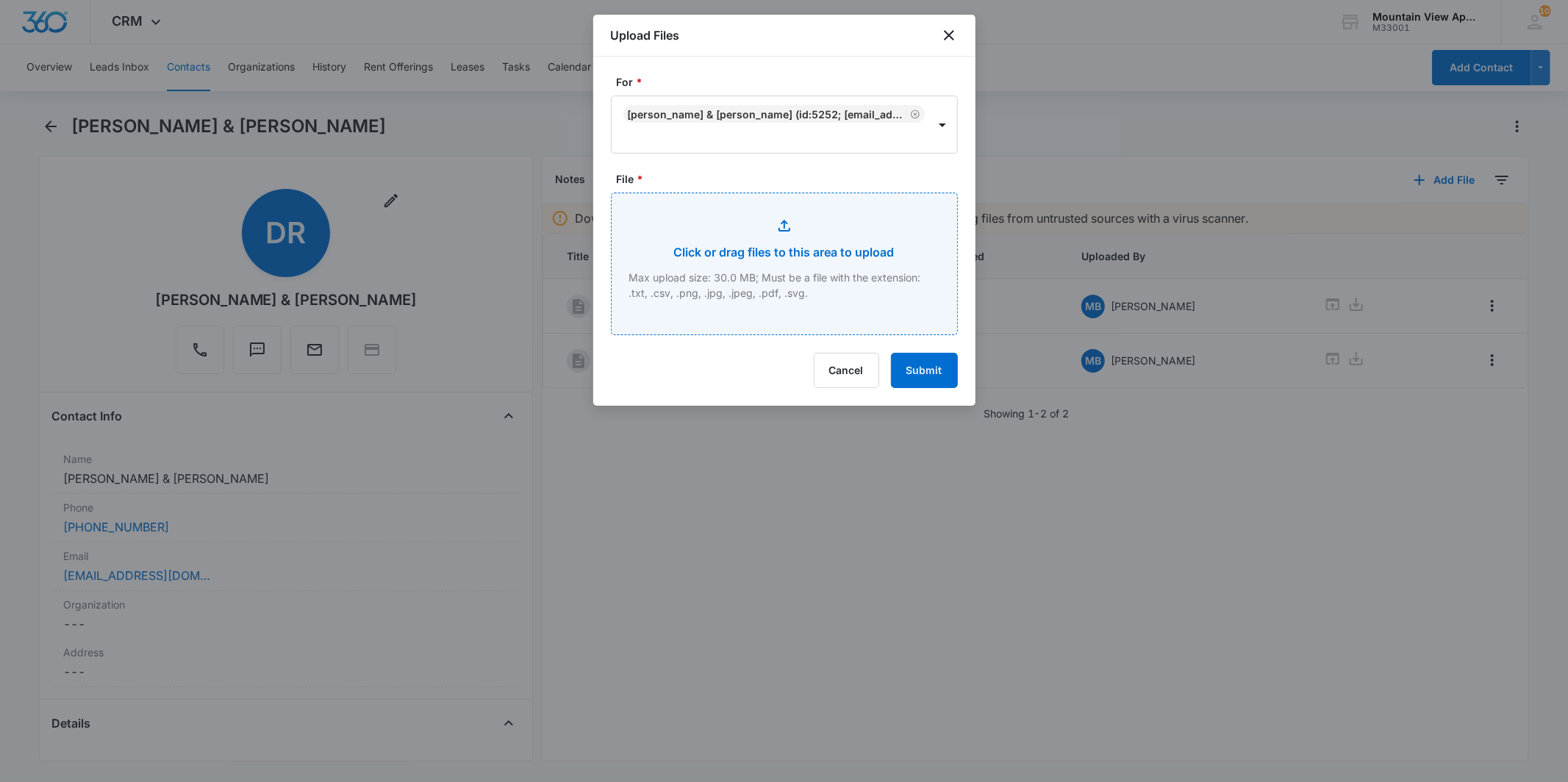
click at [710, 268] on input "File *" at bounding box center [784, 264] width 345 height 141
type input "C:\fakepath\[PHONE_NUMBER] Animal Addendum.pdf"
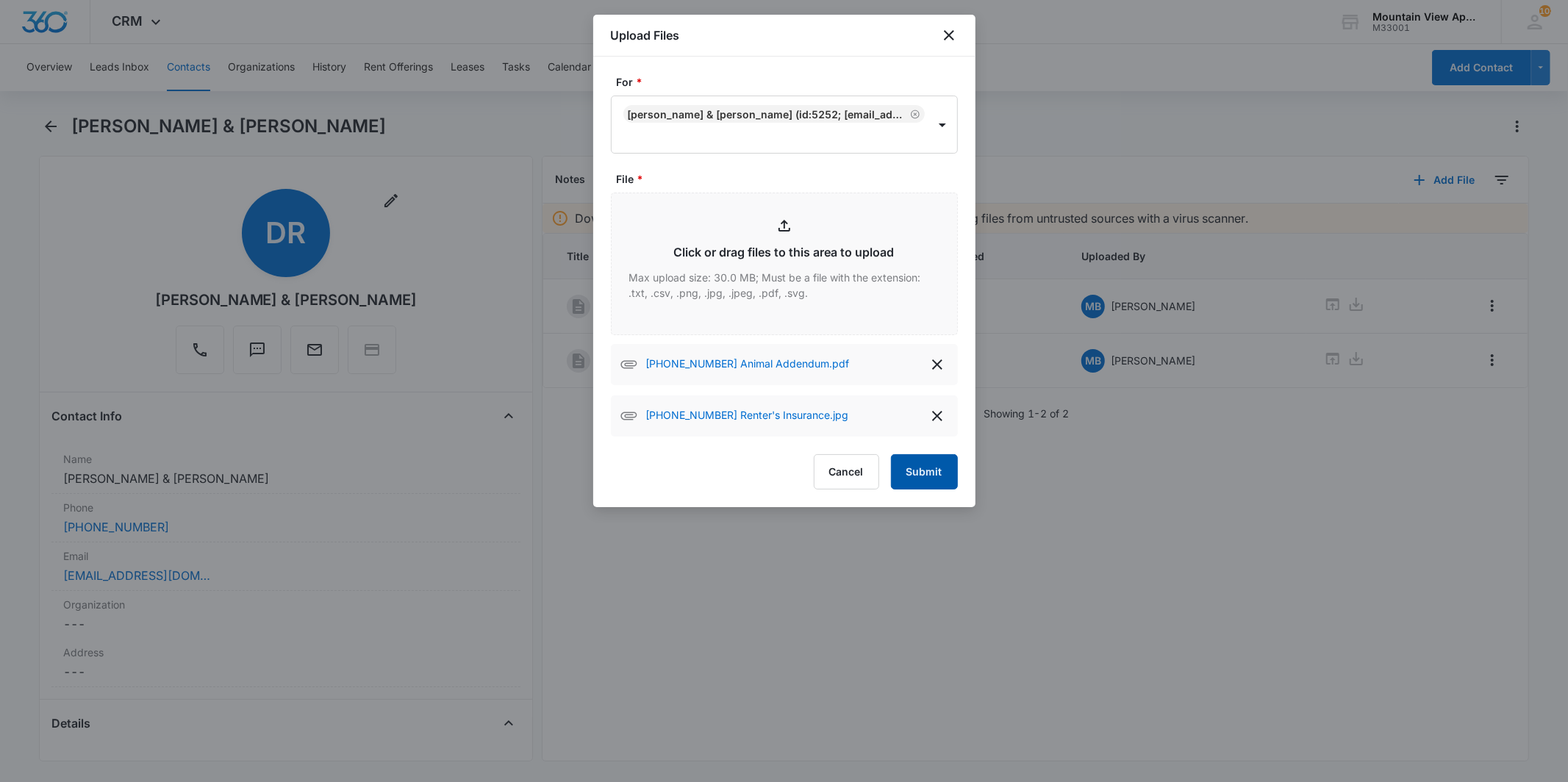
click at [939, 468] on button "Submit" at bounding box center [924, 472] width 67 height 35
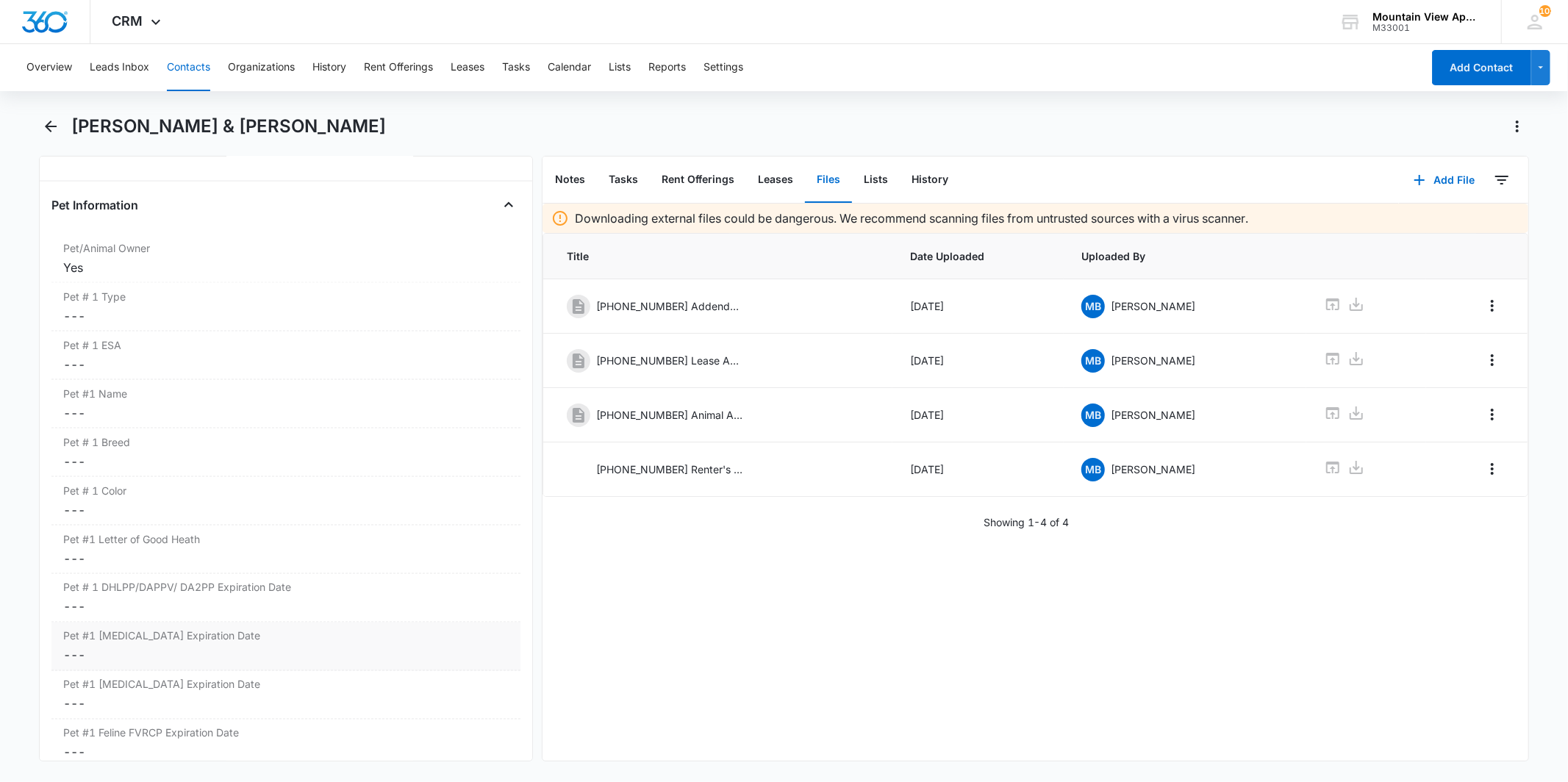
scroll to position [1796, 0]
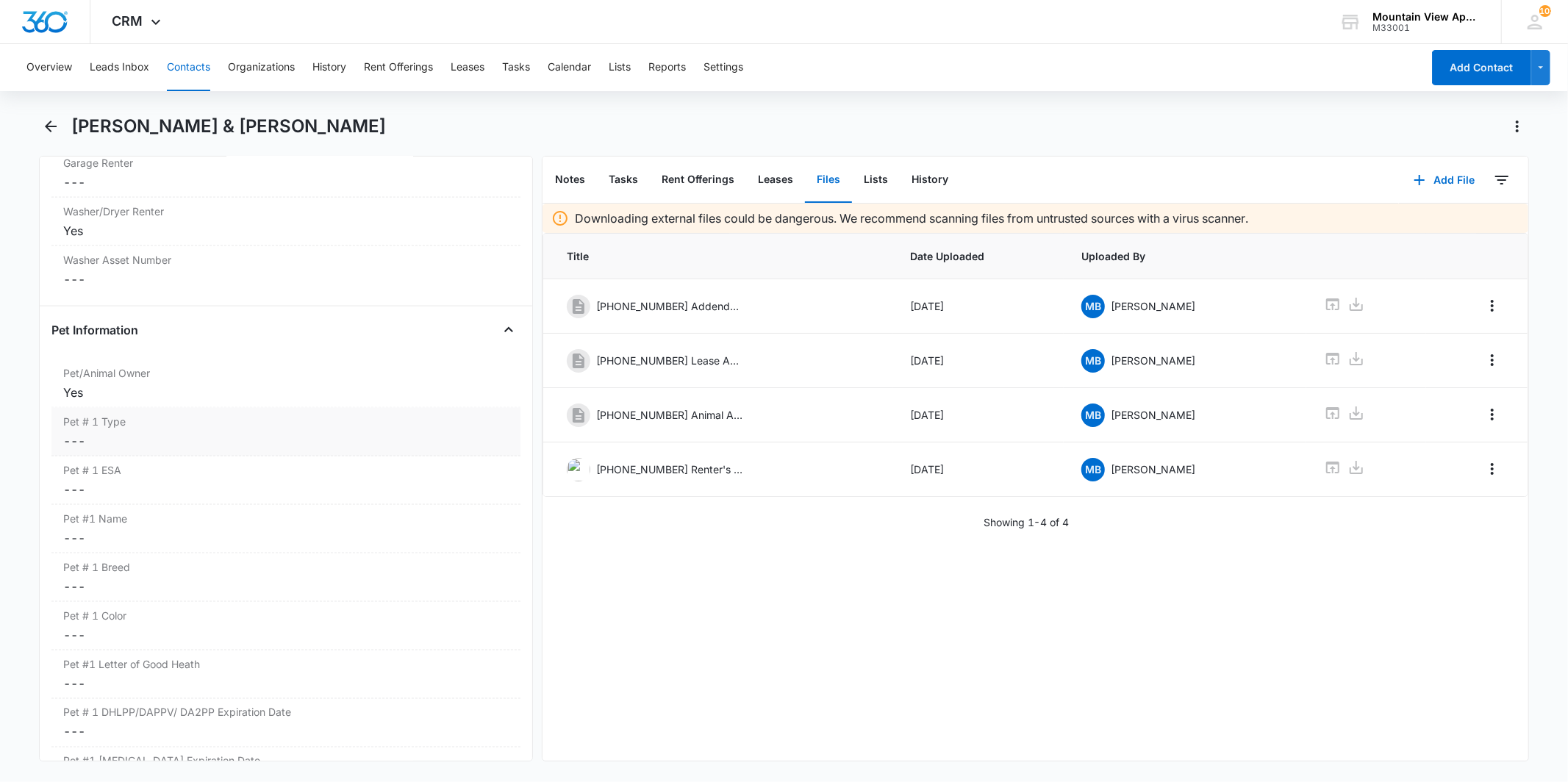
click at [173, 437] on dd "Cancel Save Changes ---" at bounding box center [285, 440] width 445 height 18
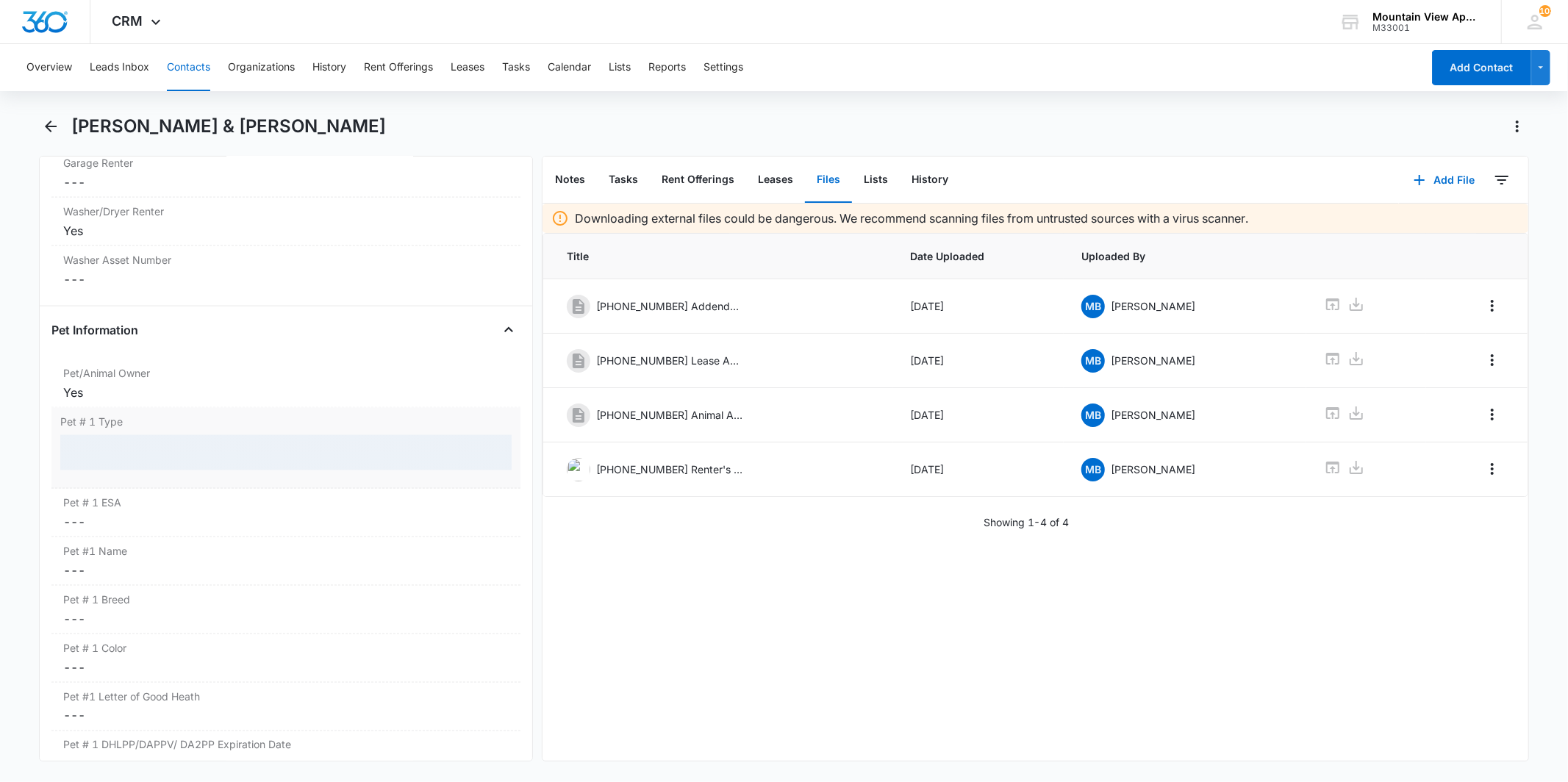
click at [138, 463] on div at bounding box center [285, 453] width 451 height 35
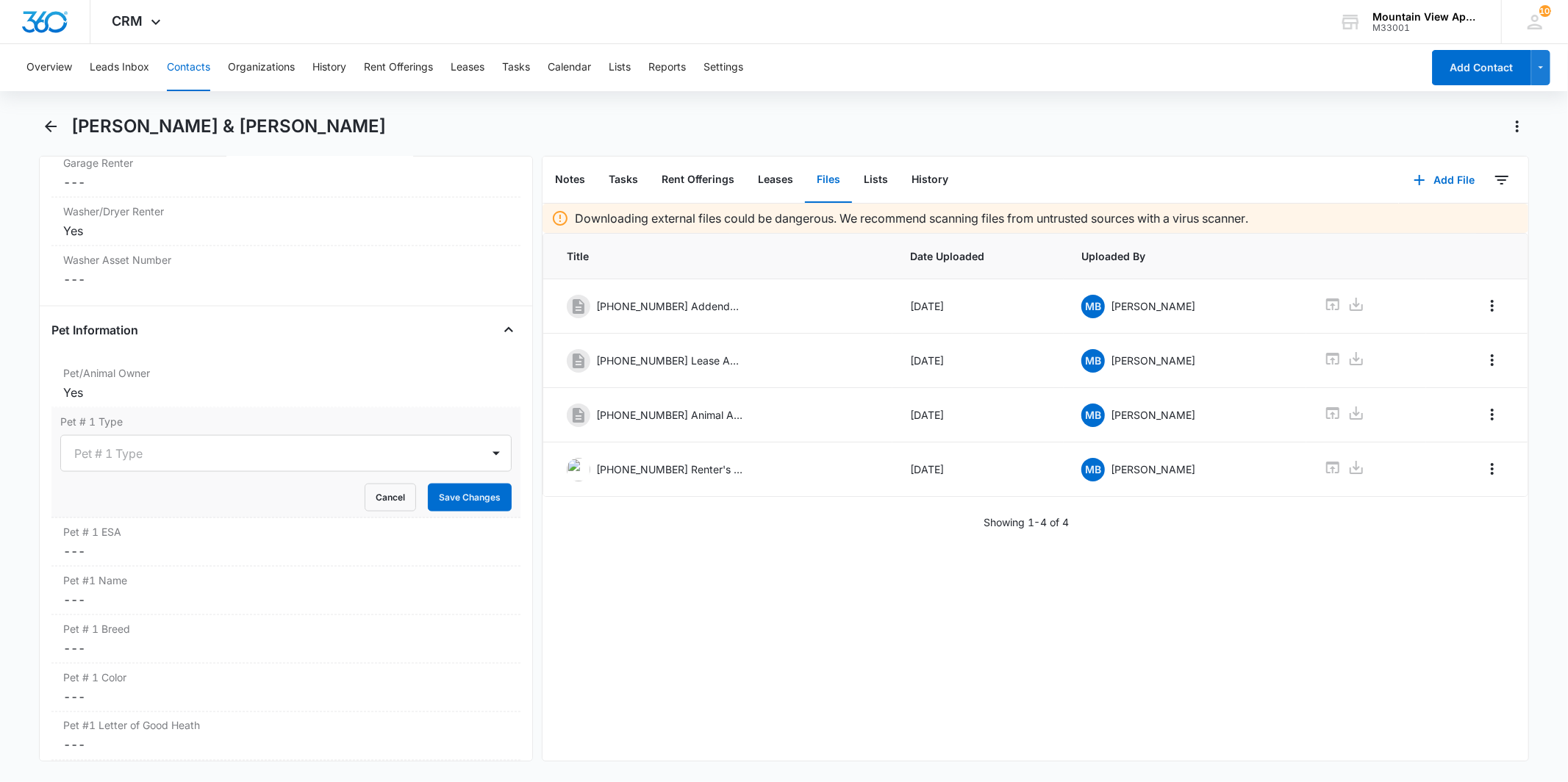
click at [138, 463] on div at bounding box center [268, 453] width 387 height 20
click at [149, 502] on div "Dog" at bounding box center [285, 506] width 413 height 15
click at [450, 498] on button "Save Changes" at bounding box center [470, 497] width 84 height 28
click at [259, 473] on label "Pet # 1 ESA" at bounding box center [285, 470] width 445 height 15
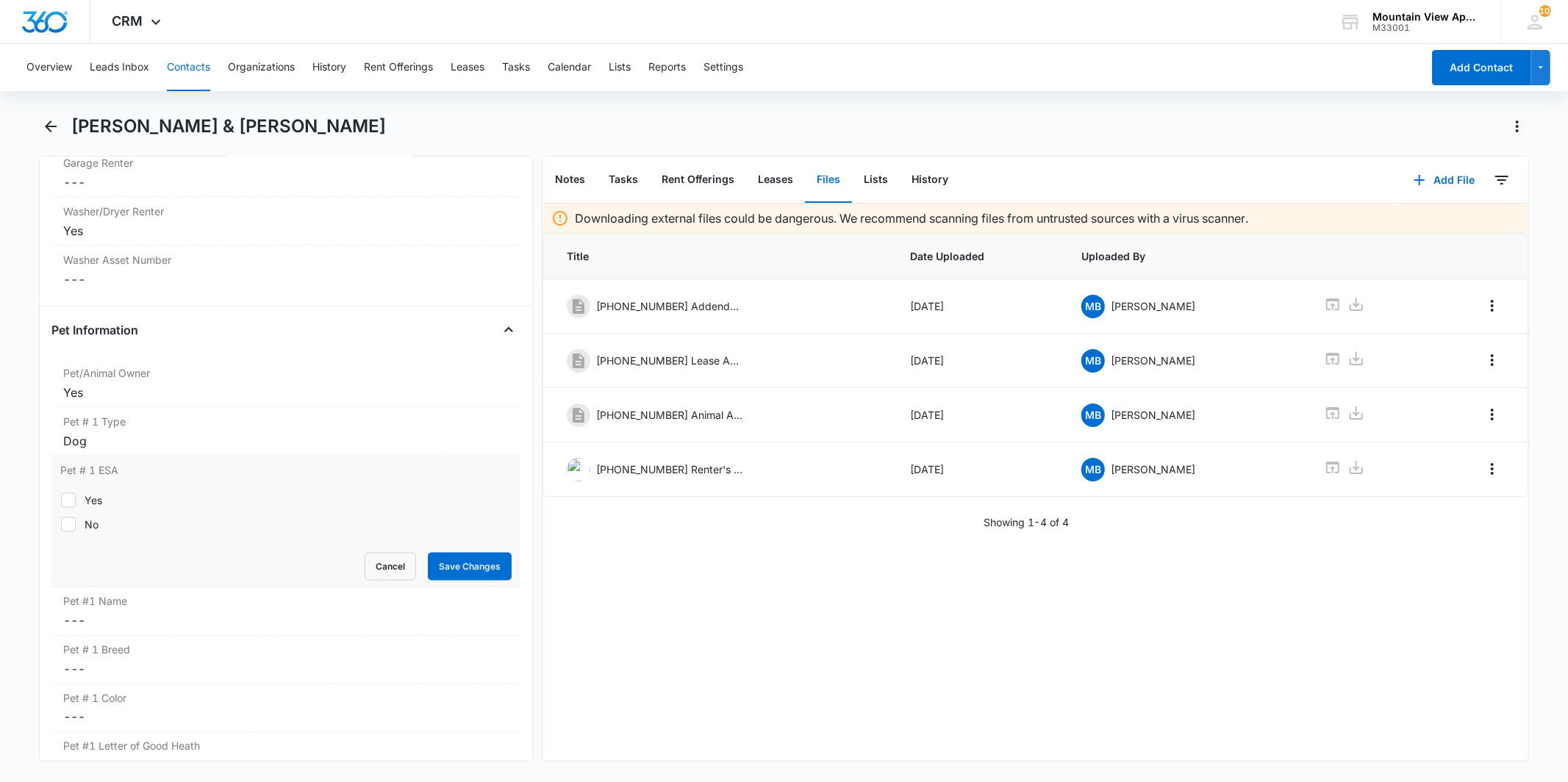
click at [87, 494] on div "Yes" at bounding box center [93, 500] width 18 height 15
click at [61, 500] on input "Yes" at bounding box center [61, 500] width 1 height 1
checkbox input "true"
click at [459, 557] on button "Save Changes" at bounding box center [470, 567] width 84 height 28
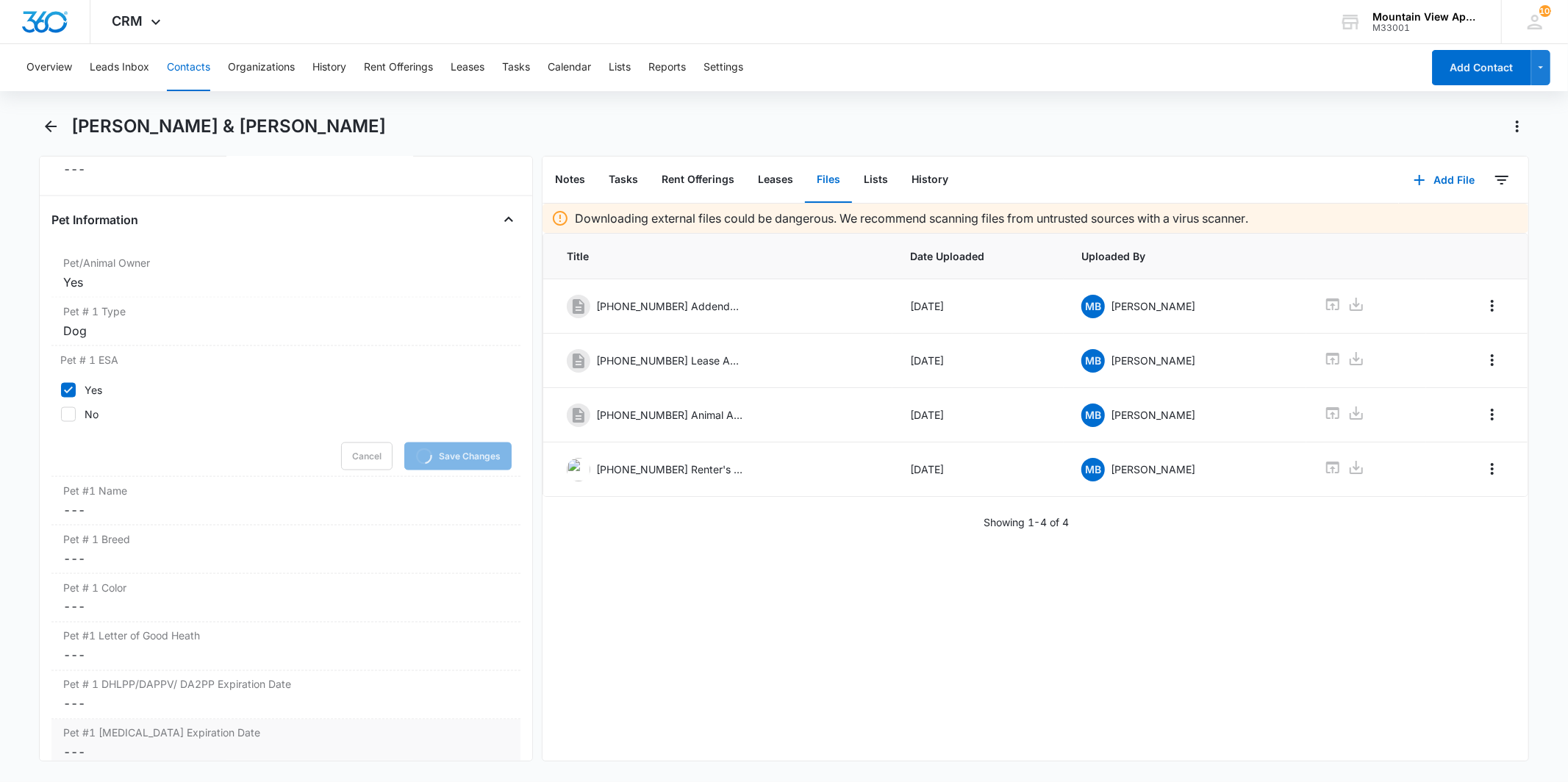
scroll to position [2041, 0]
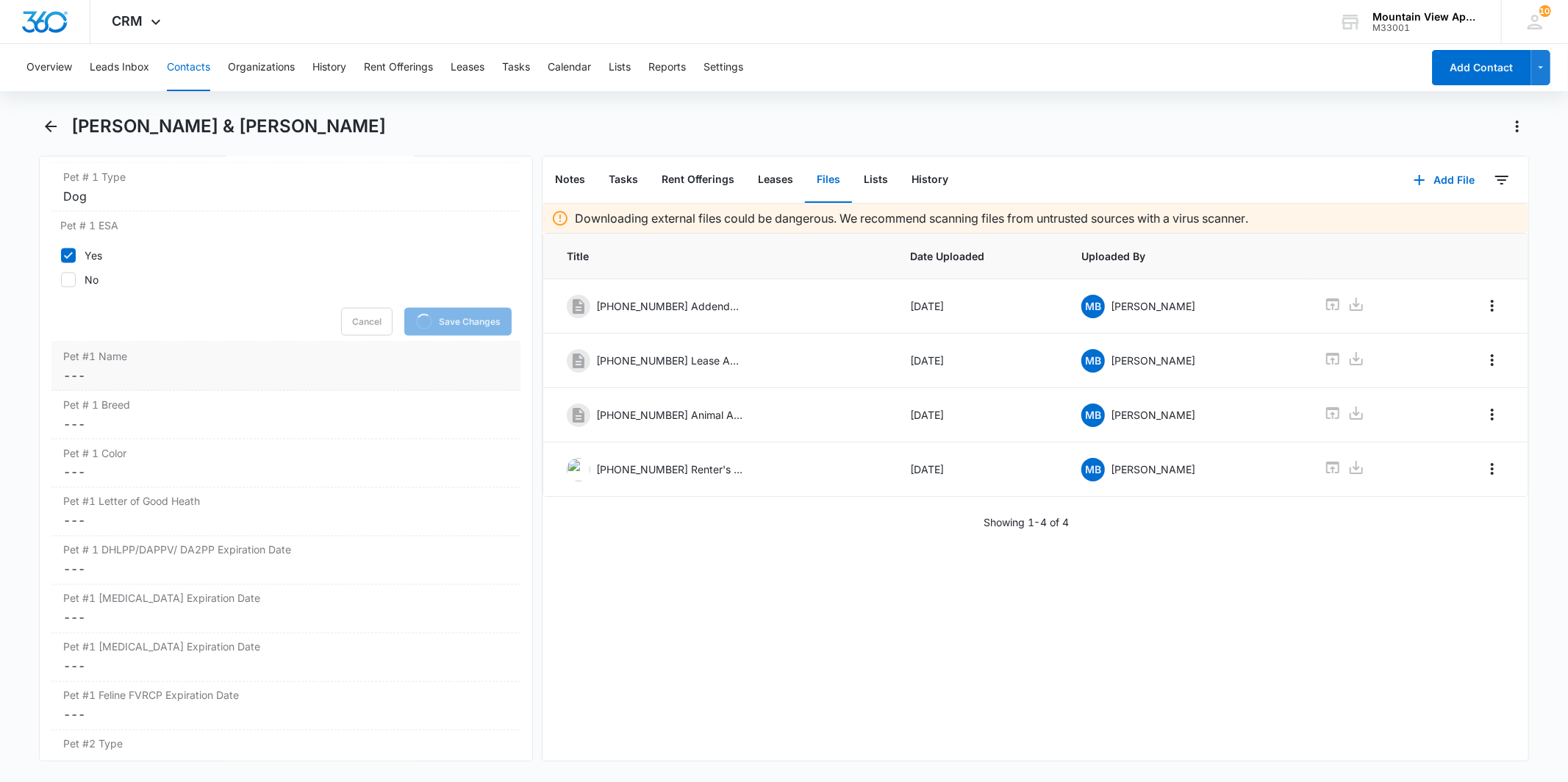
click at [183, 375] on dd "Cancel Save Changes ---" at bounding box center [285, 375] width 445 height 18
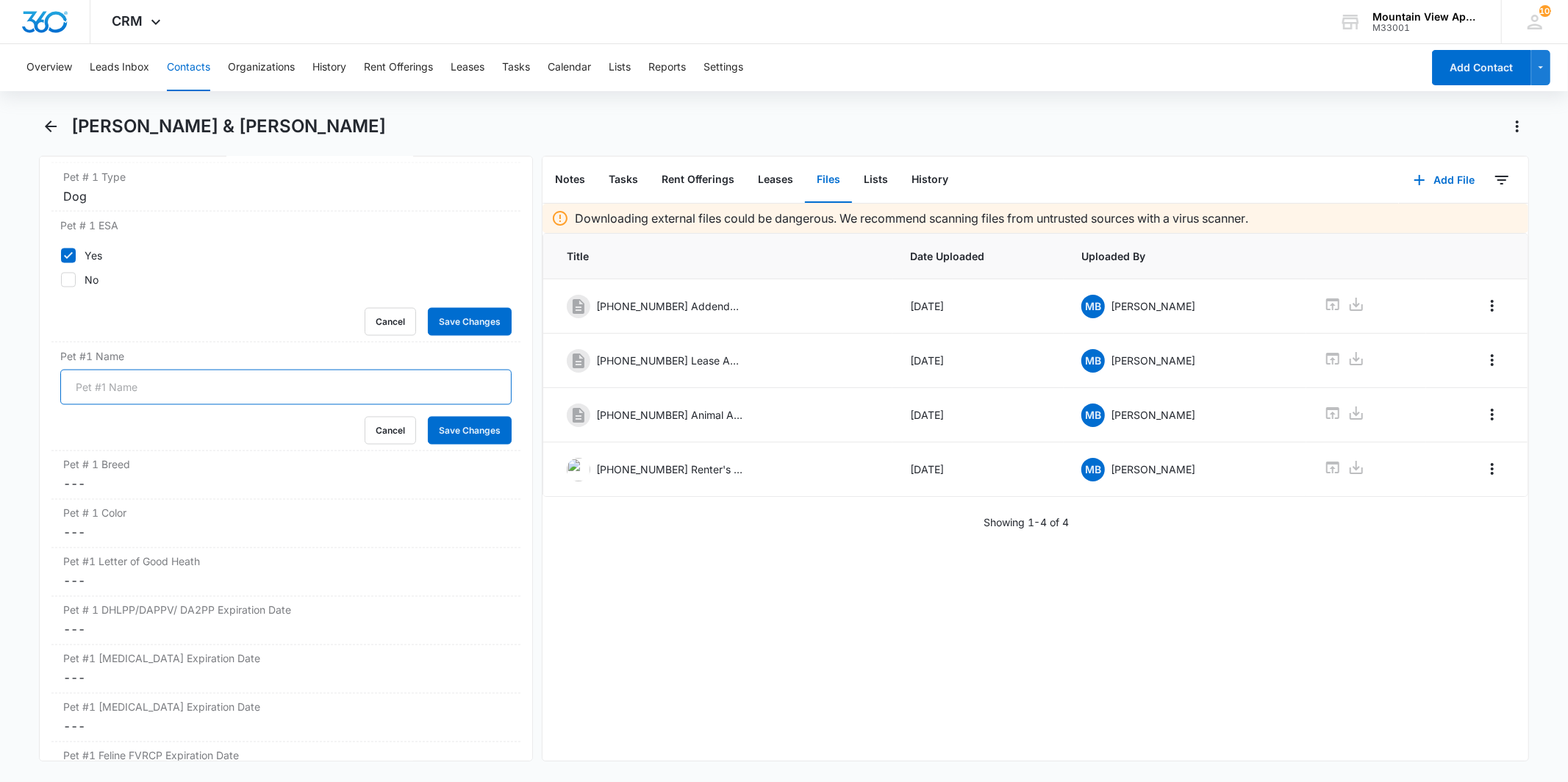
click at [174, 386] on input "Pet #1 Name" at bounding box center [285, 387] width 451 height 35
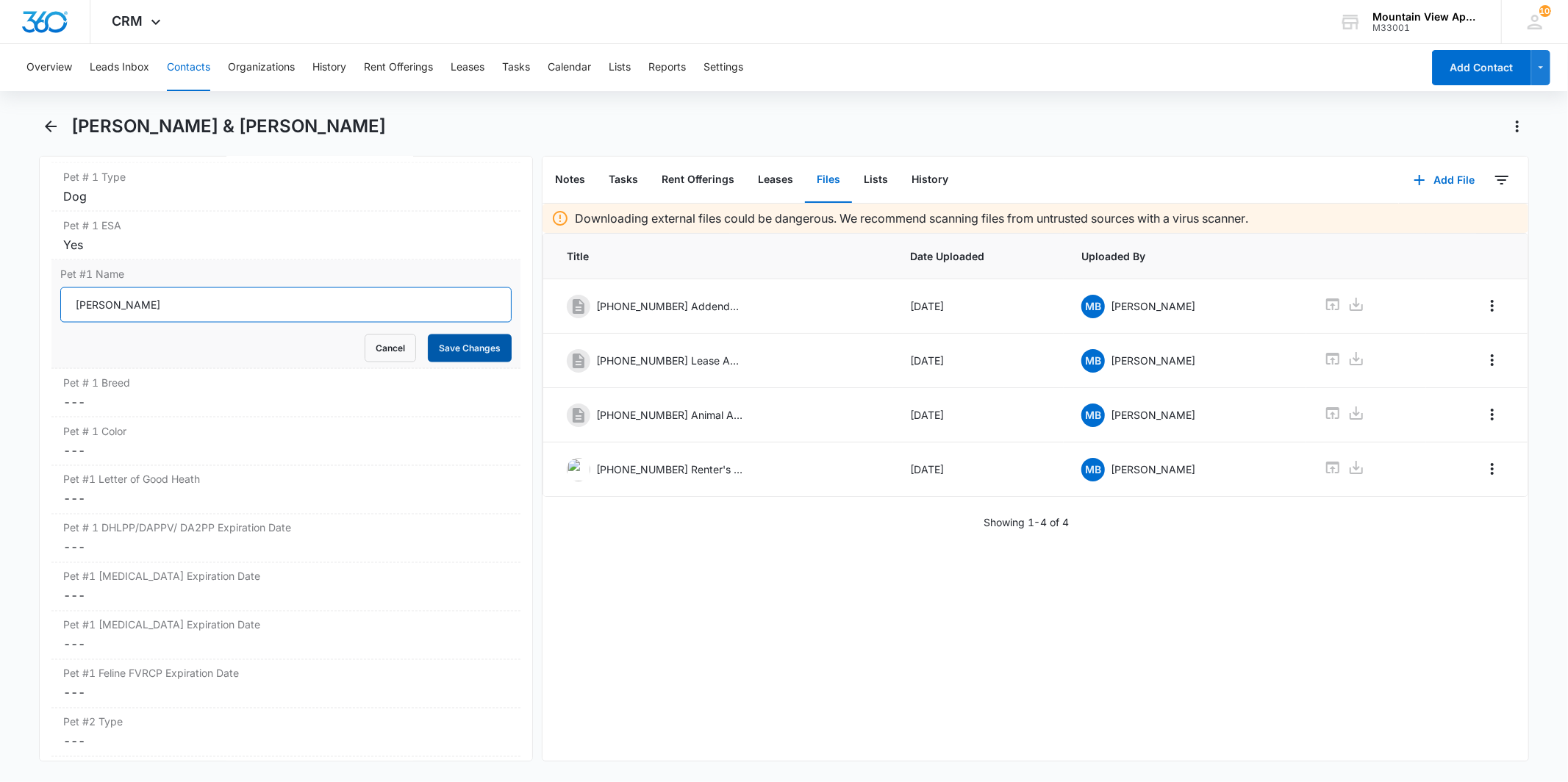
type input "[PERSON_NAME]"
click at [478, 343] on button "Save Changes" at bounding box center [470, 348] width 84 height 28
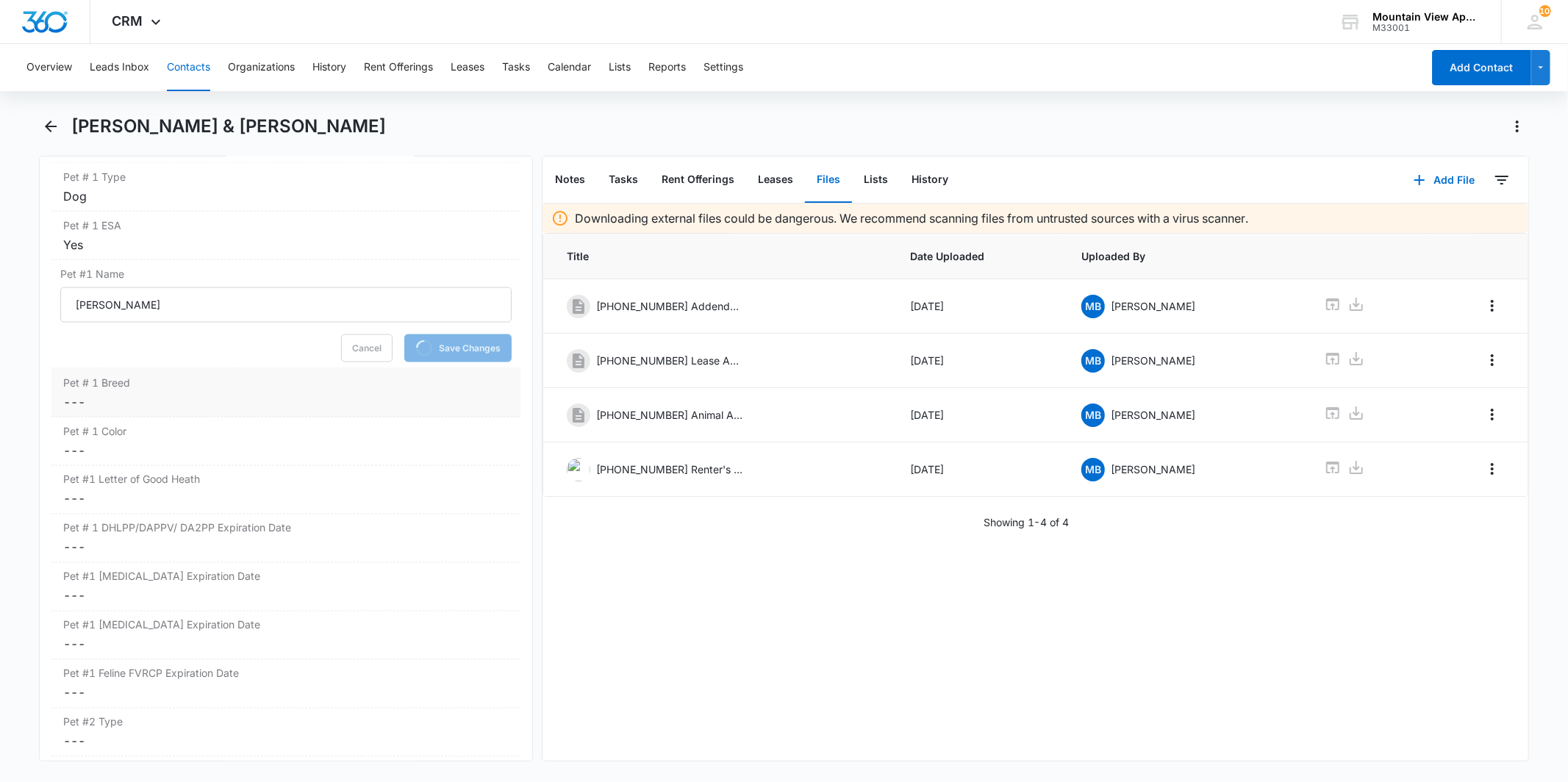
click at [214, 375] on label "Pet # 1 Breed" at bounding box center [285, 382] width 445 height 15
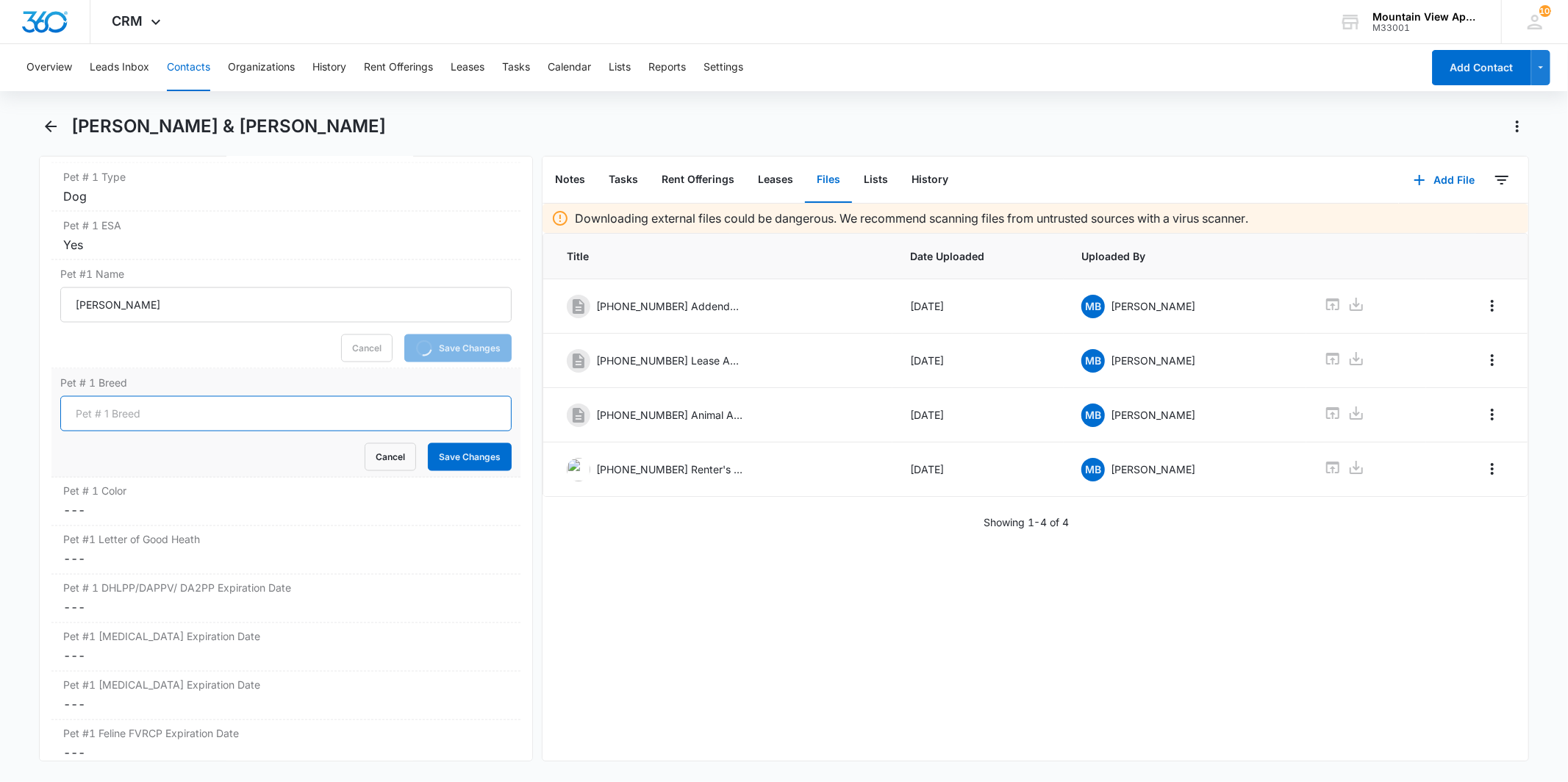
drag, startPoint x: 183, startPoint y: 408, endPoint x: 200, endPoint y: 386, distance: 27.8
click at [183, 408] on input "Pet # 1 Breed" at bounding box center [285, 414] width 451 height 35
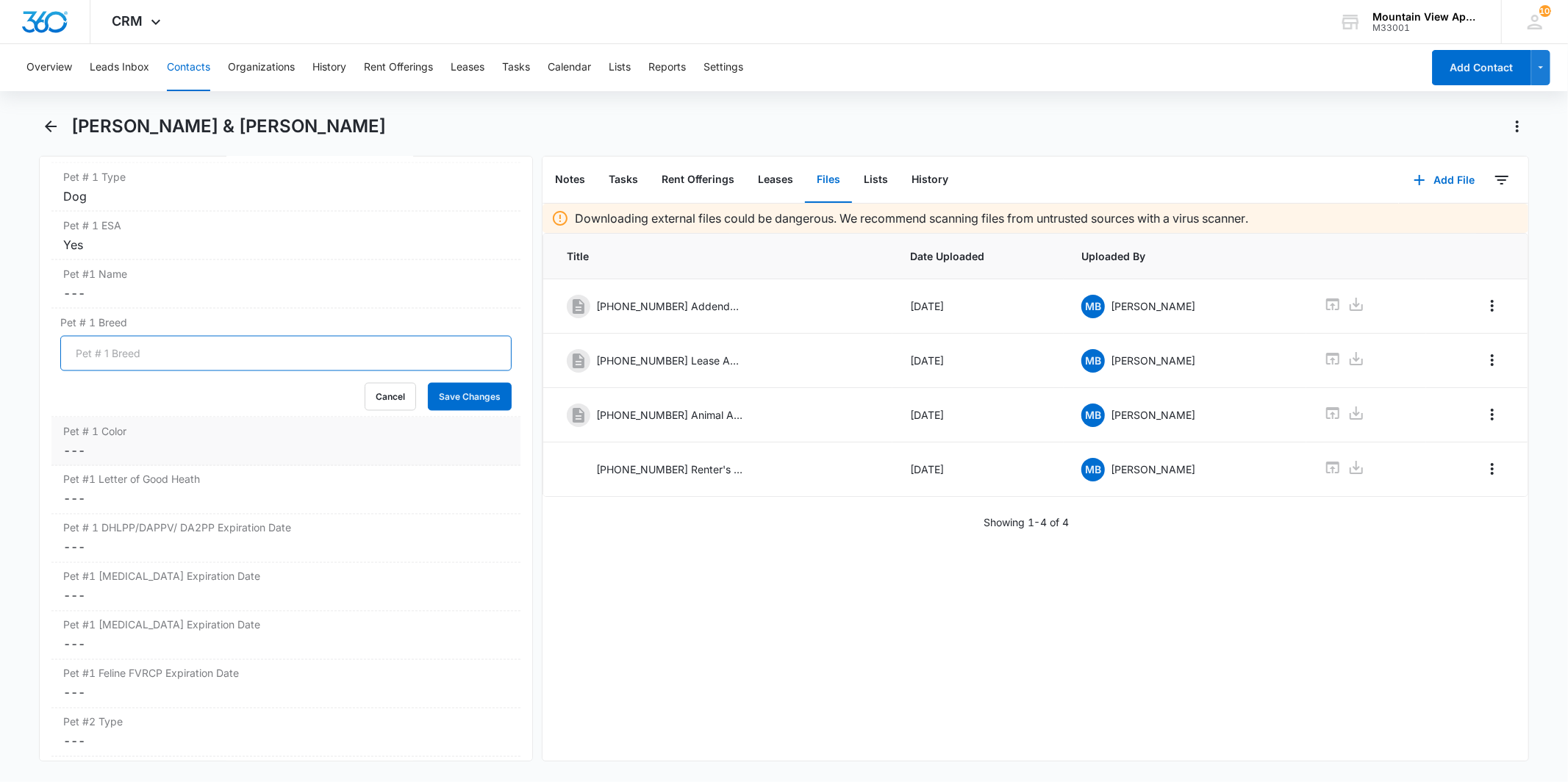
type input "Lab Mix"
click at [464, 397] on button "Save Changes" at bounding box center [470, 396] width 84 height 28
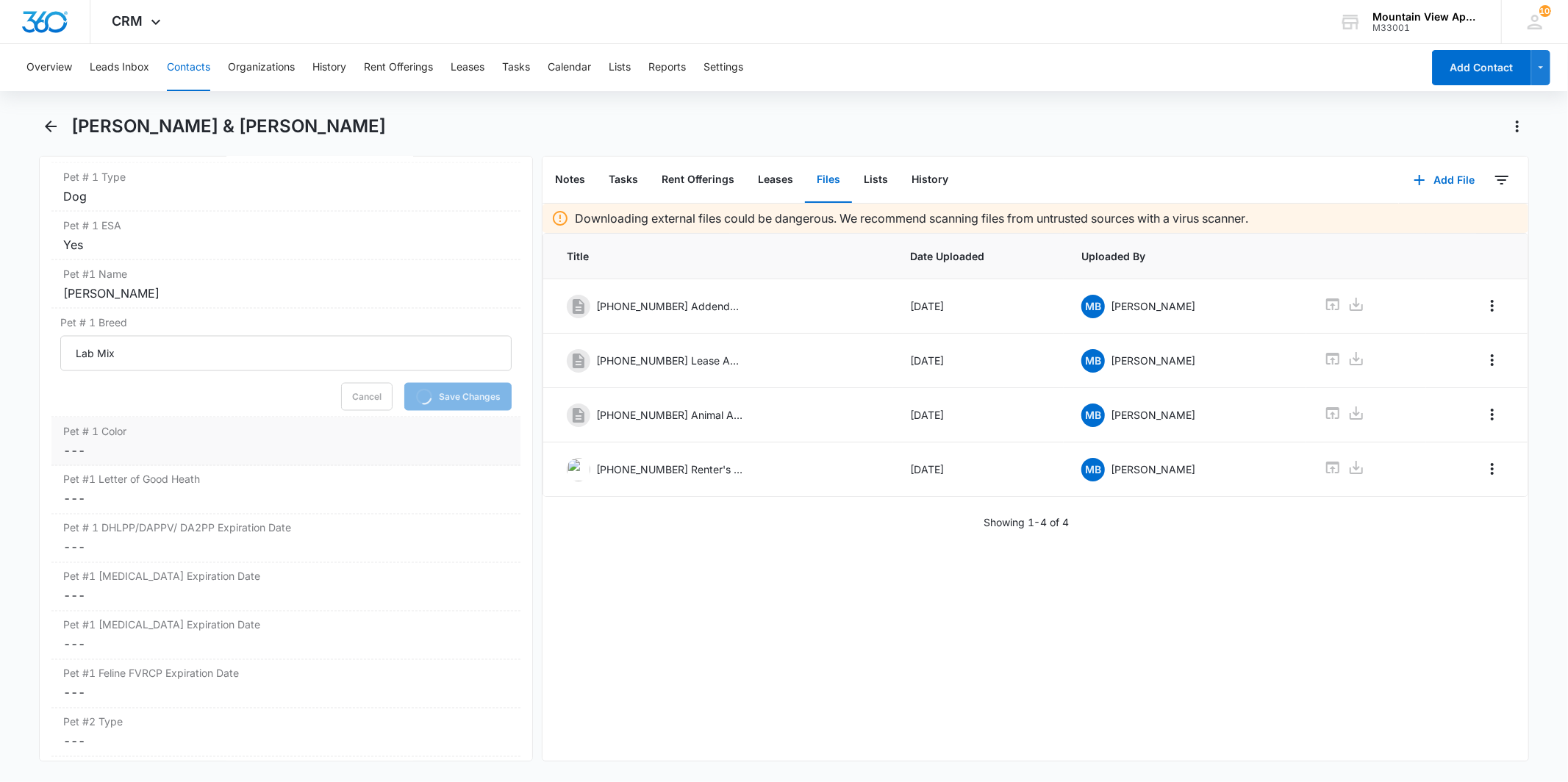
click at [188, 443] on dd "Cancel Save Changes ---" at bounding box center [285, 450] width 445 height 18
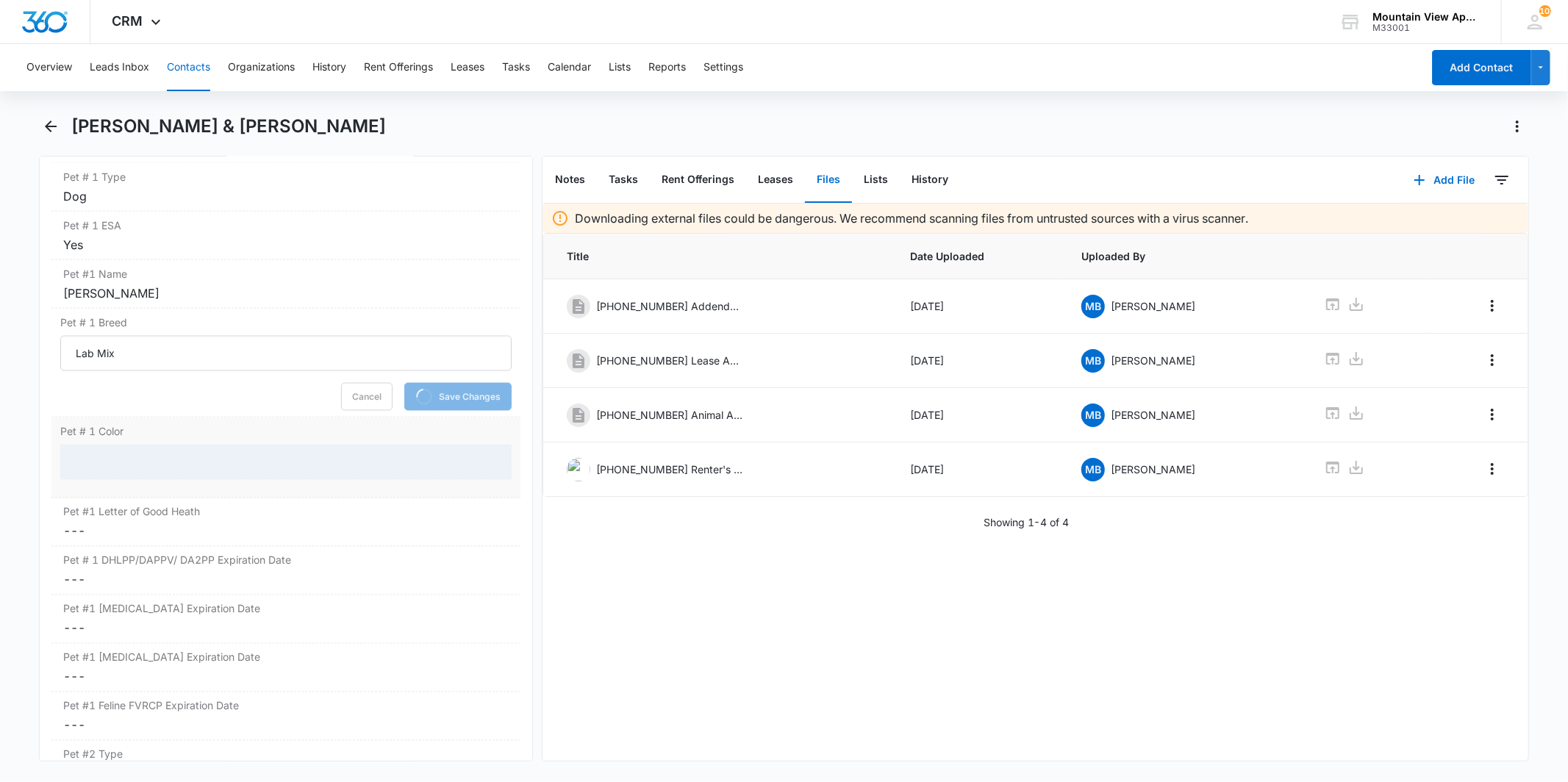
click at [174, 459] on div at bounding box center [285, 462] width 451 height 35
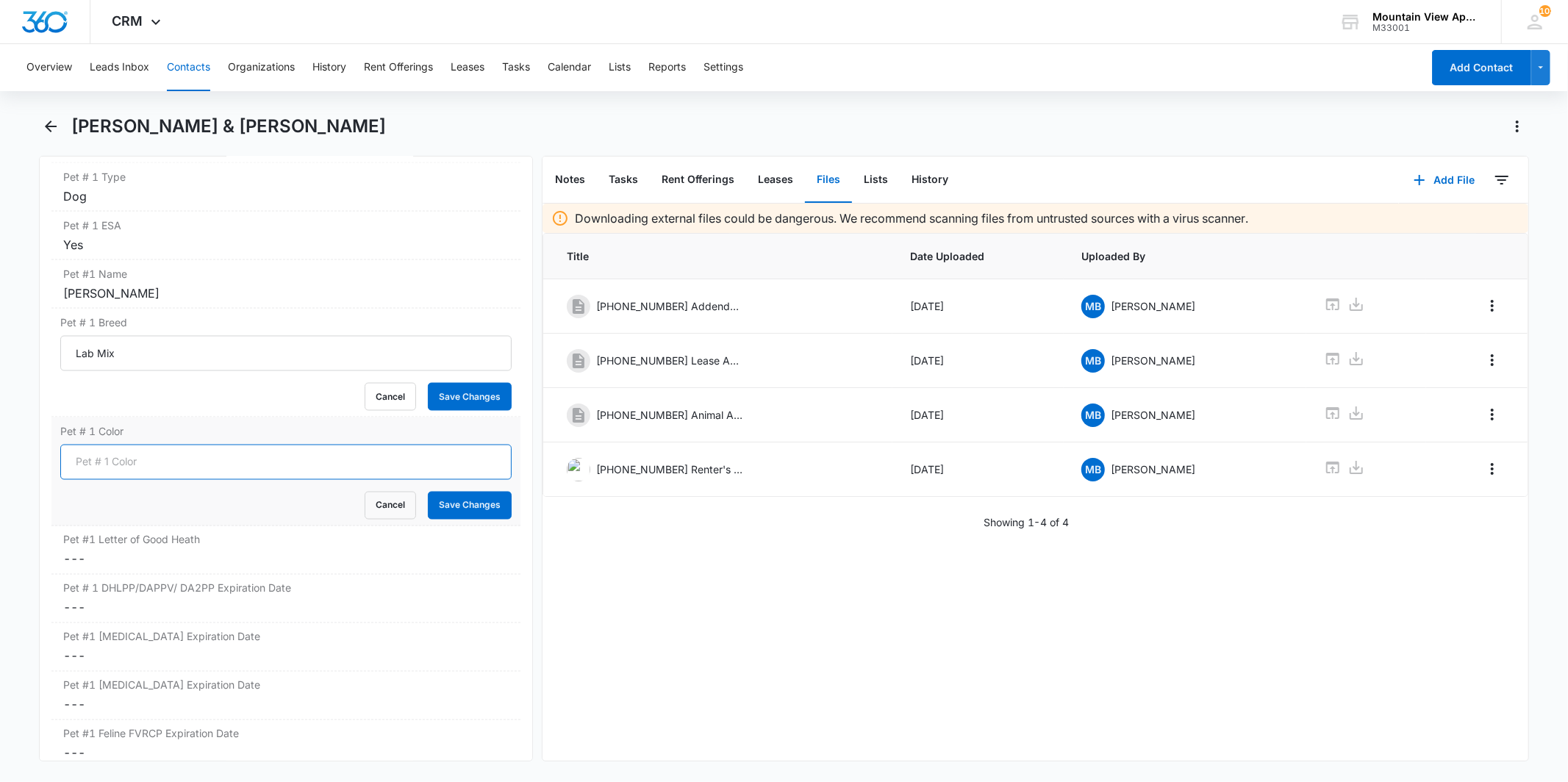
click at [174, 459] on input "Pet # 1 Color" at bounding box center [285, 462] width 451 height 35
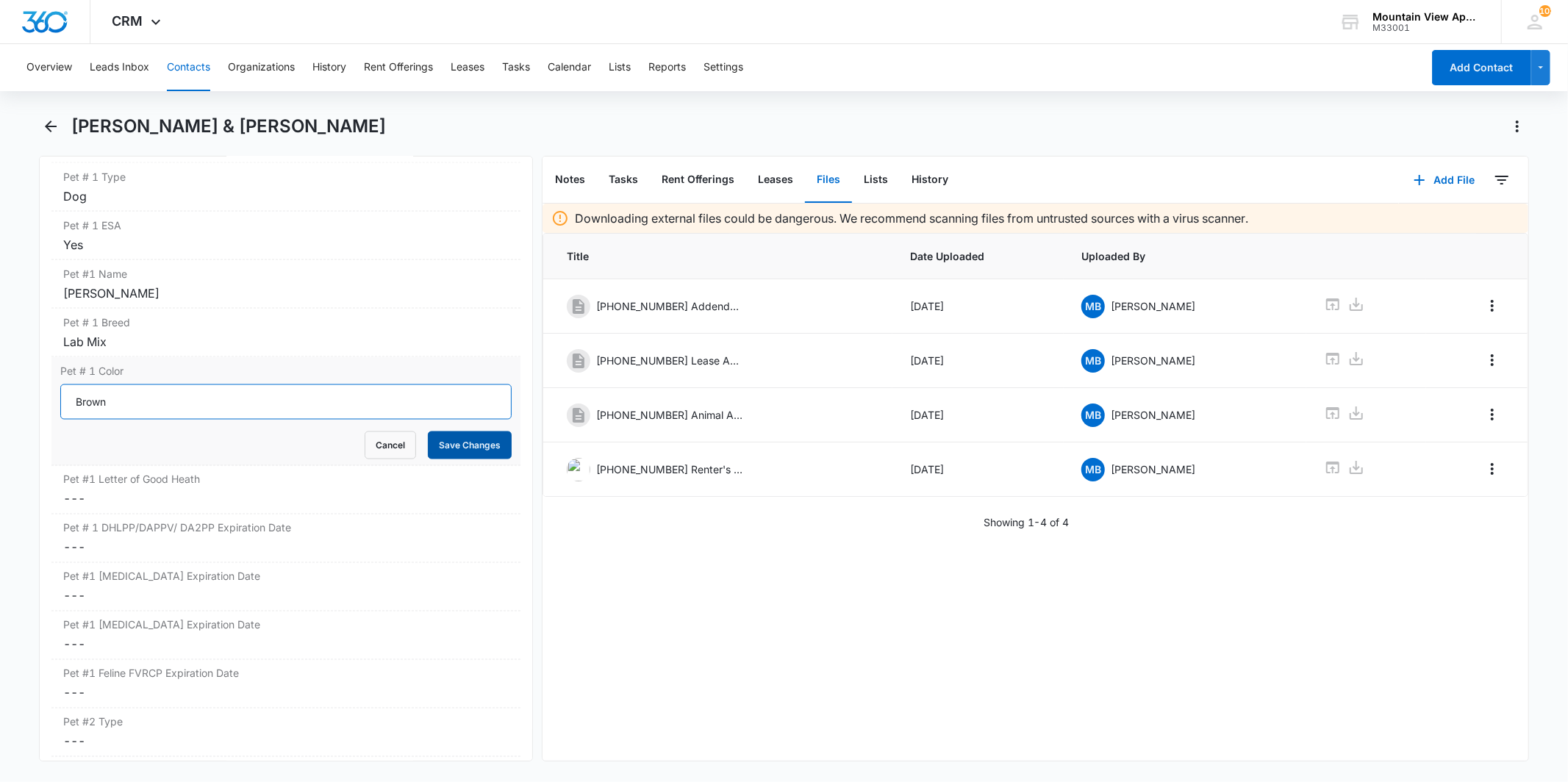
type input "Brown"
click at [461, 455] on button "Save Changes" at bounding box center [470, 444] width 84 height 28
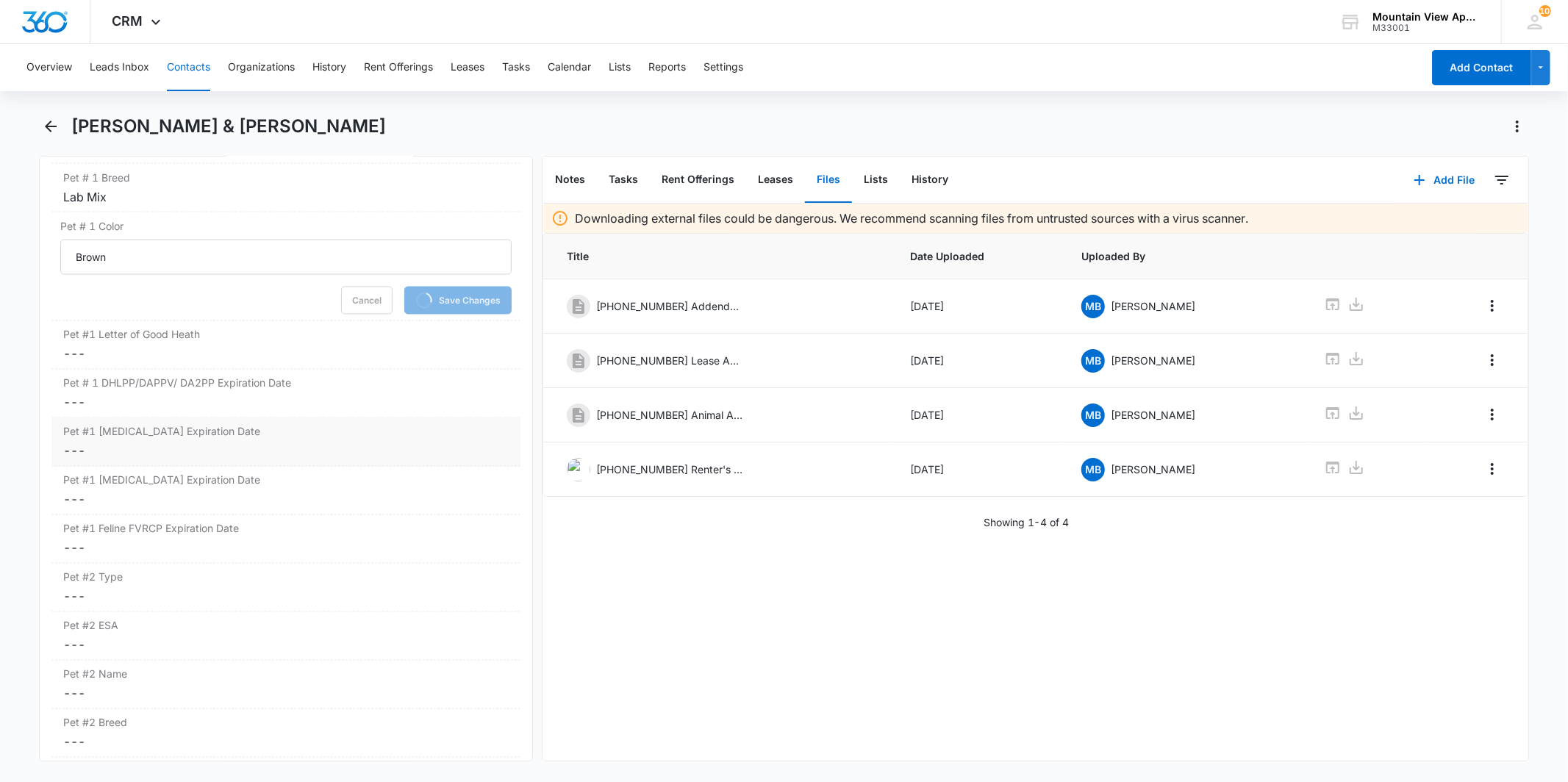
scroll to position [2205, 0]
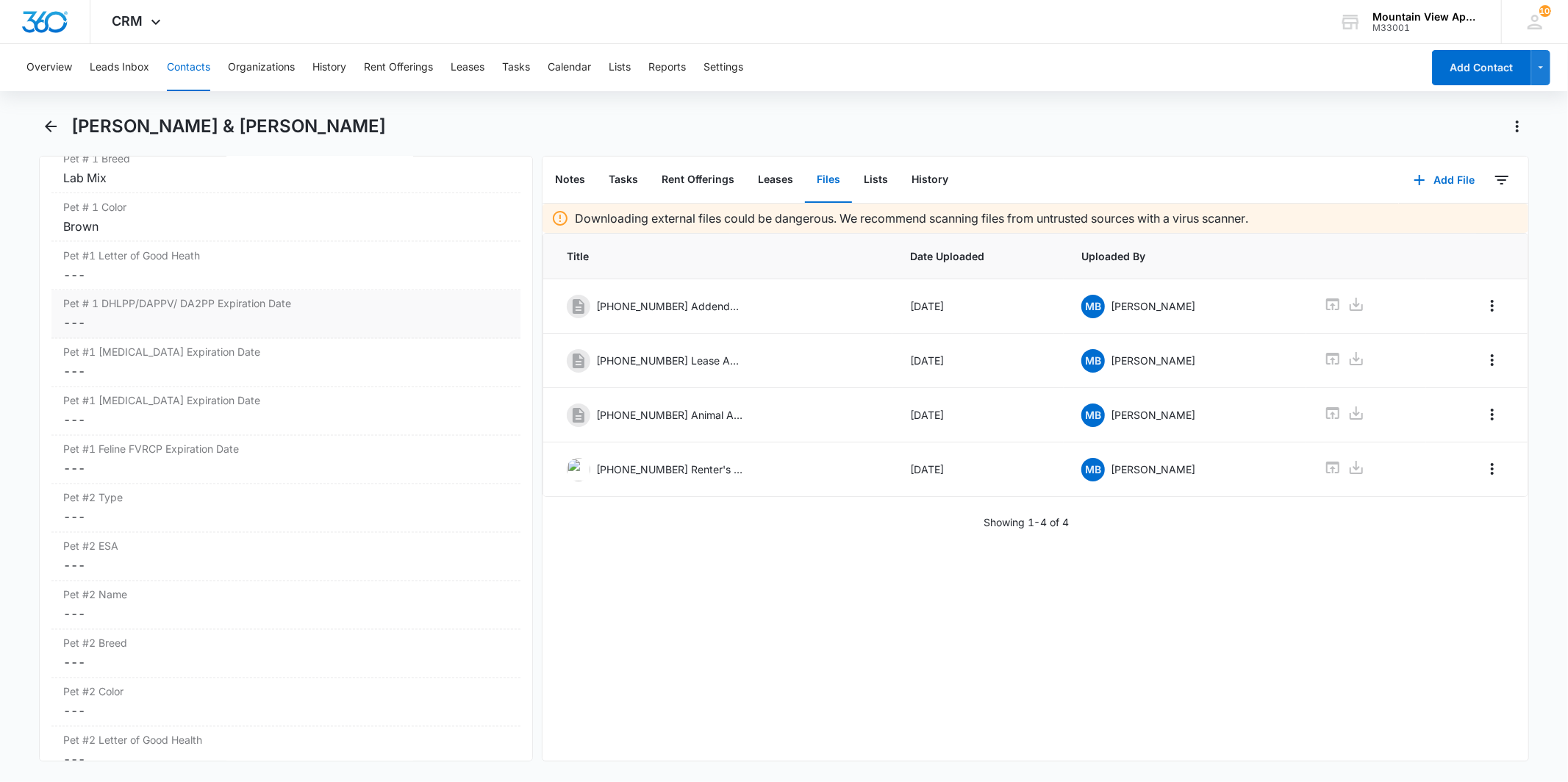
click at [245, 322] on dd "Cancel Save Changes ---" at bounding box center [285, 323] width 445 height 18
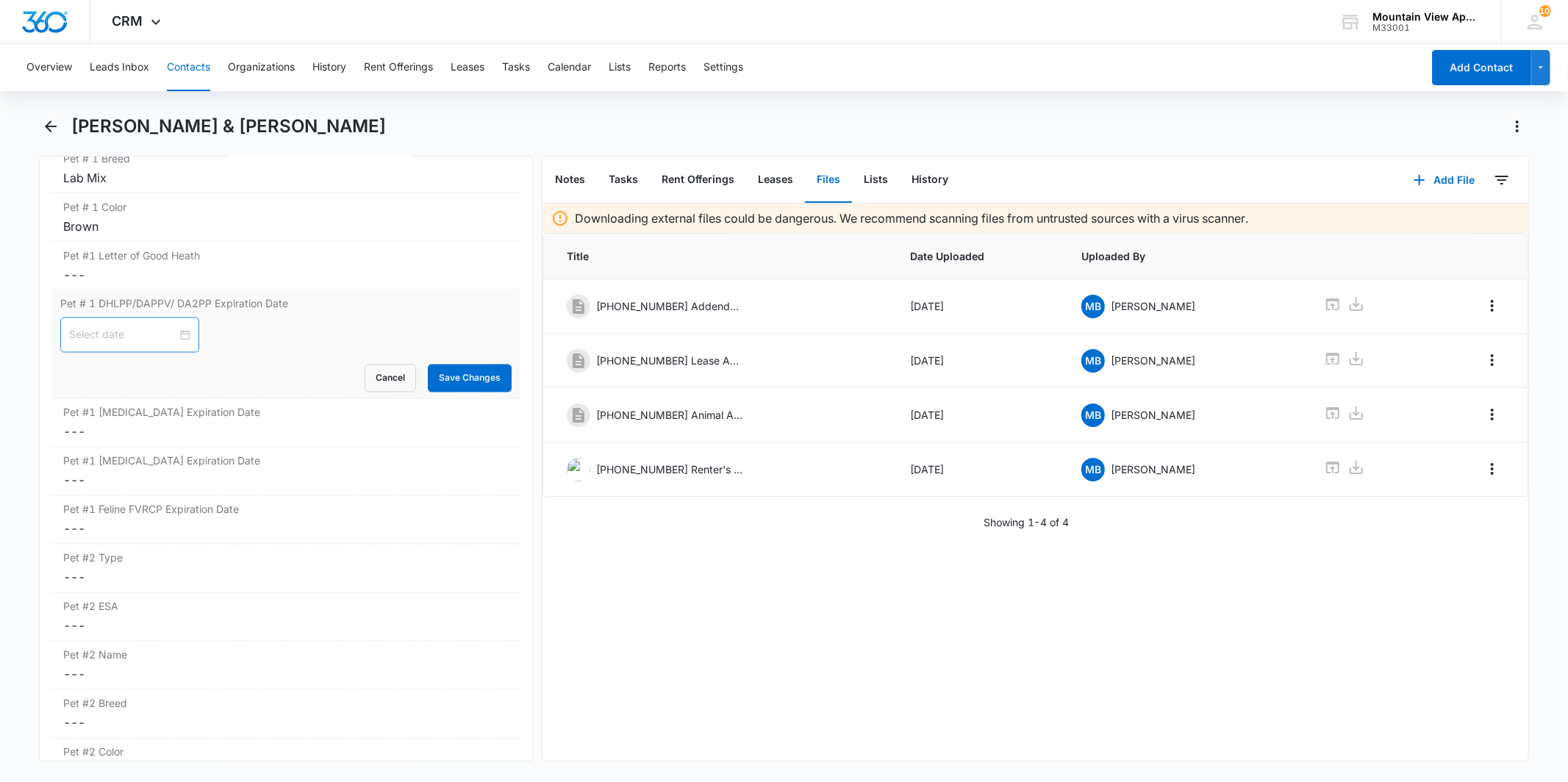
click at [179, 335] on div at bounding box center [130, 335] width 121 height 16
click at [93, 372] on span "button" at bounding box center [91, 372] width 8 height 8
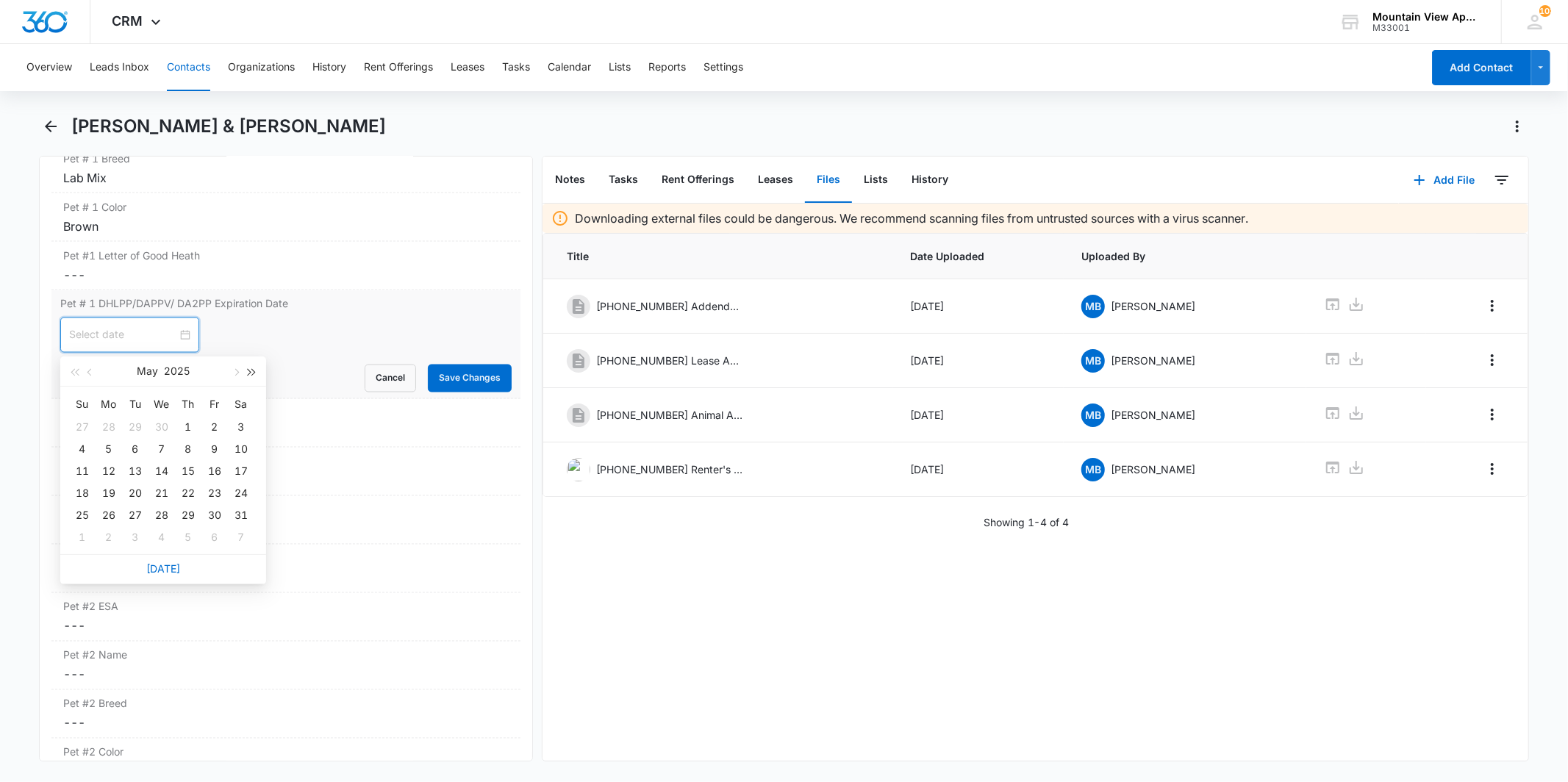
click at [252, 371] on span "button" at bounding box center [252, 372] width 8 height 8
type input "[DATE]"
click at [163, 471] on div "17" at bounding box center [162, 471] width 18 height 18
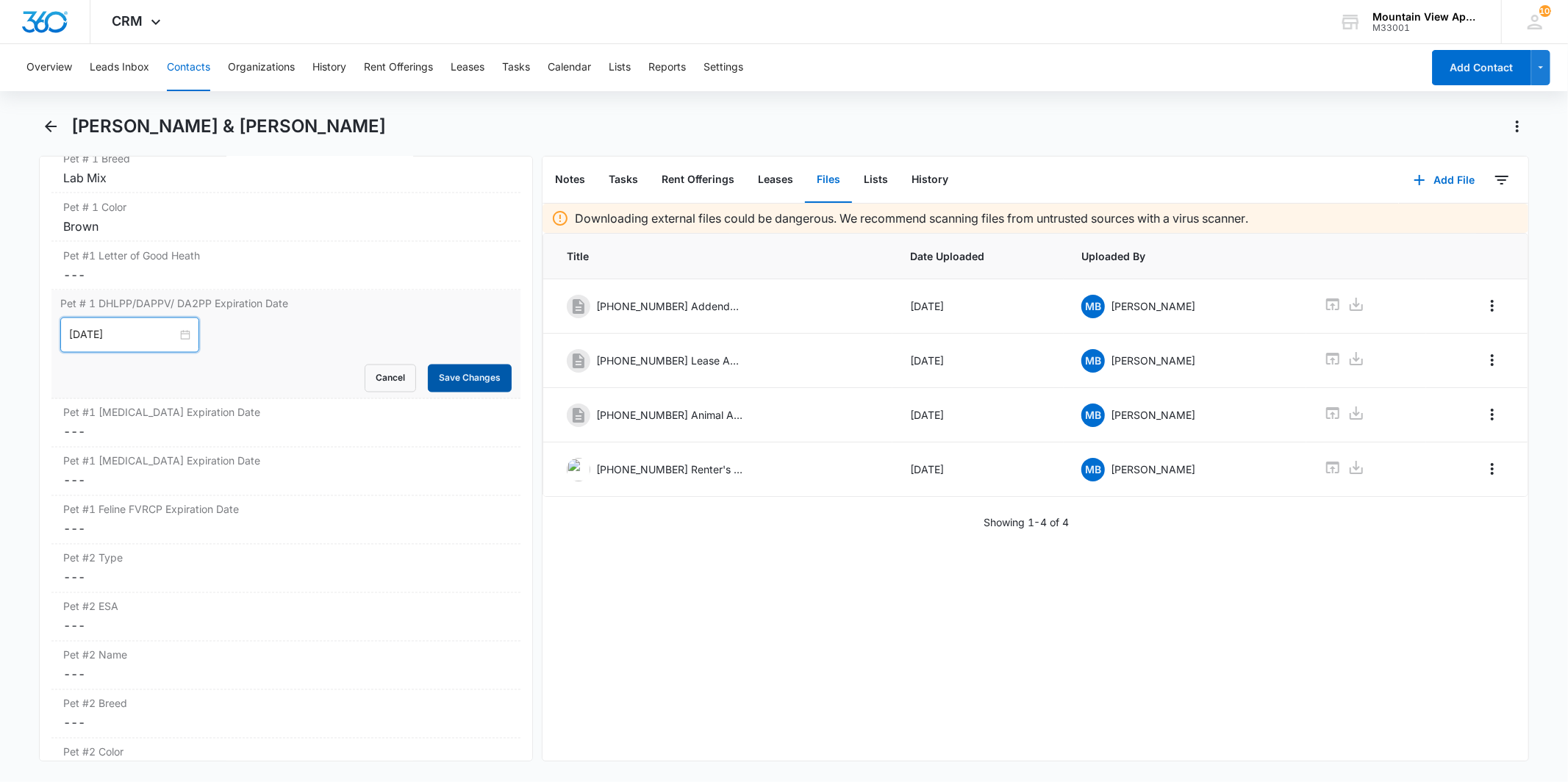
click at [456, 377] on button "Save Changes" at bounding box center [470, 378] width 84 height 28
click at [167, 469] on label "Pet #1 [MEDICAL_DATA] Expiration Date" at bounding box center [285, 461] width 445 height 15
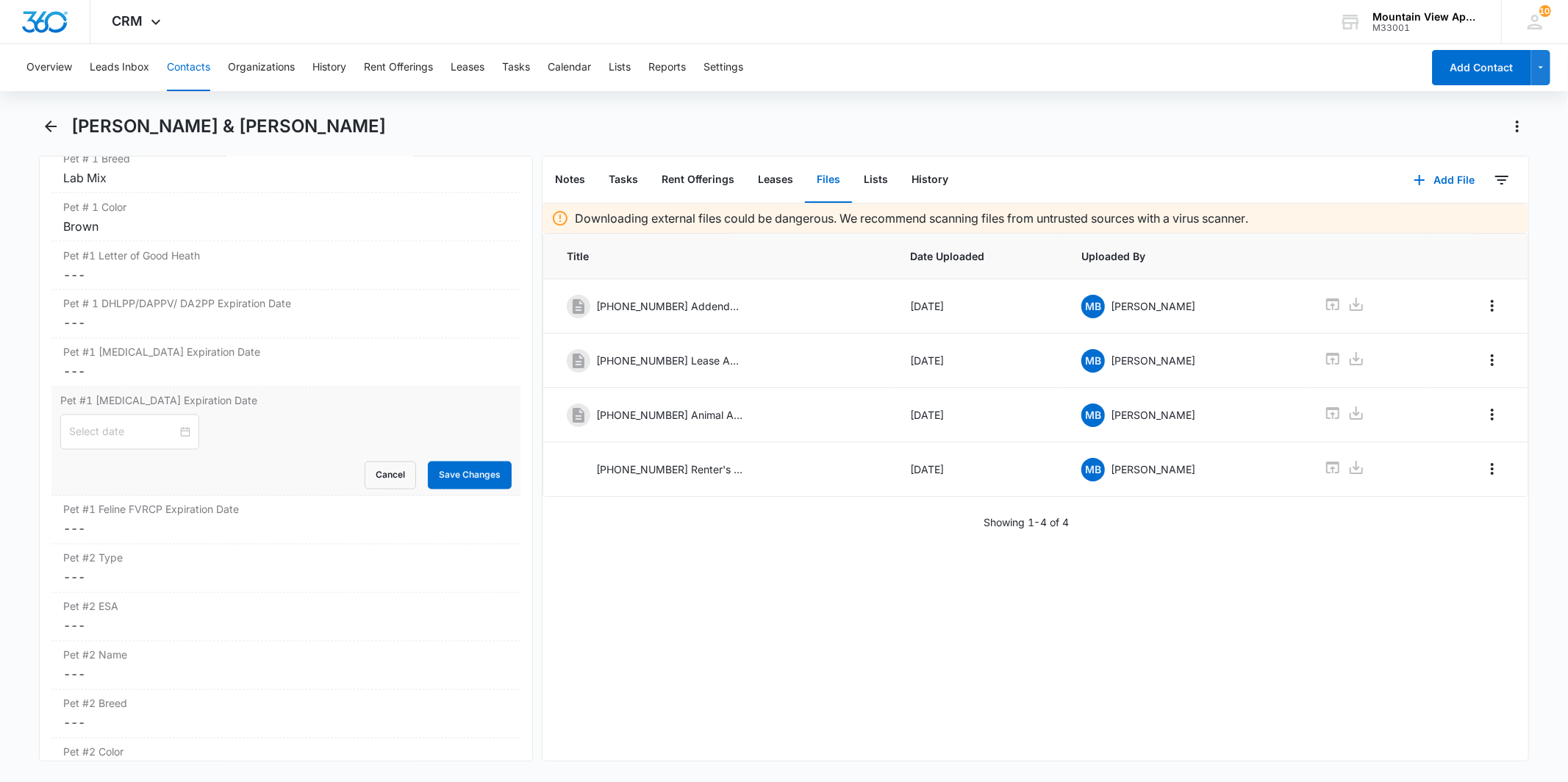
click at [177, 489] on div "Cancel Save Changes" at bounding box center [285, 475] width 451 height 28
click at [179, 431] on div at bounding box center [130, 432] width 121 height 16
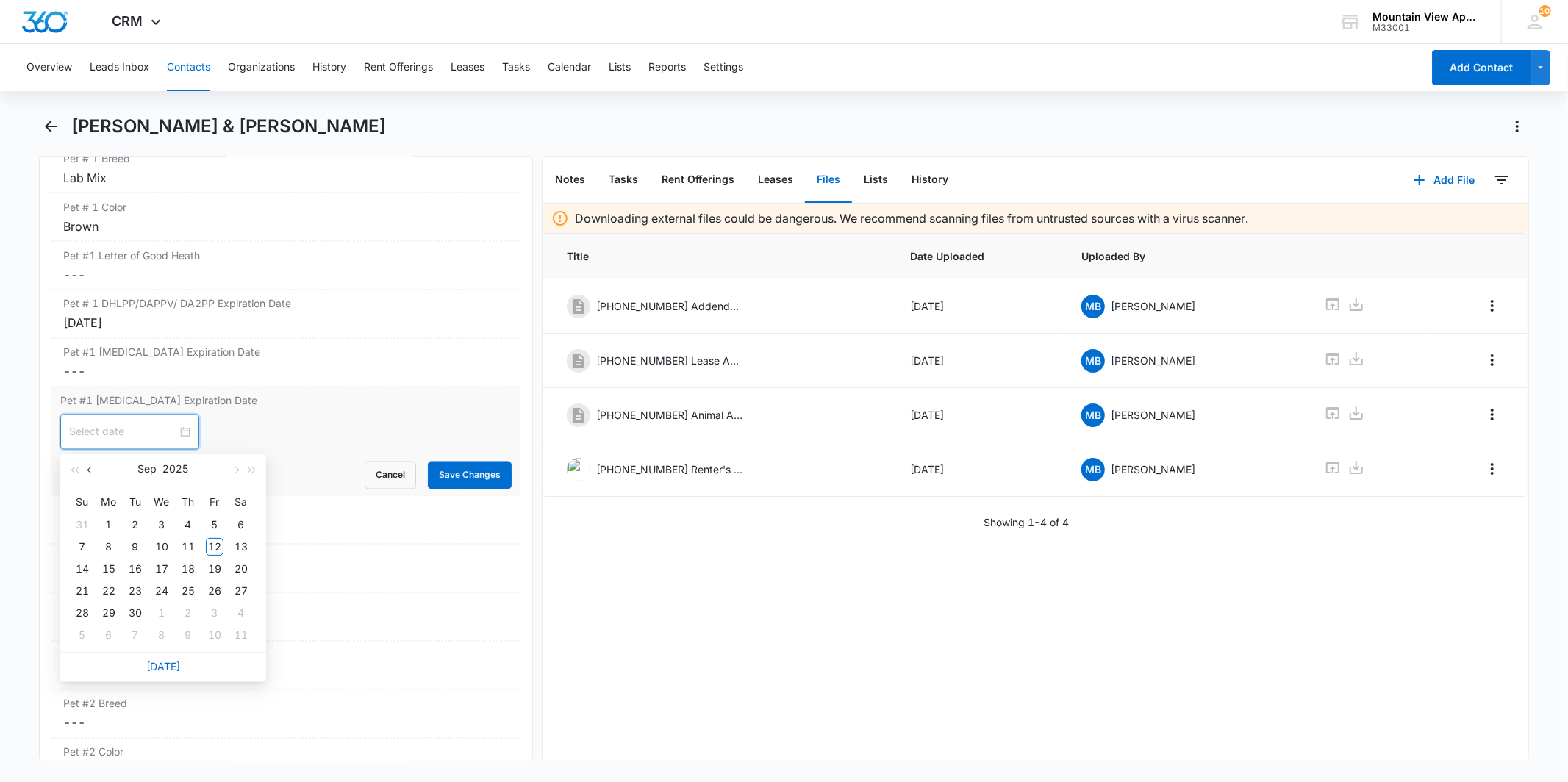
click at [93, 471] on button "button" at bounding box center [90, 469] width 16 height 29
click at [93, 471] on span "button" at bounding box center [91, 470] width 8 height 8
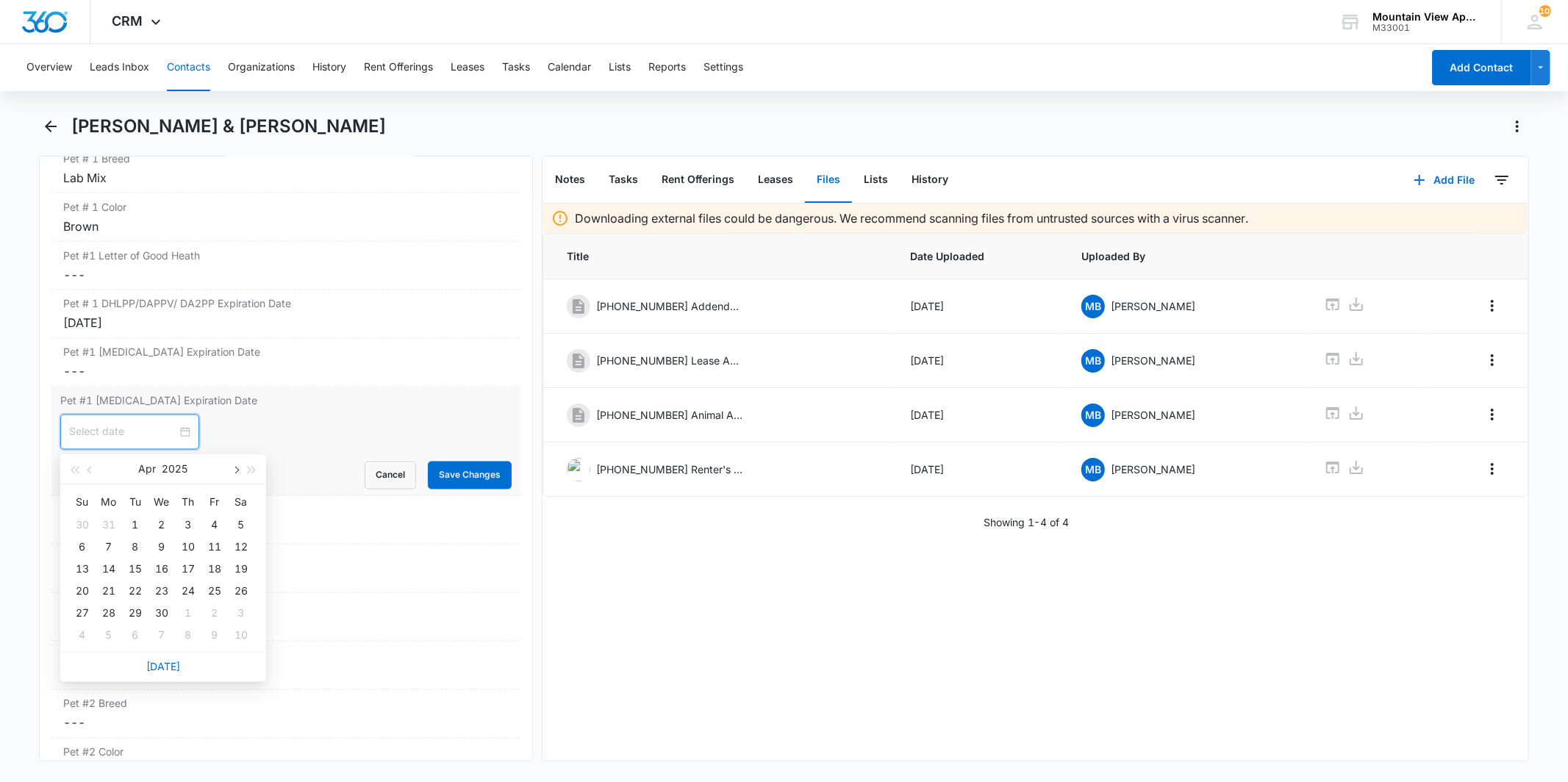
click at [235, 467] on span "button" at bounding box center [235, 470] width 8 height 8
click at [252, 471] on span "button" at bounding box center [252, 470] width 8 height 8
type input "[DATE]"
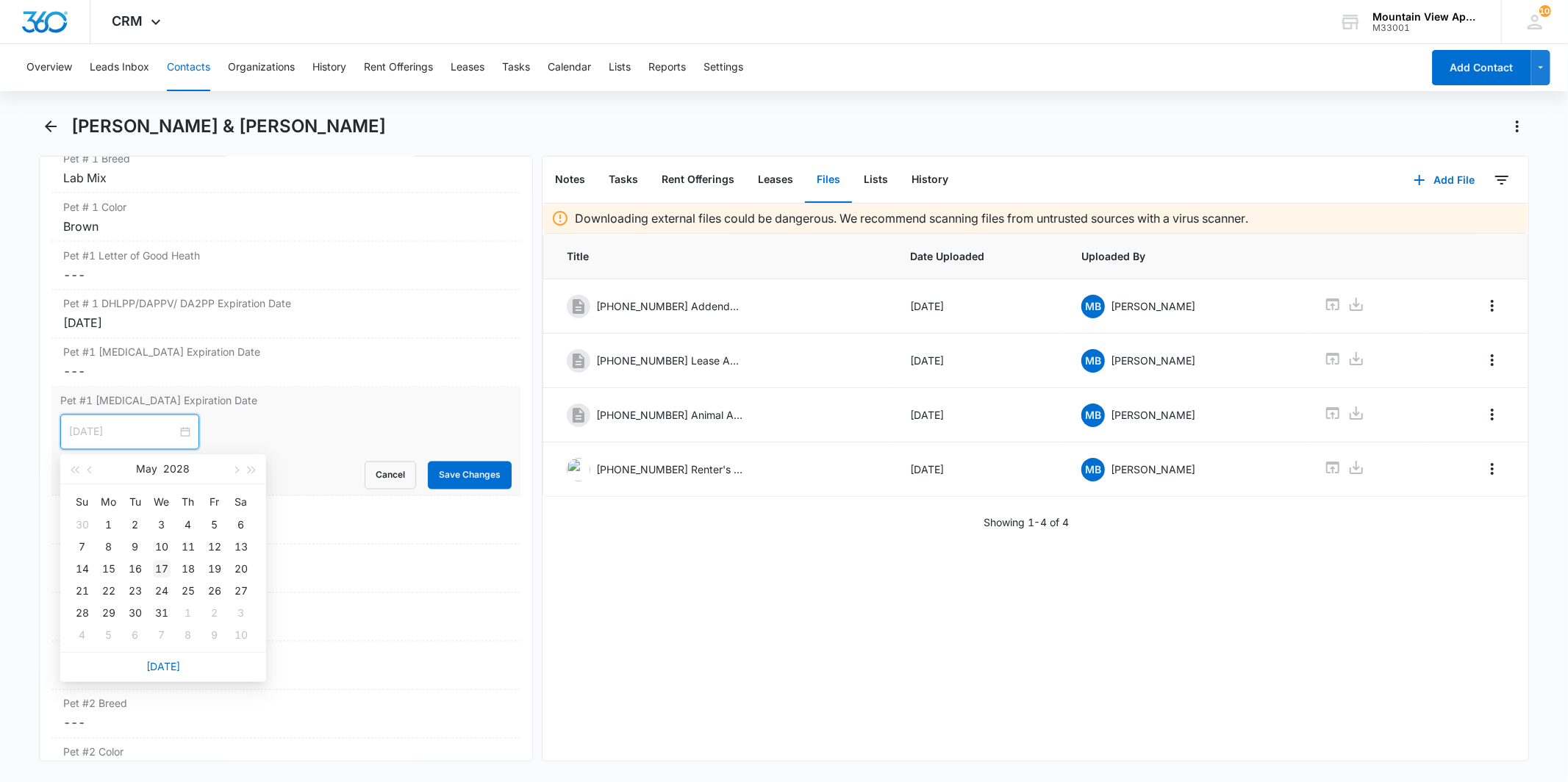
click at [159, 566] on div "17" at bounding box center [162, 568] width 18 height 18
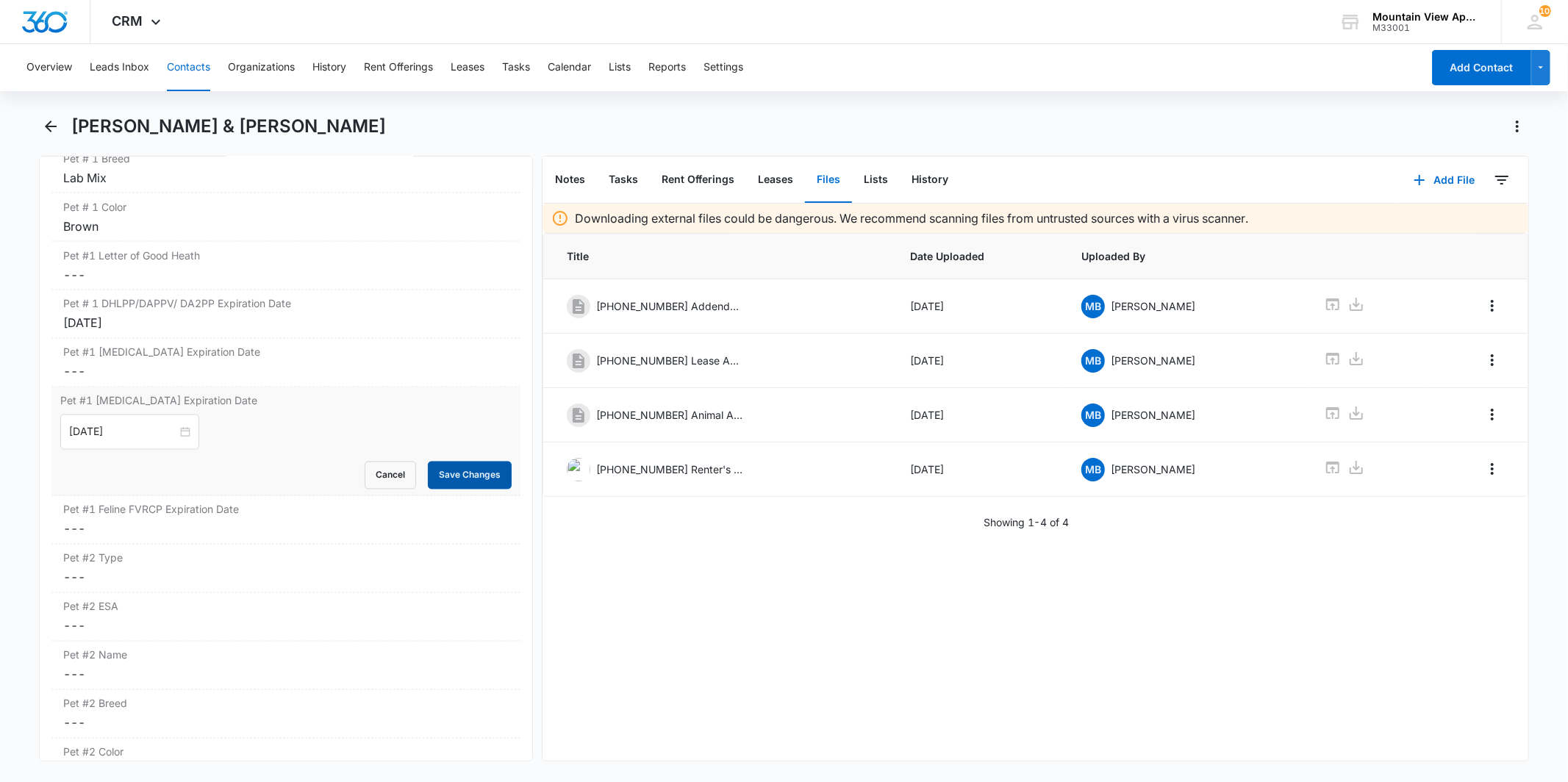
click at [460, 471] on button "Save Changes" at bounding box center [470, 475] width 84 height 28
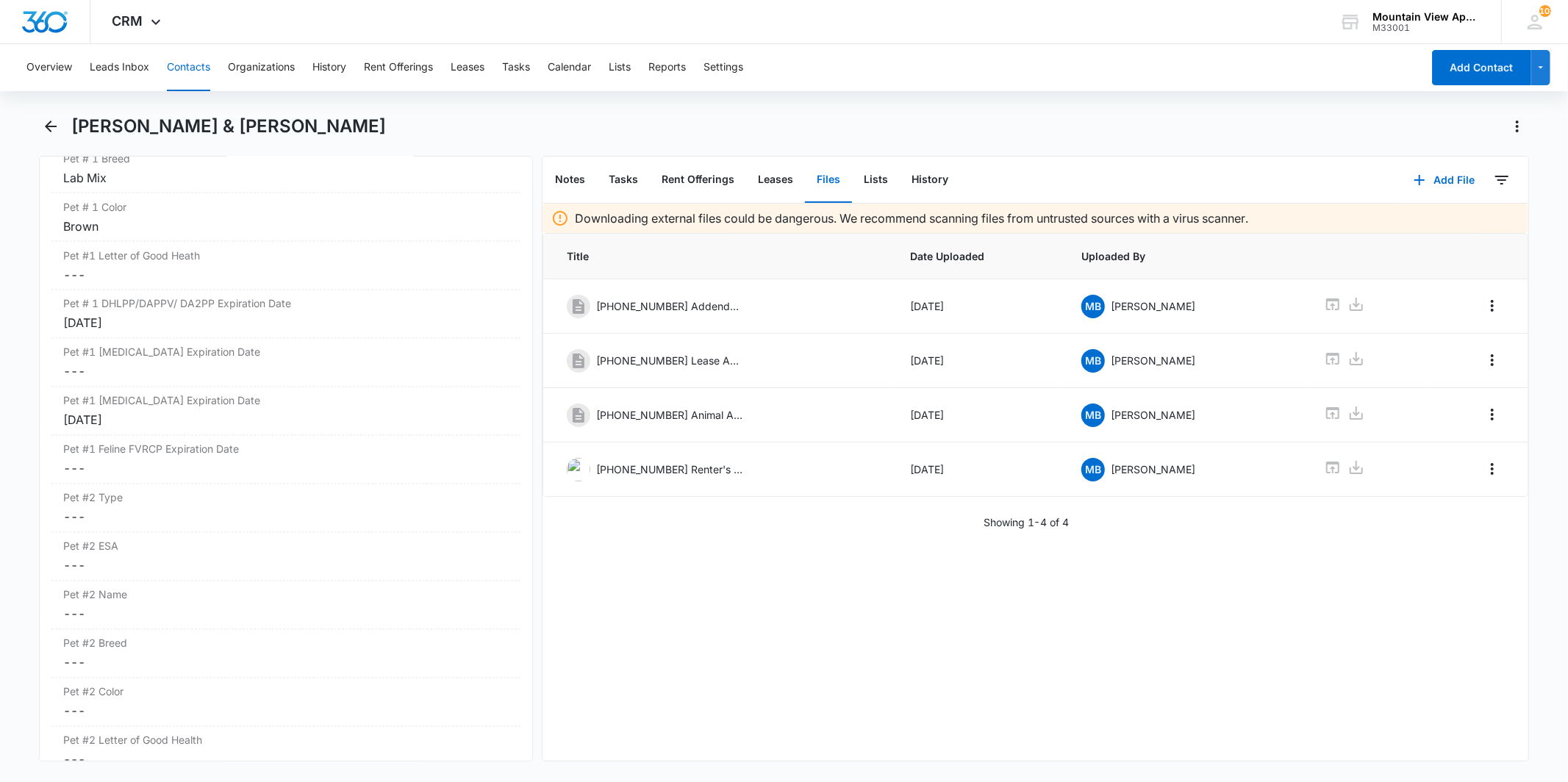
scroll to position [2198, 0]
click at [157, 370] on div "Pet #1 [MEDICAL_DATA] Expiration Date Cancel Save Changes ---" at bounding box center [285, 370] width 468 height 49
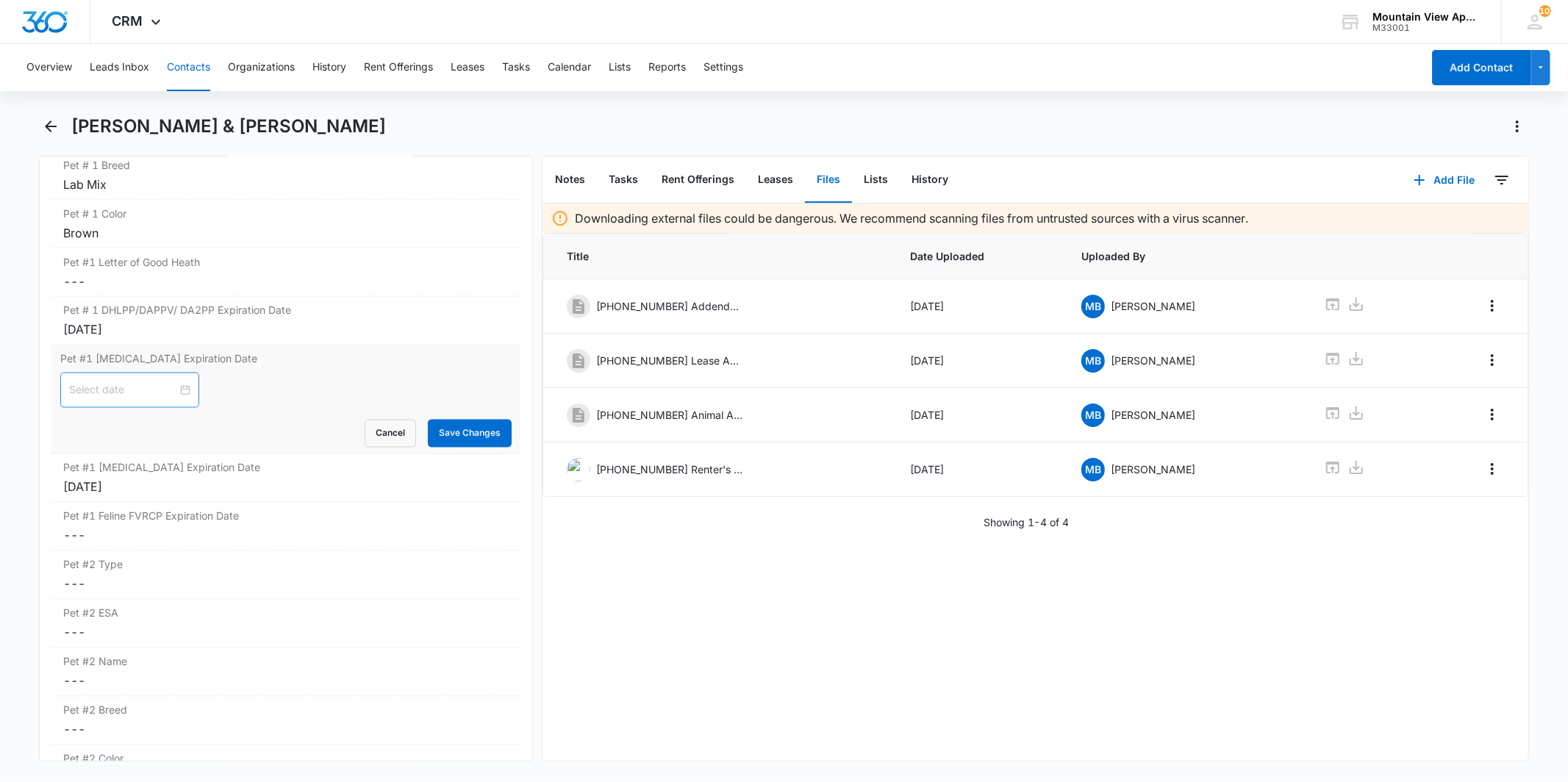
click at [173, 391] on div at bounding box center [130, 390] width 121 height 16
click at [90, 431] on button "button" at bounding box center [90, 426] width 16 height 29
click at [256, 431] on button "button" at bounding box center [252, 426] width 16 height 29
type input "[DATE]"
click at [163, 550] on div "19" at bounding box center [162, 548] width 18 height 18
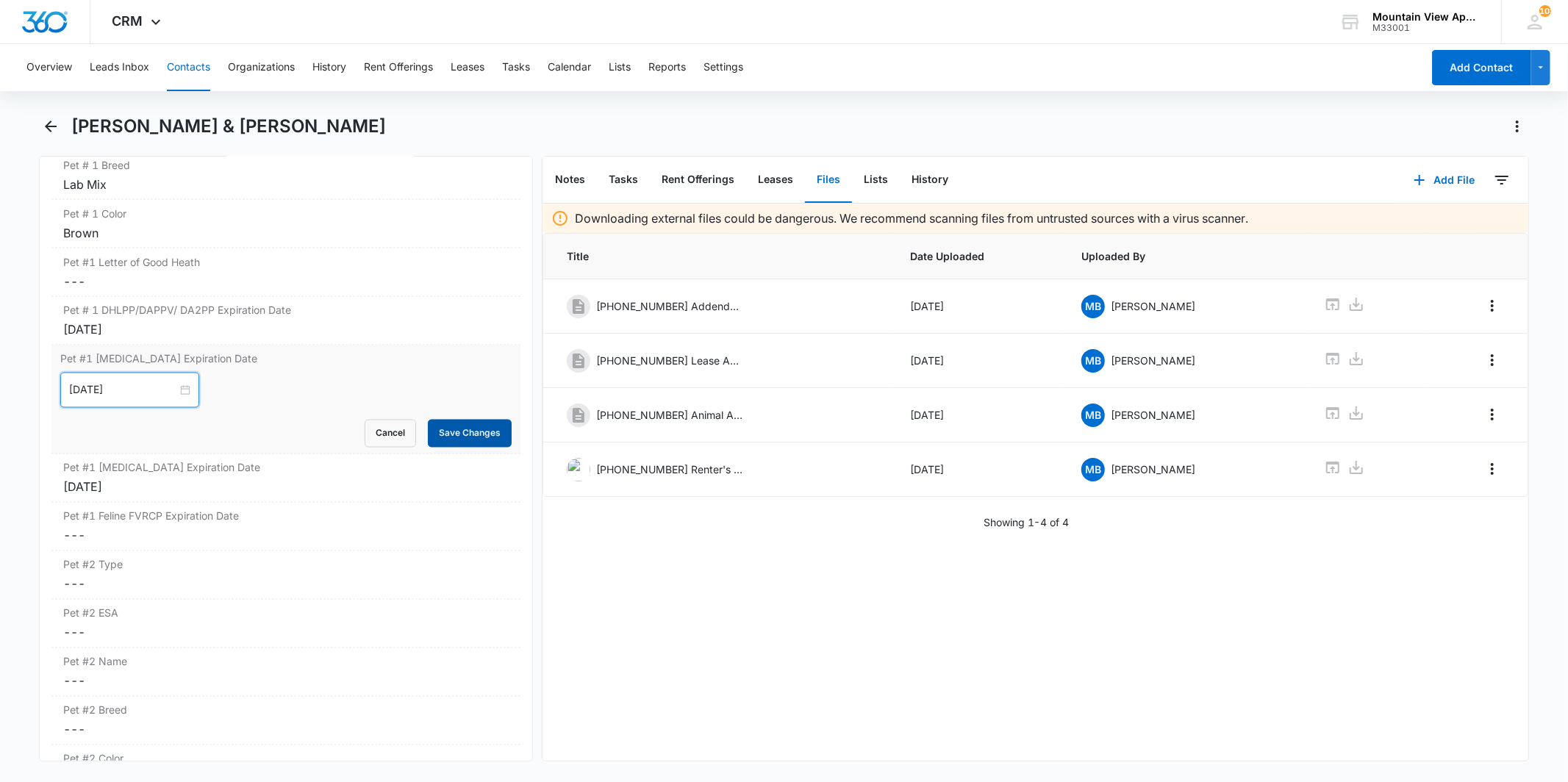
click at [472, 435] on button "Save Changes" at bounding box center [470, 434] width 84 height 28
